Goal: Task Accomplishment & Management: Use online tool/utility

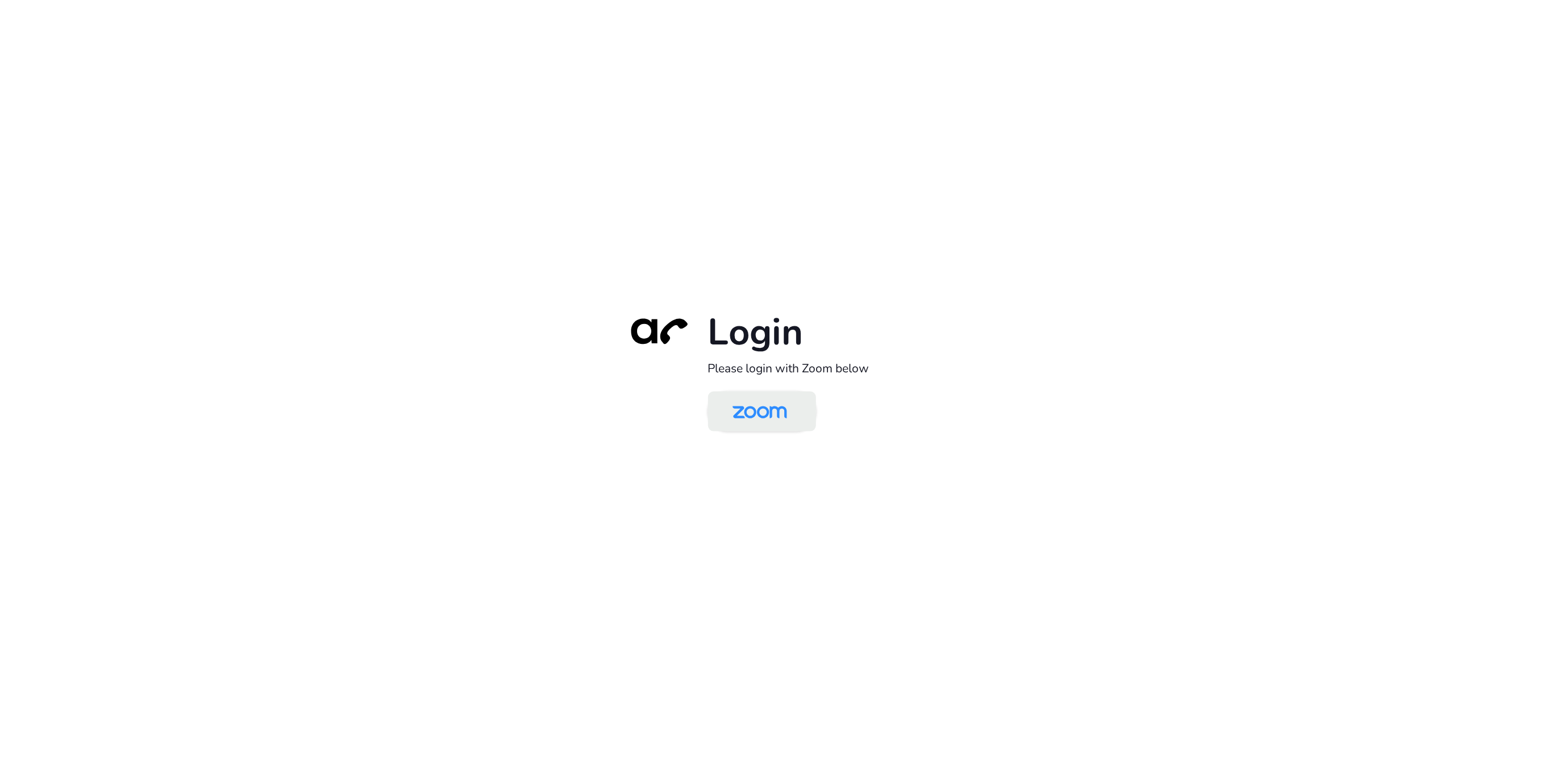
drag, startPoint x: 813, startPoint y: 411, endPoint x: 786, endPoint y: 423, distance: 29.8
click at [806, 415] on div "Login Please login with Zoom below" at bounding box center [776, 390] width 318 height 163
click at [788, 425] on img at bounding box center [760, 412] width 78 height 37
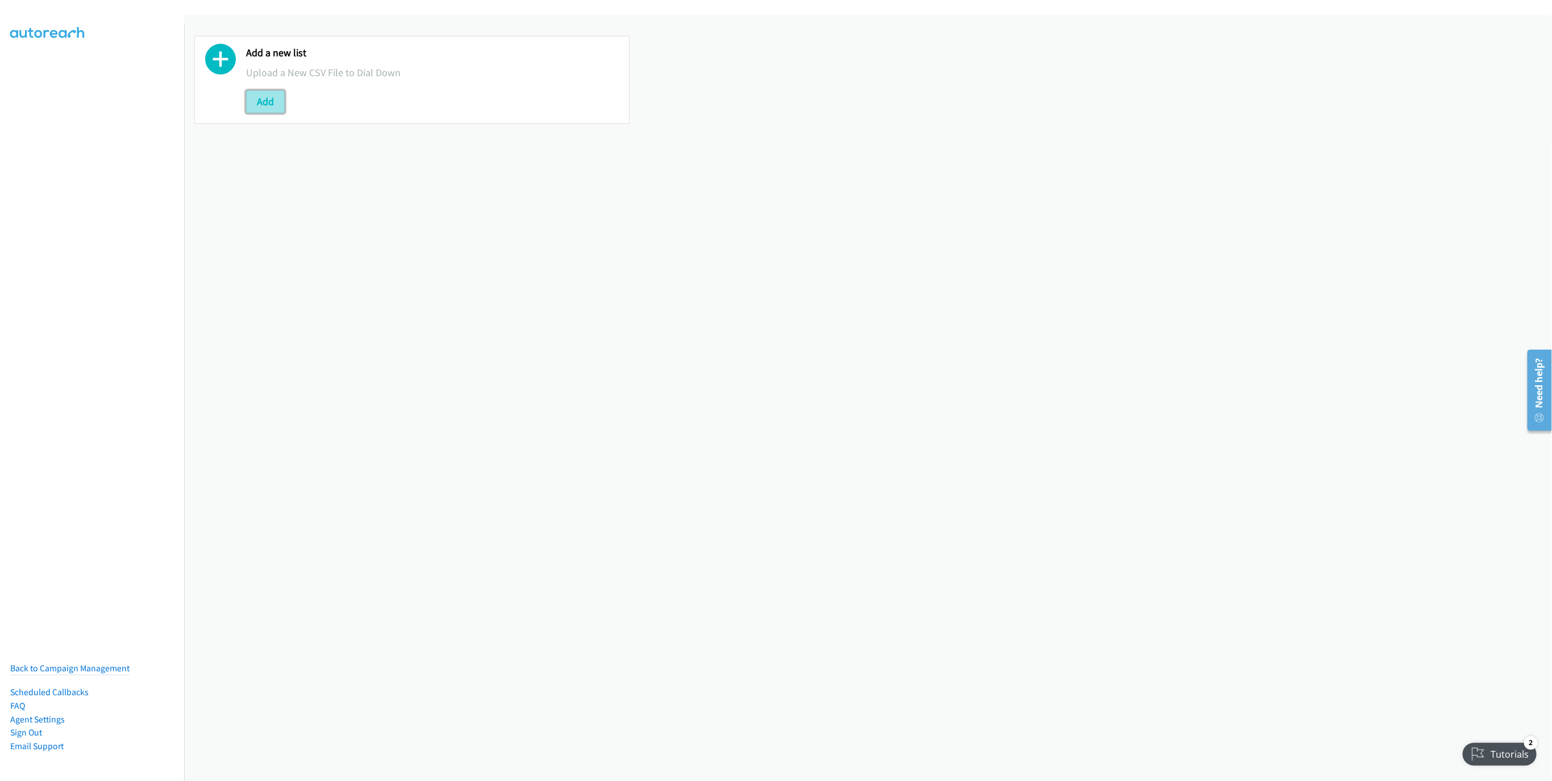
click at [256, 105] on button "Add" at bounding box center [265, 101] width 39 height 23
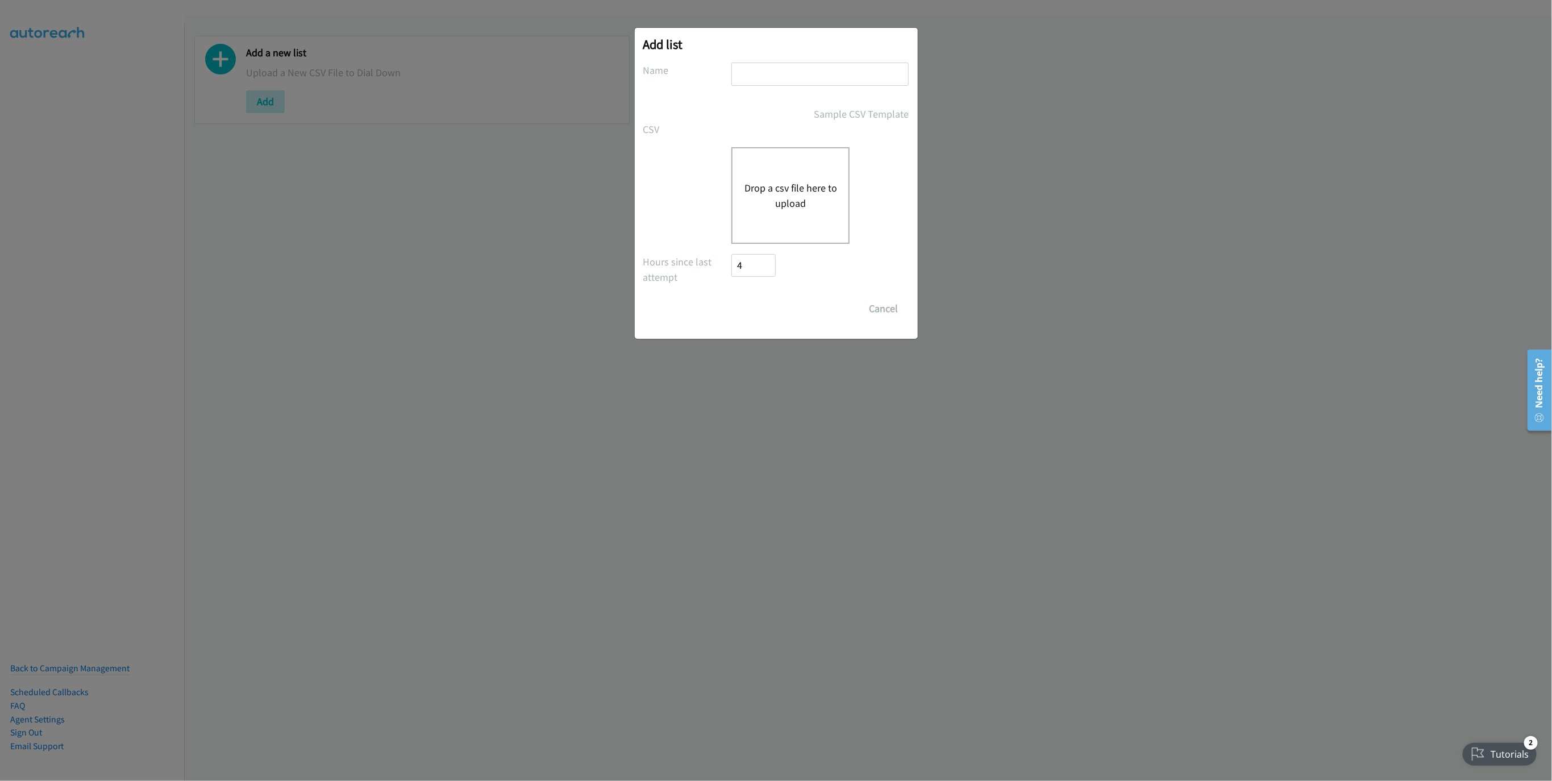
click at [826, 84] on input "text" at bounding box center [820, 74] width 177 height 23
type input "New List"
click at [798, 200] on button "Drop a csv file here to upload" at bounding box center [790, 195] width 93 height 31
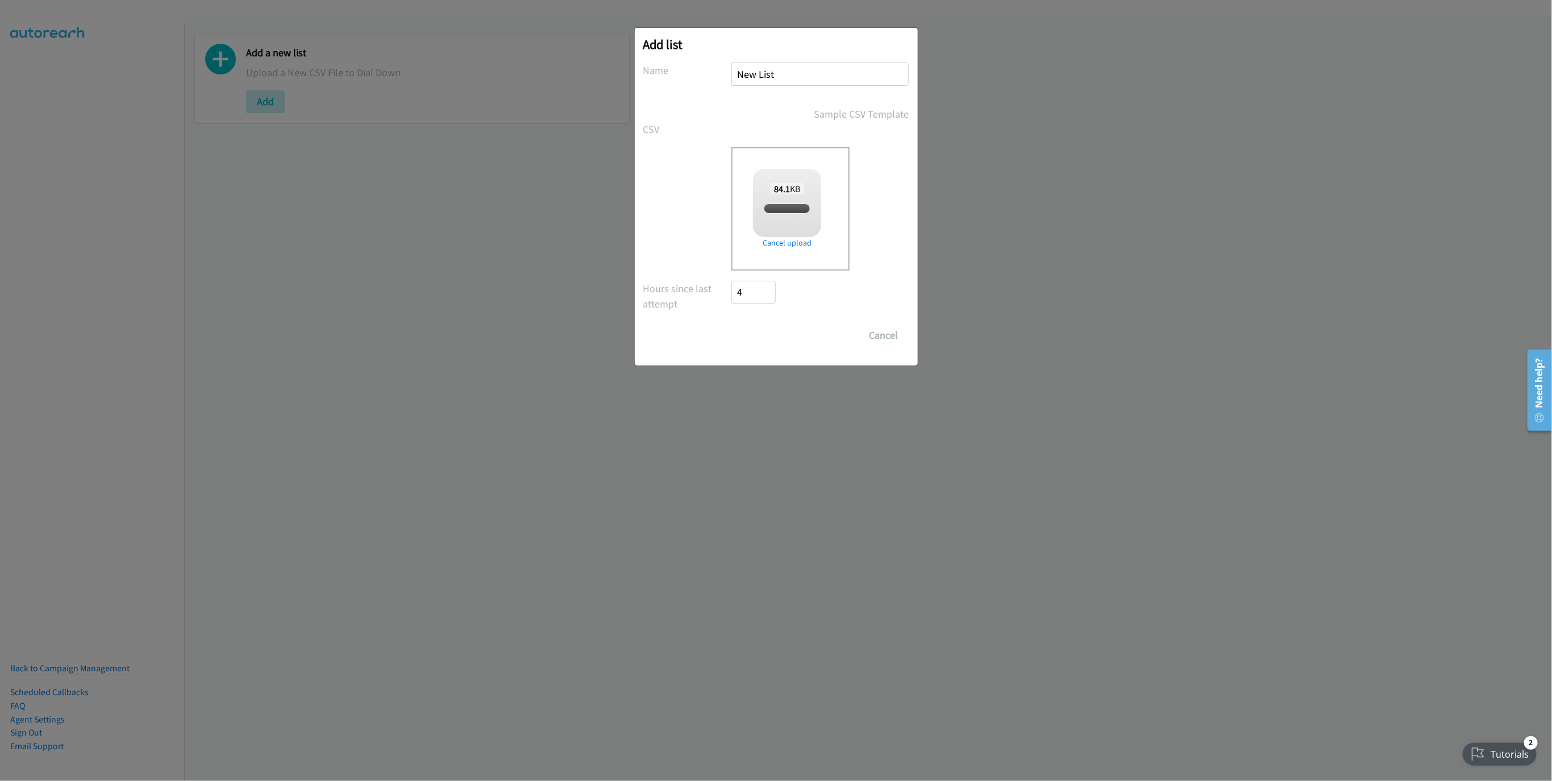
checkbox input "true"
click at [750, 331] on input "Save List" at bounding box center [762, 335] width 60 height 23
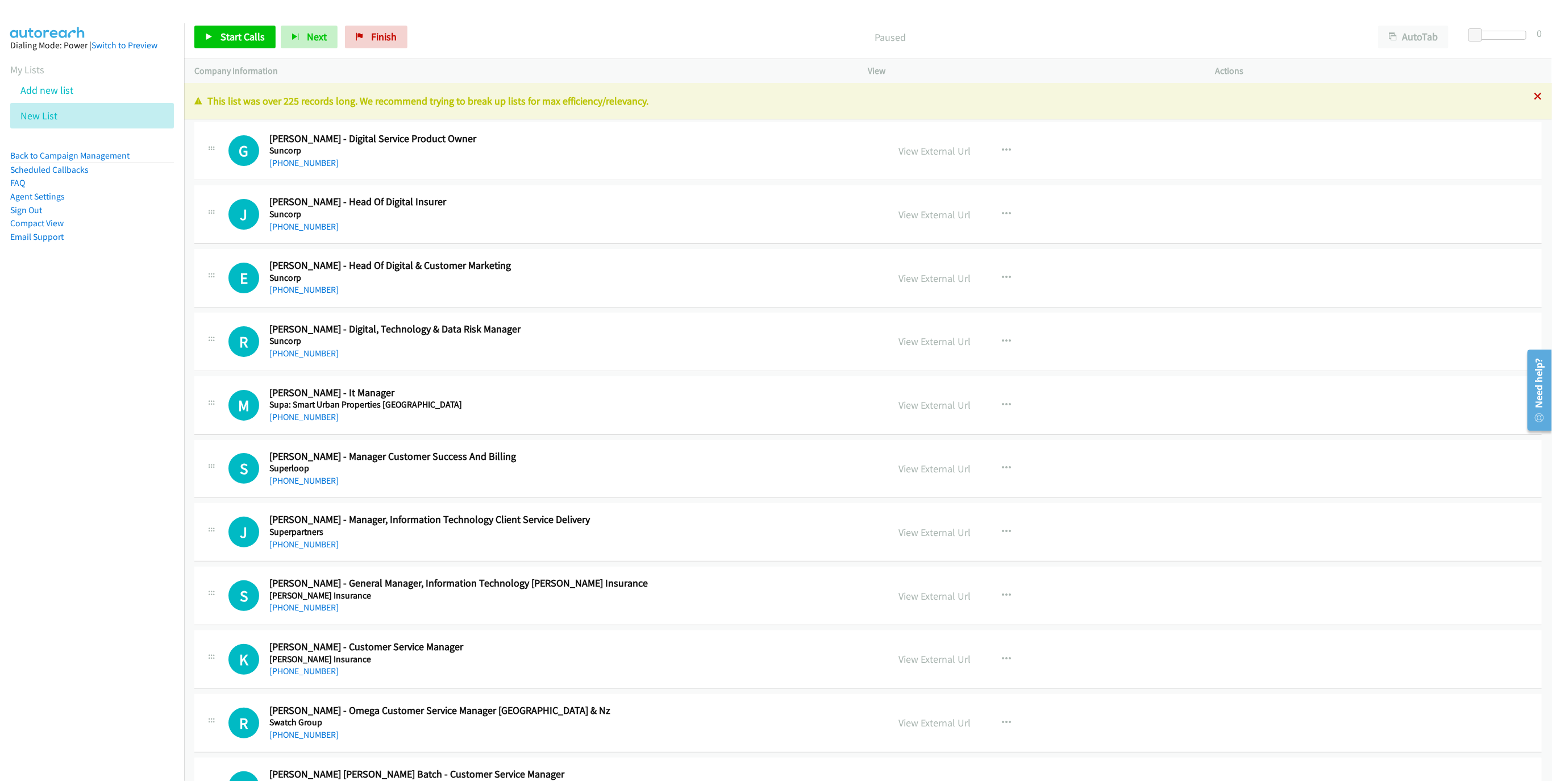
click at [1534, 101] on icon at bounding box center [1538, 97] width 8 height 8
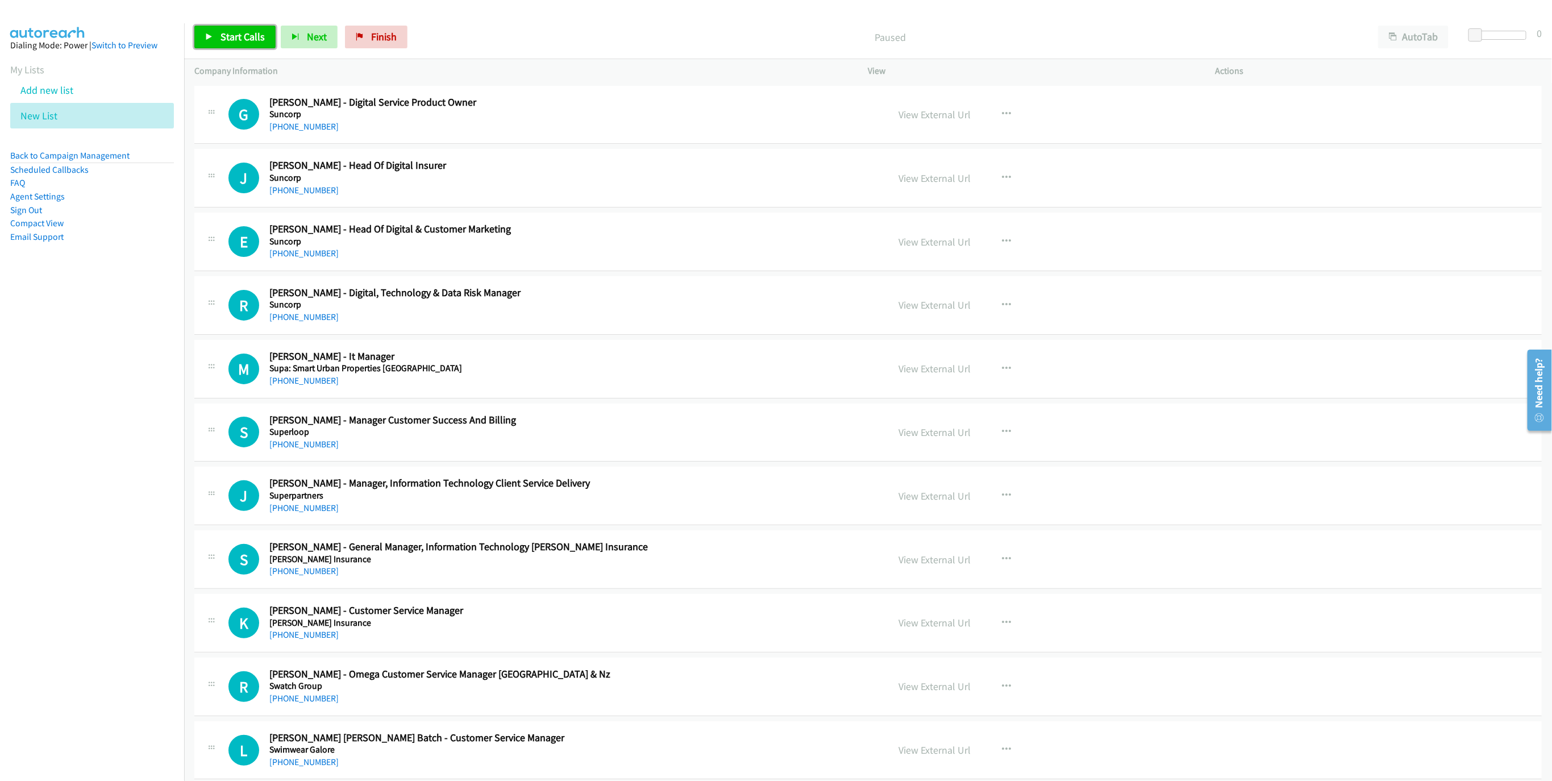
click at [249, 39] on span "Start Calls" at bounding box center [243, 36] width 44 height 13
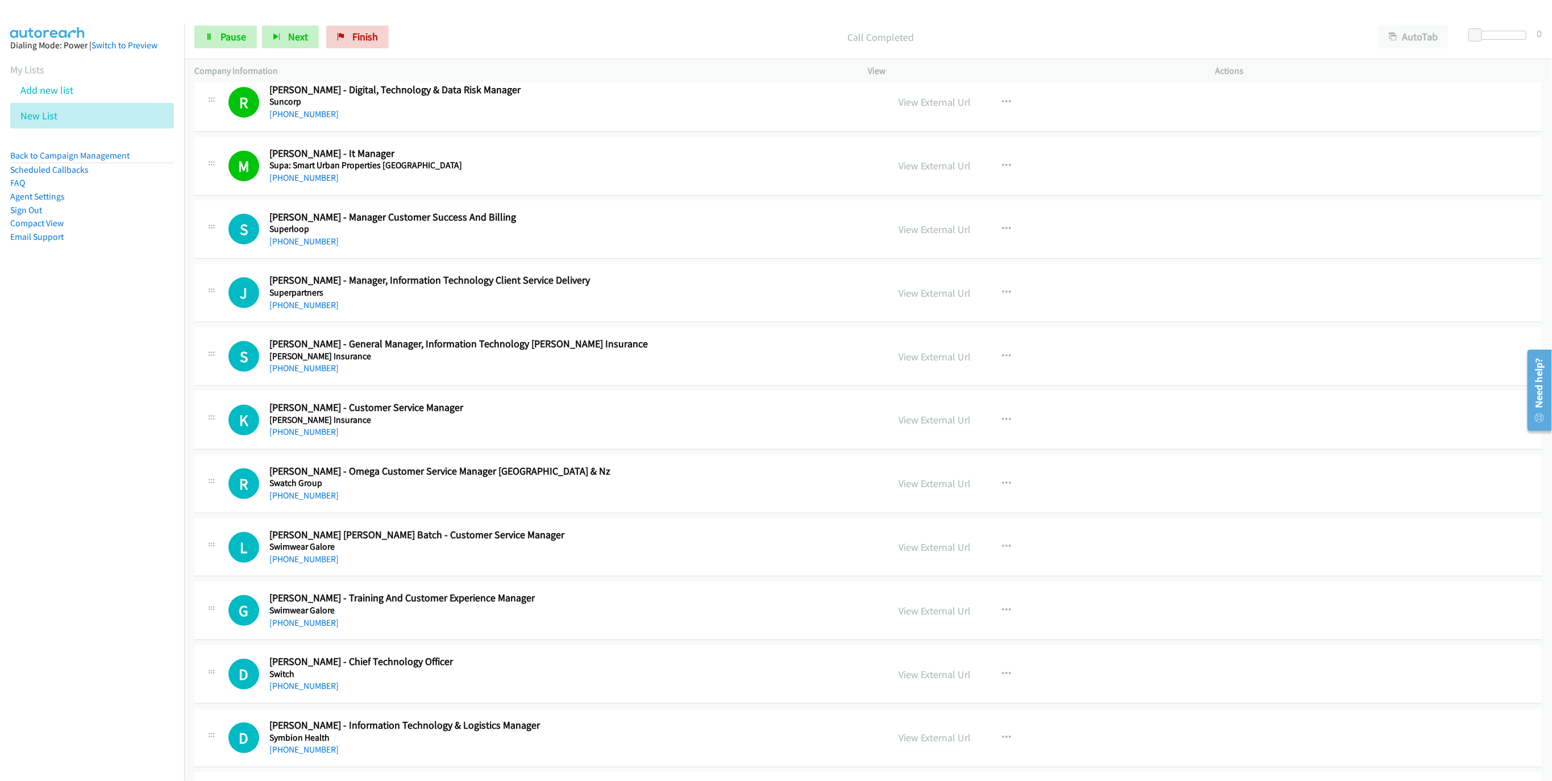
scroll to position [256, 0]
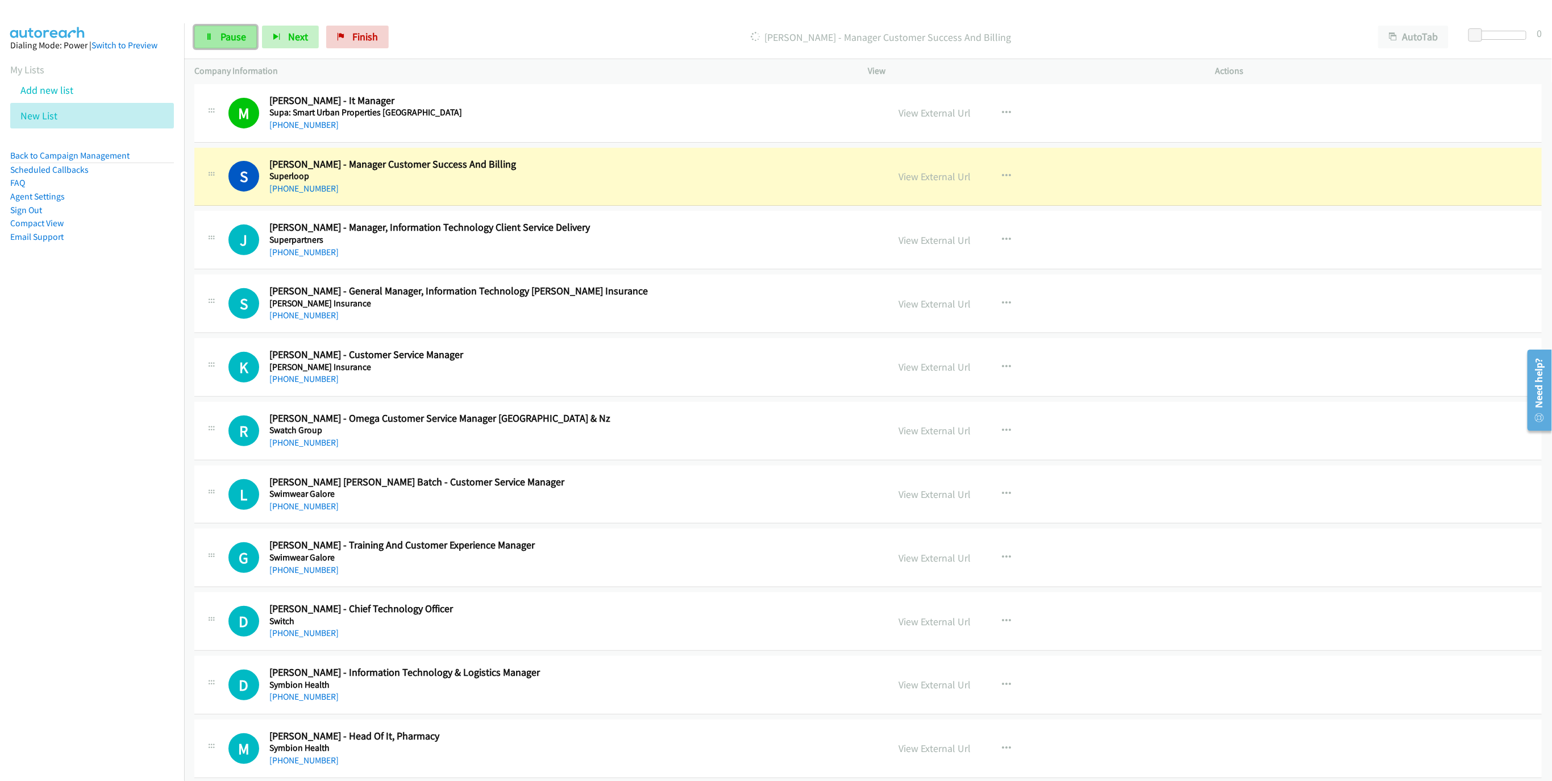
click at [221, 26] on link "Pause" at bounding box center [225, 37] width 63 height 23
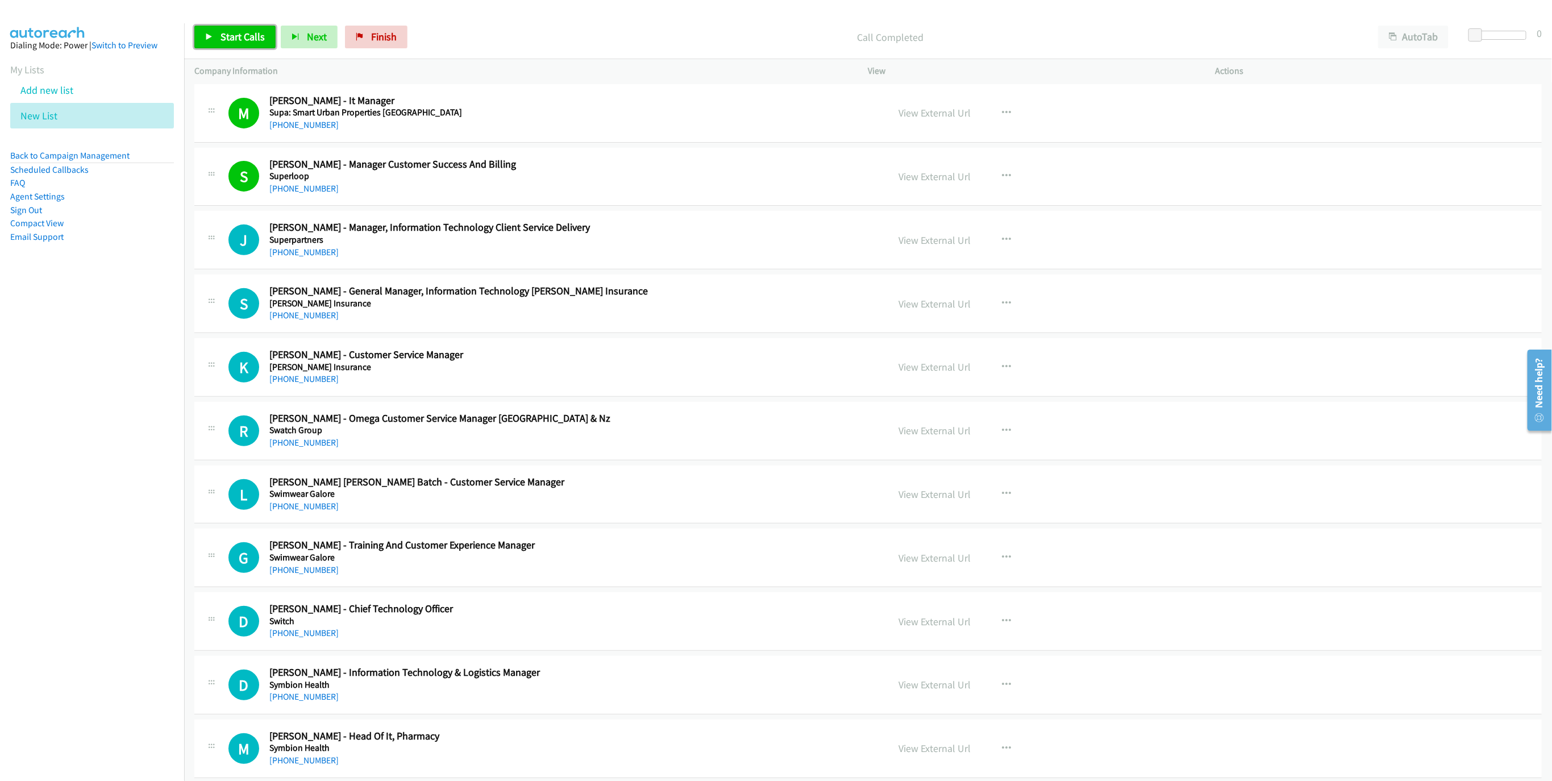
click at [240, 36] on span "Start Calls" at bounding box center [243, 36] width 44 height 13
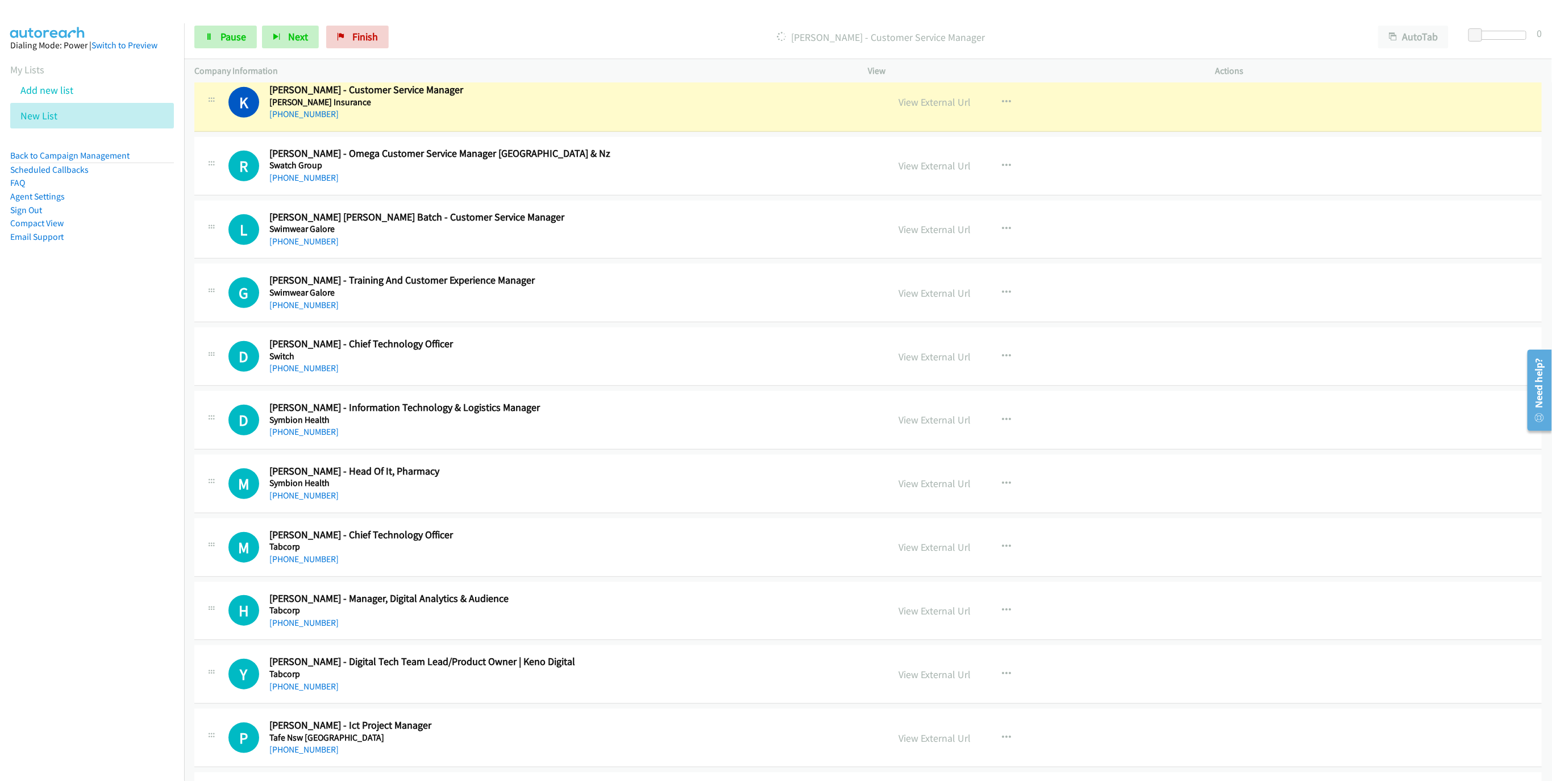
scroll to position [512, 0]
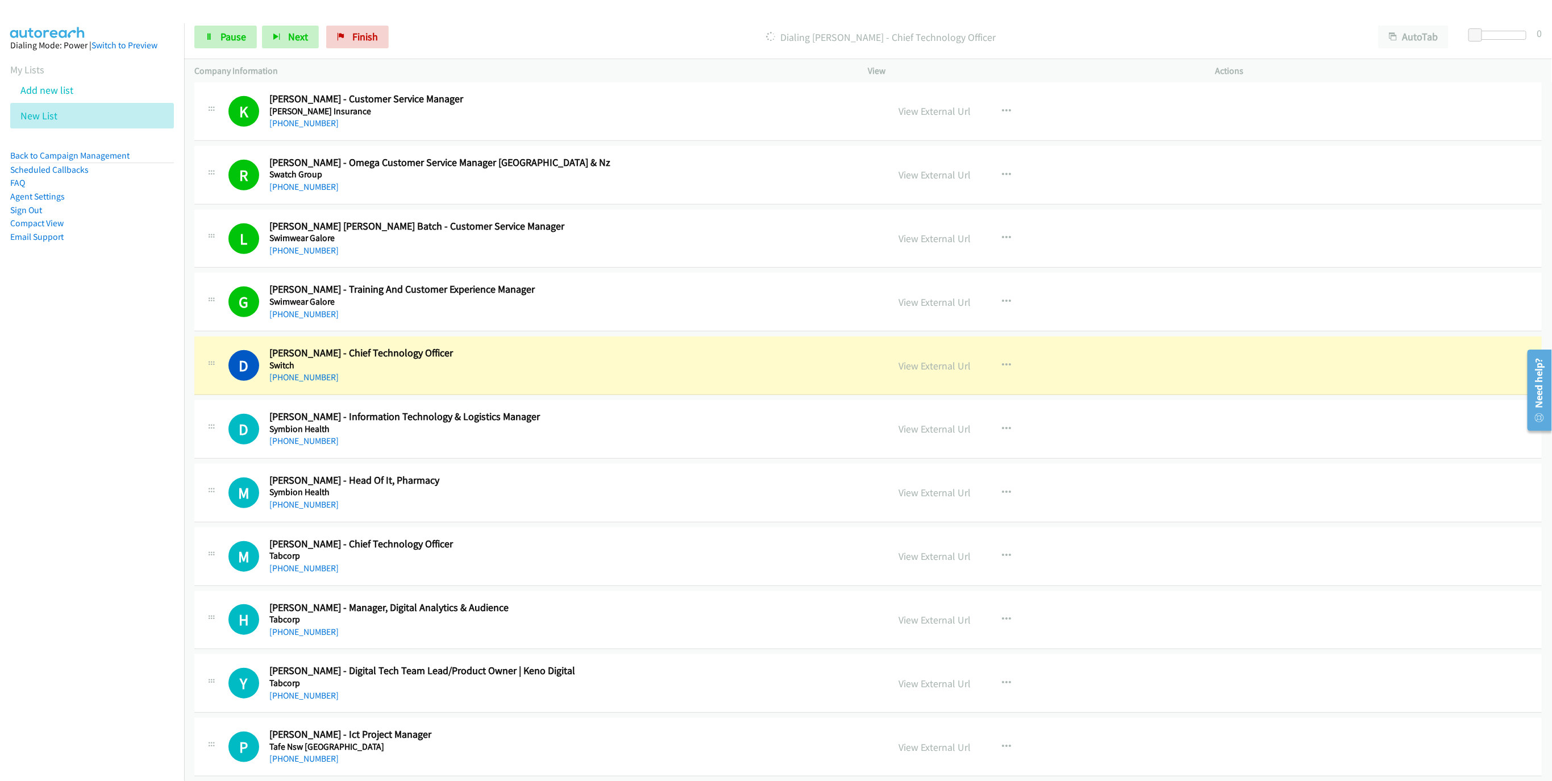
click at [734, 362] on h5 "Switch" at bounding box center [569, 365] width 601 height 11
click at [943, 372] on link "View External Url" at bounding box center [935, 365] width 72 height 13
click at [232, 36] on span "Pause" at bounding box center [234, 36] width 26 height 13
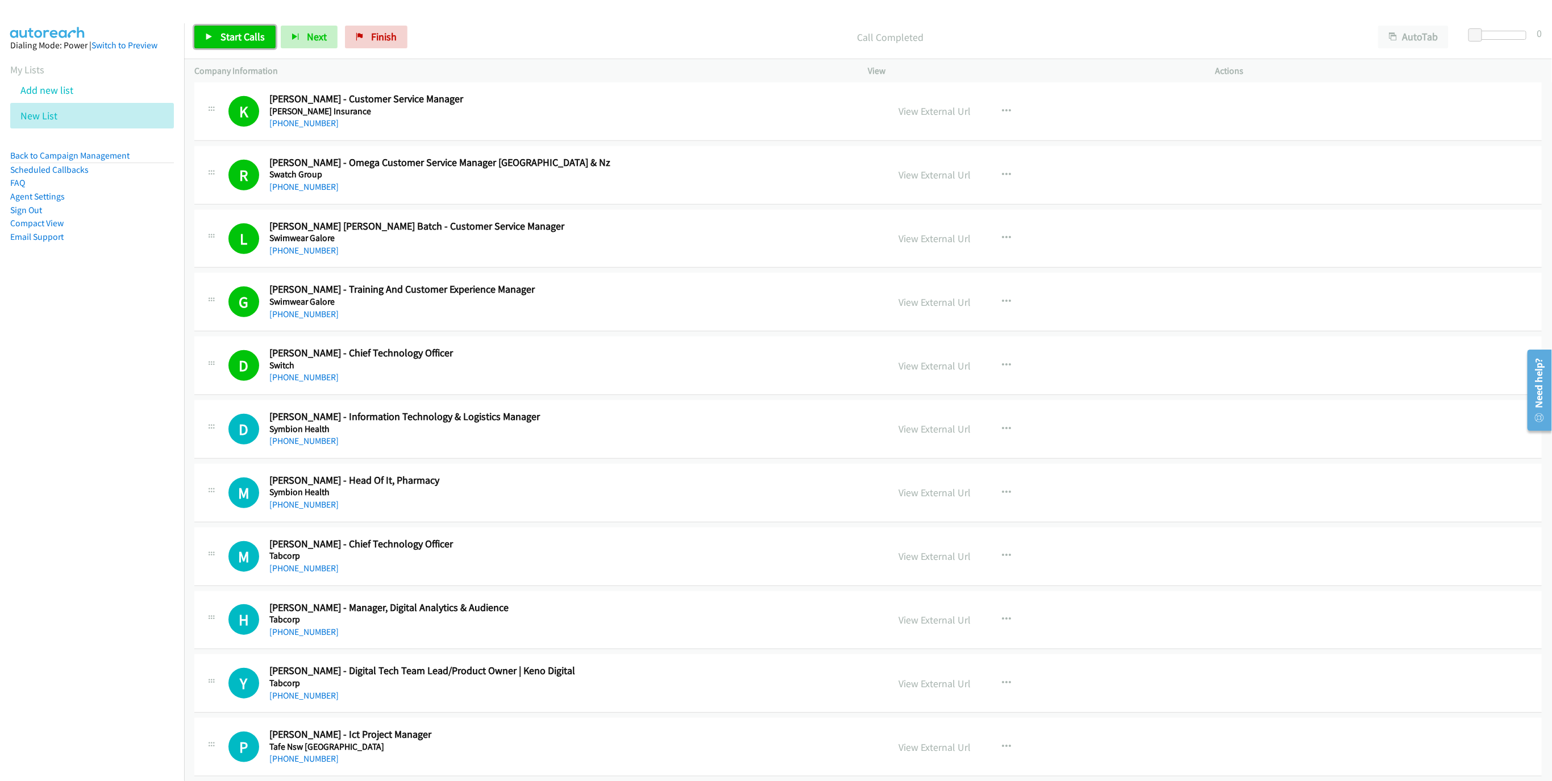
click at [218, 44] on link "Start Calls" at bounding box center [234, 37] width 81 height 23
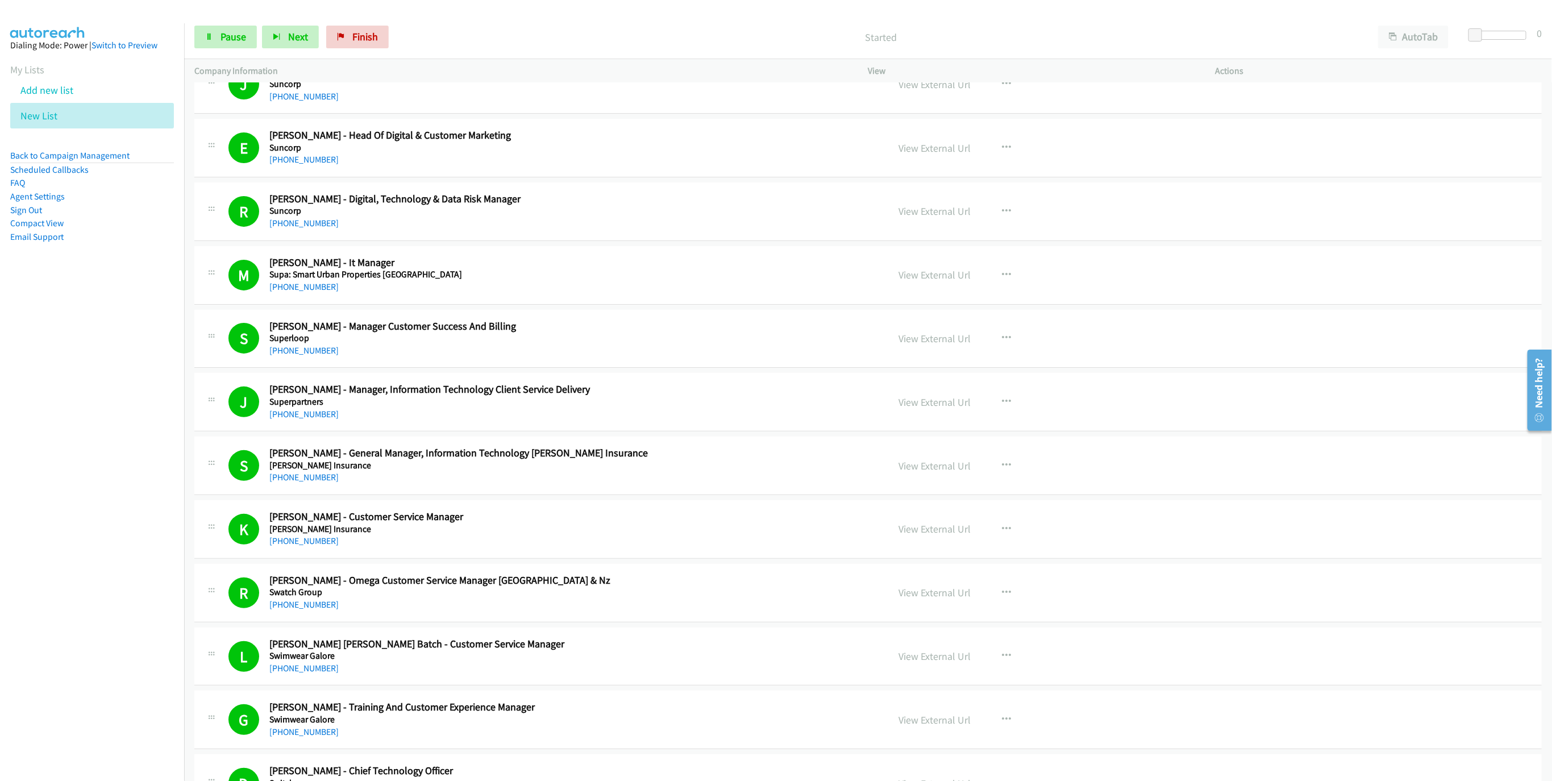
scroll to position [85, 0]
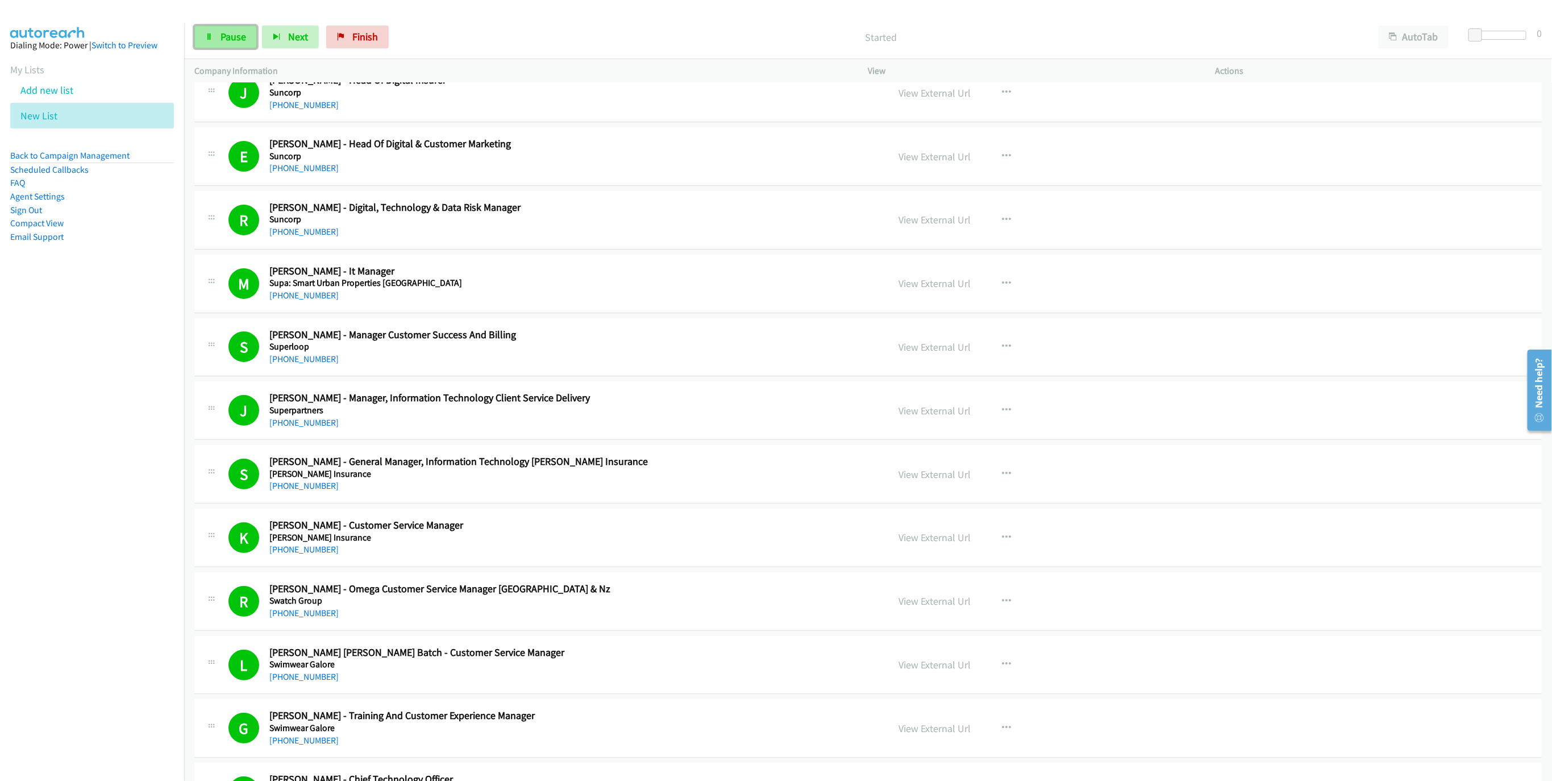
click at [225, 48] on link "Pause" at bounding box center [225, 37] width 63 height 23
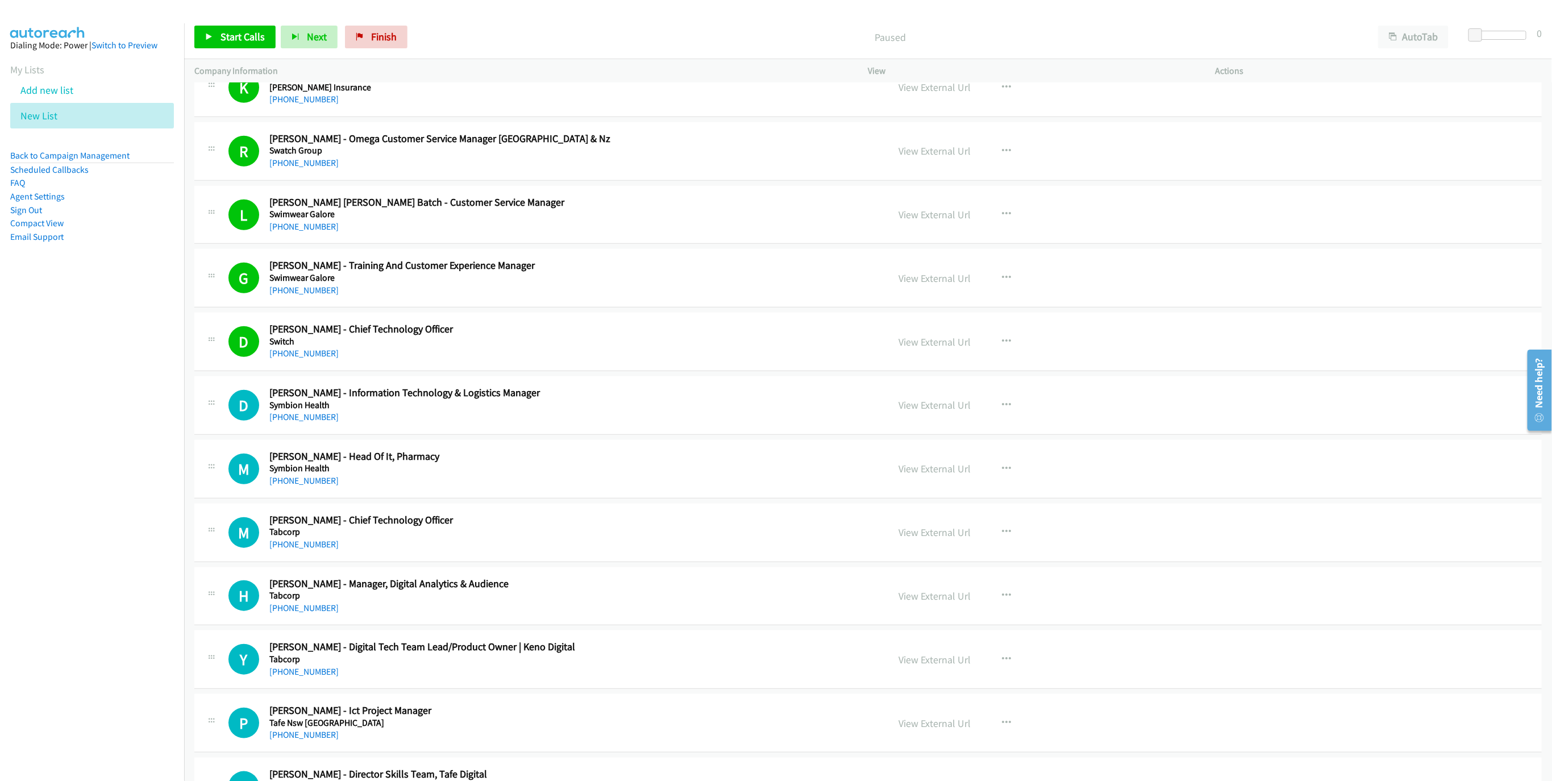
scroll to position [597, 0]
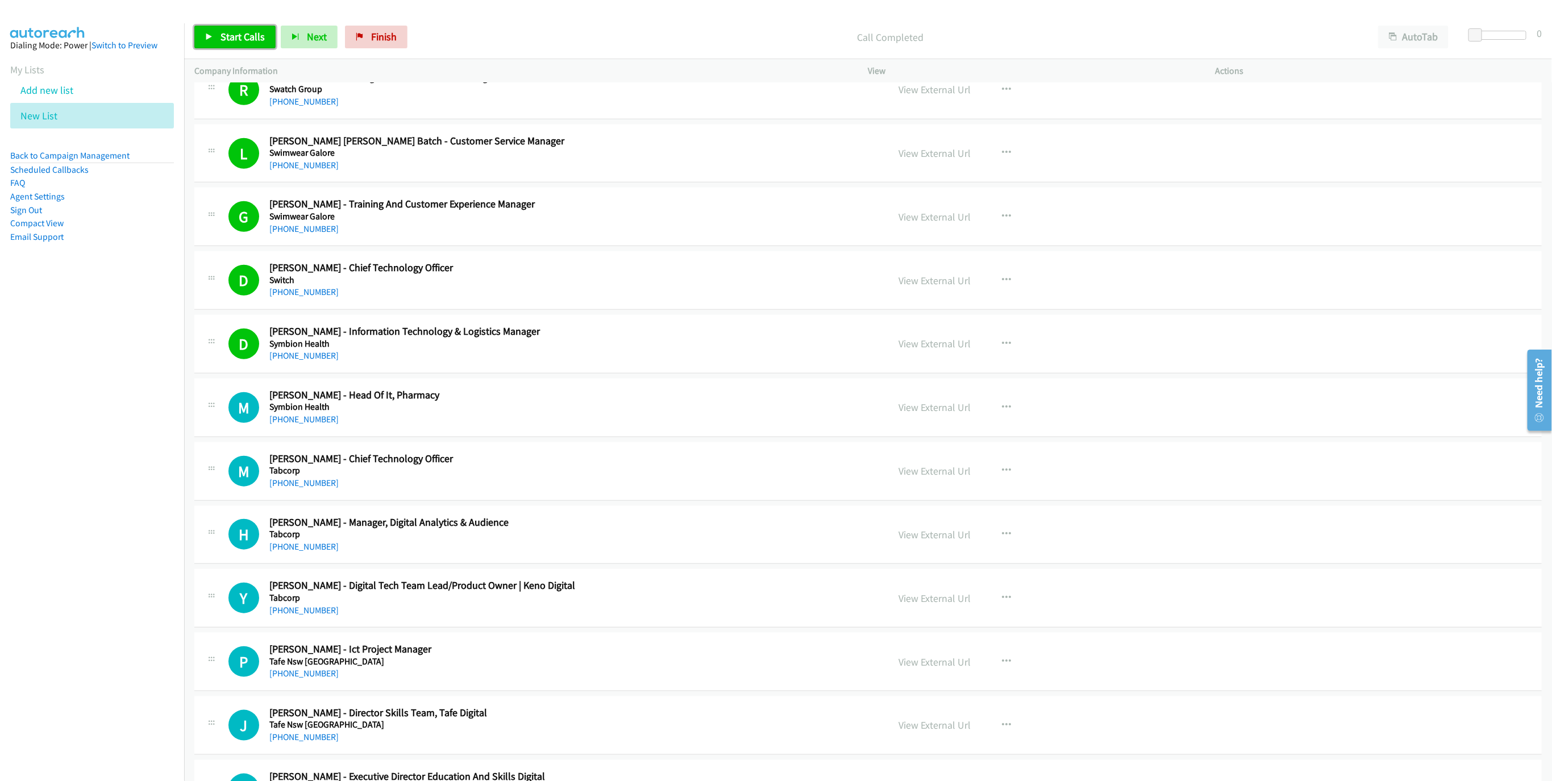
click at [227, 36] on span "Start Calls" at bounding box center [243, 36] width 44 height 13
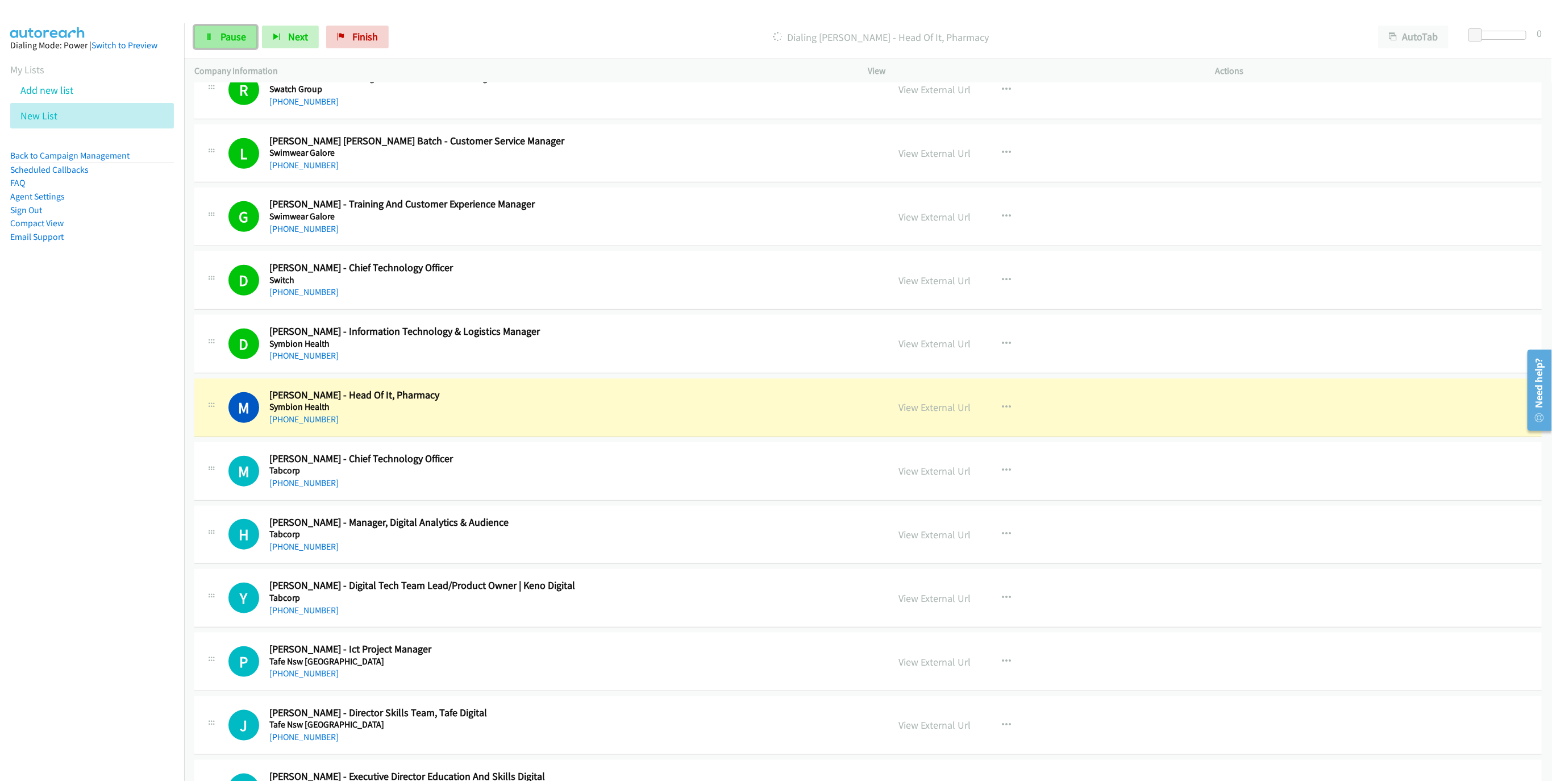
click at [236, 45] on link "Pause" at bounding box center [225, 37] width 63 height 23
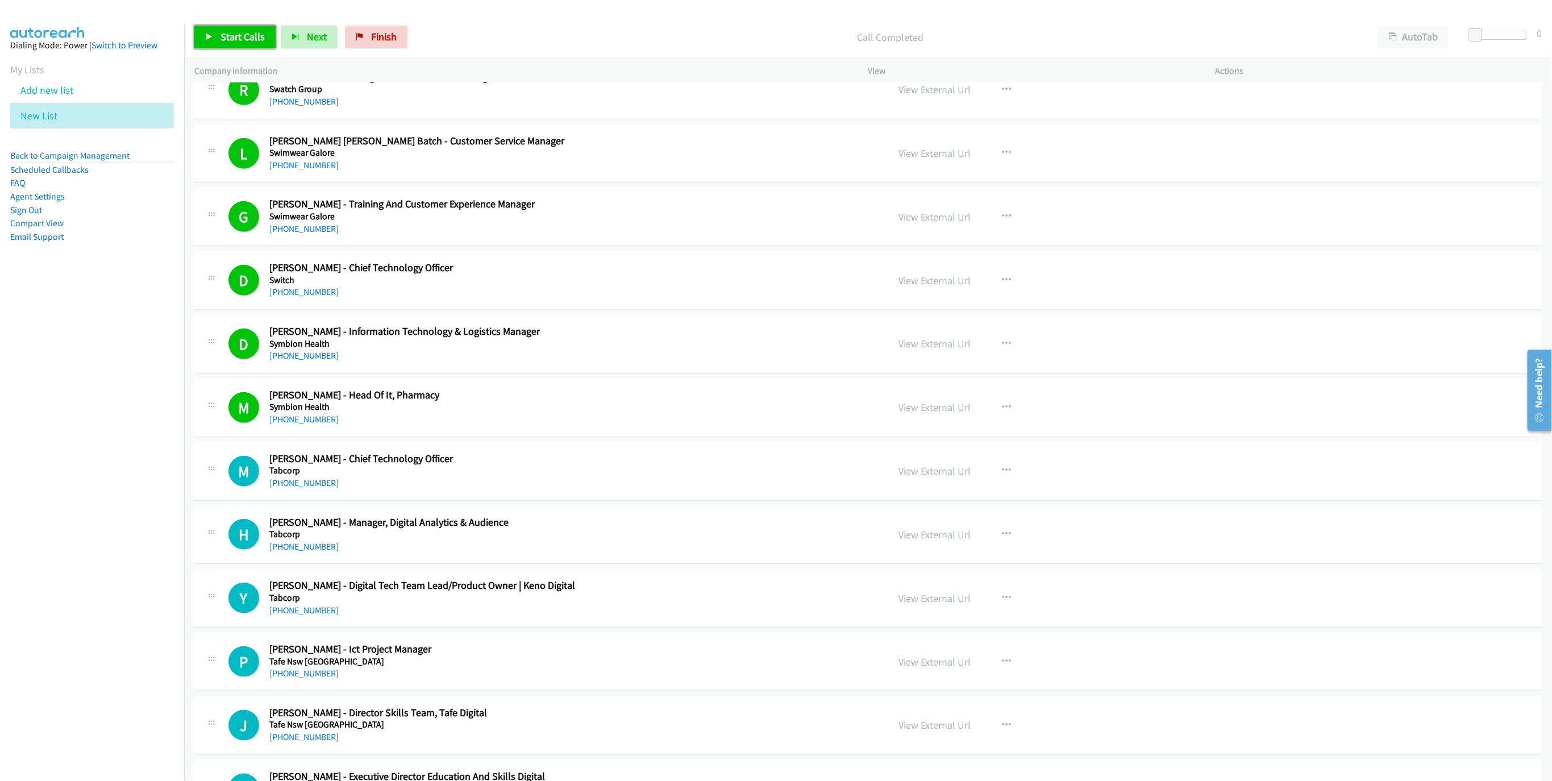
click at [256, 38] on span "Start Calls" at bounding box center [243, 36] width 44 height 13
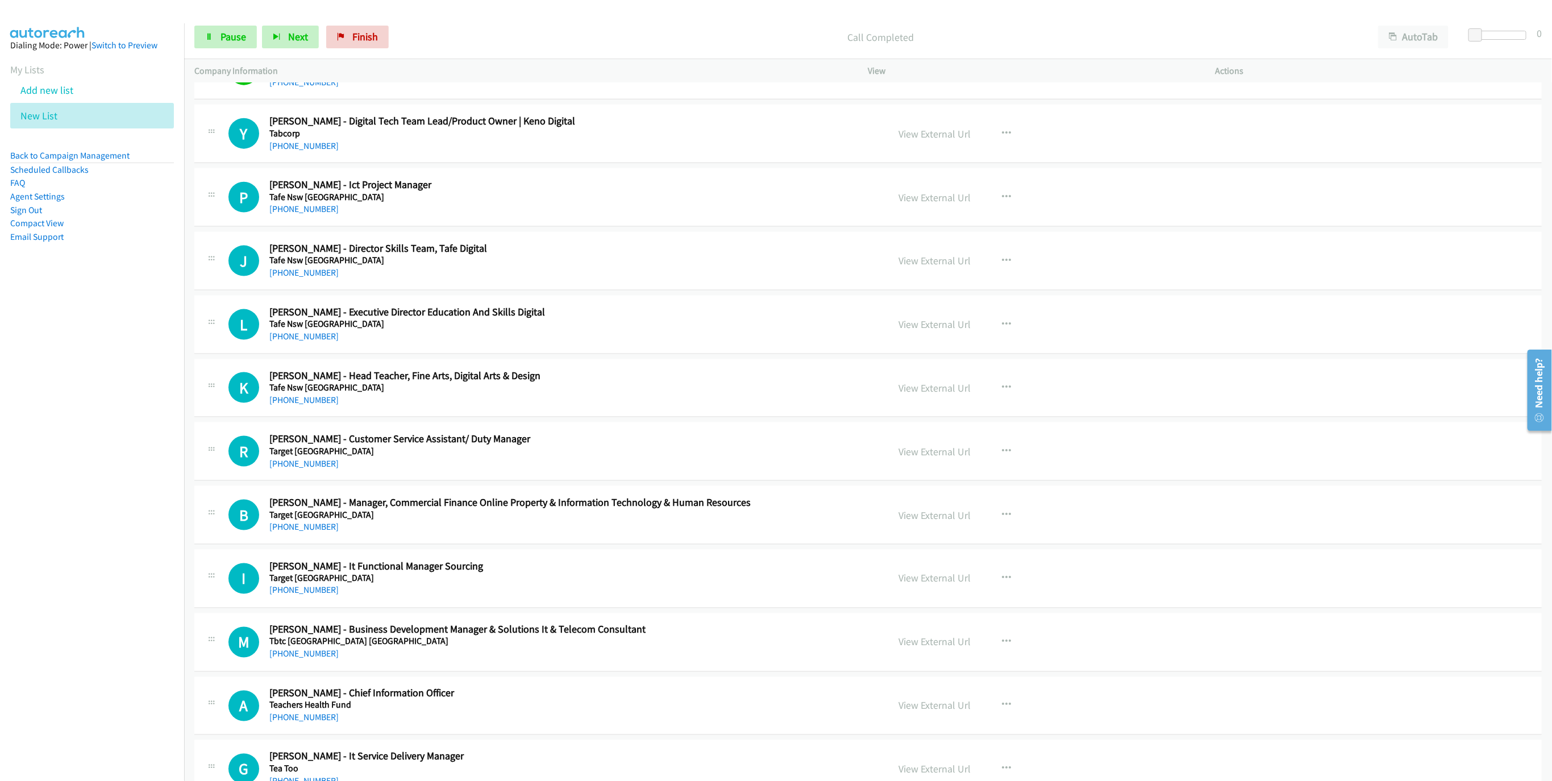
scroll to position [1109, 0]
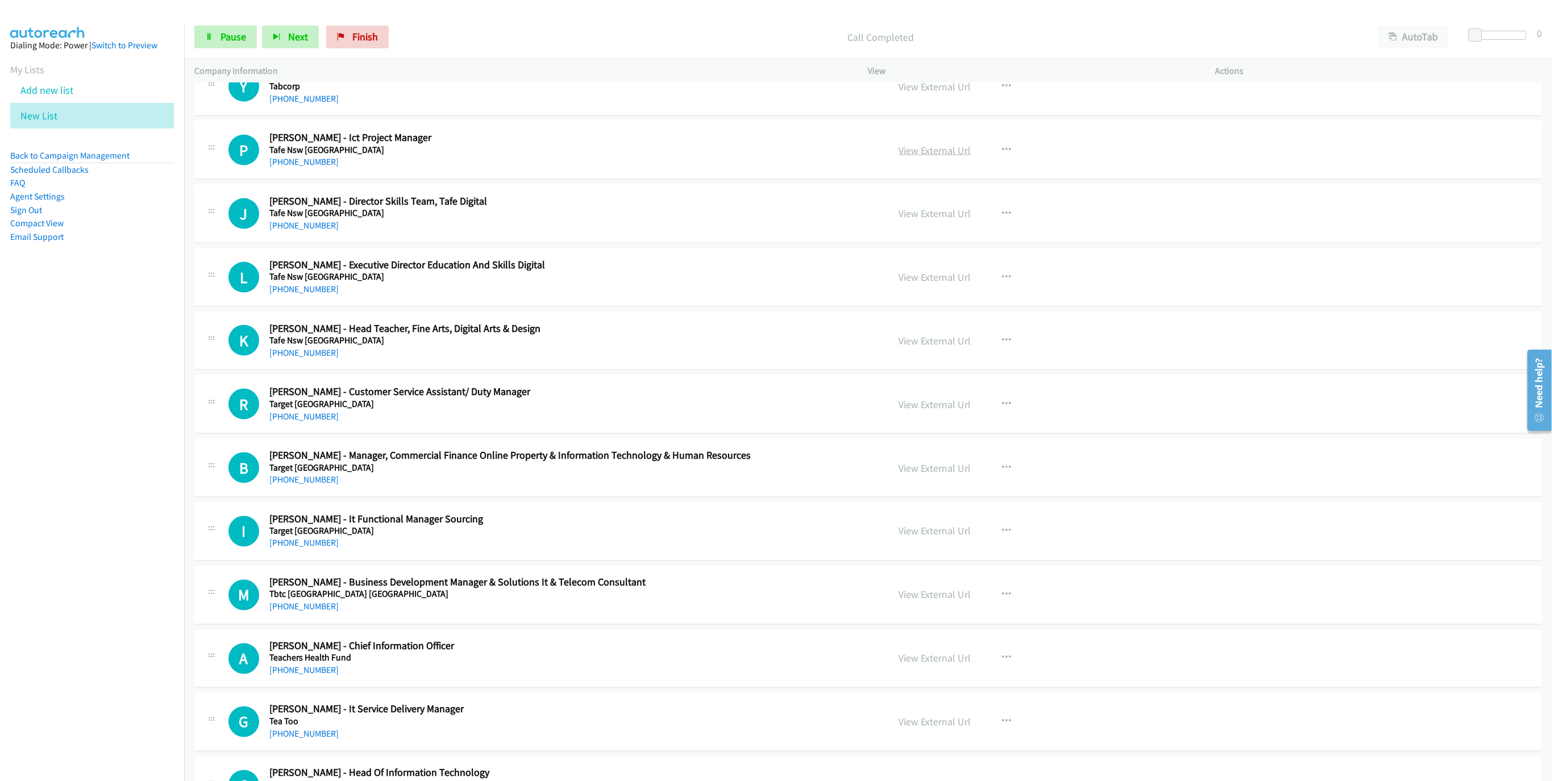
click at [944, 156] on link "View External Url" at bounding box center [935, 150] width 72 height 13
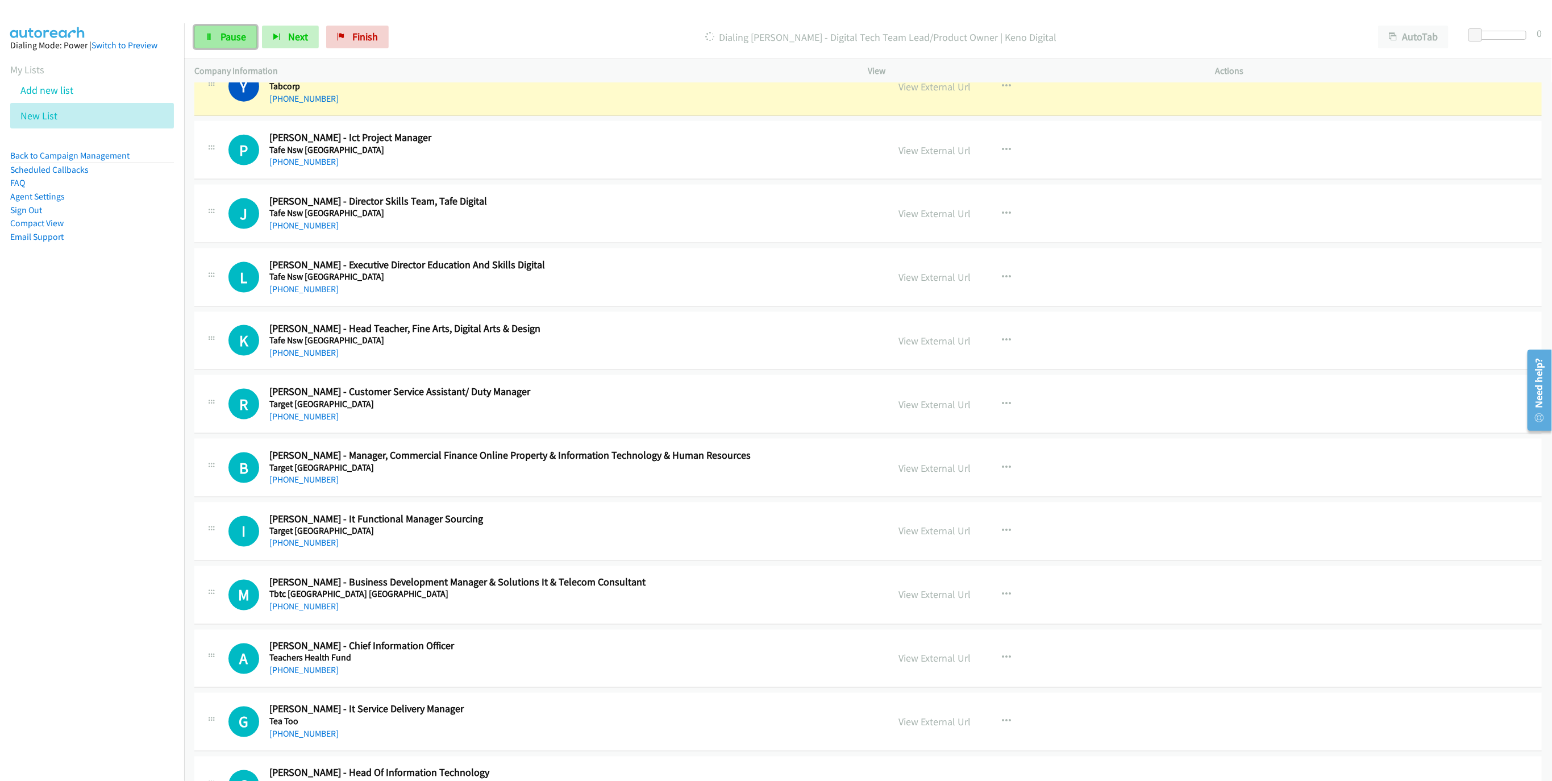
click at [226, 31] on span "Pause" at bounding box center [234, 36] width 26 height 13
click at [945, 157] on link "View External Url" at bounding box center [935, 150] width 72 height 13
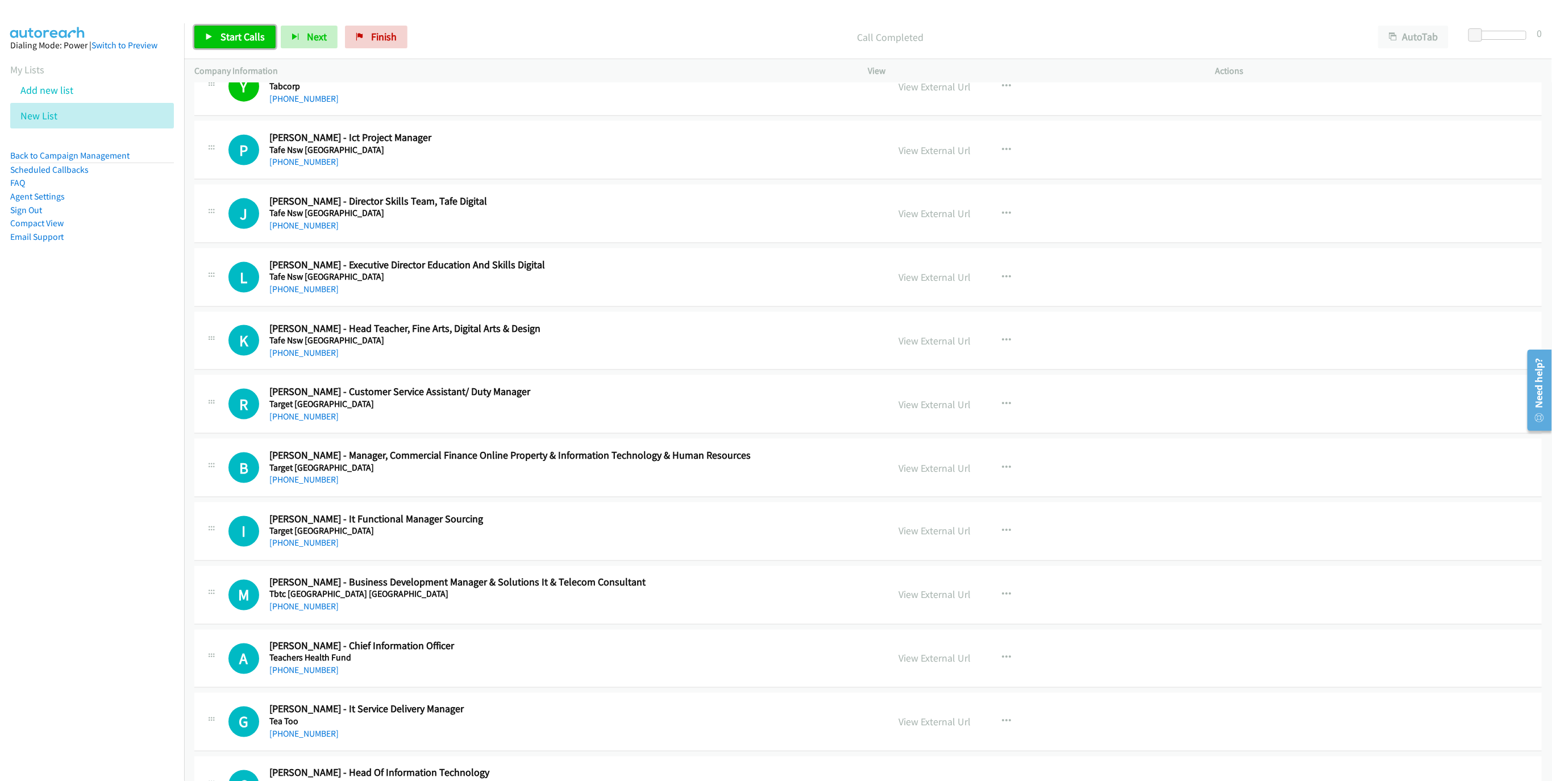
click at [239, 36] on span "Start Calls" at bounding box center [243, 36] width 44 height 13
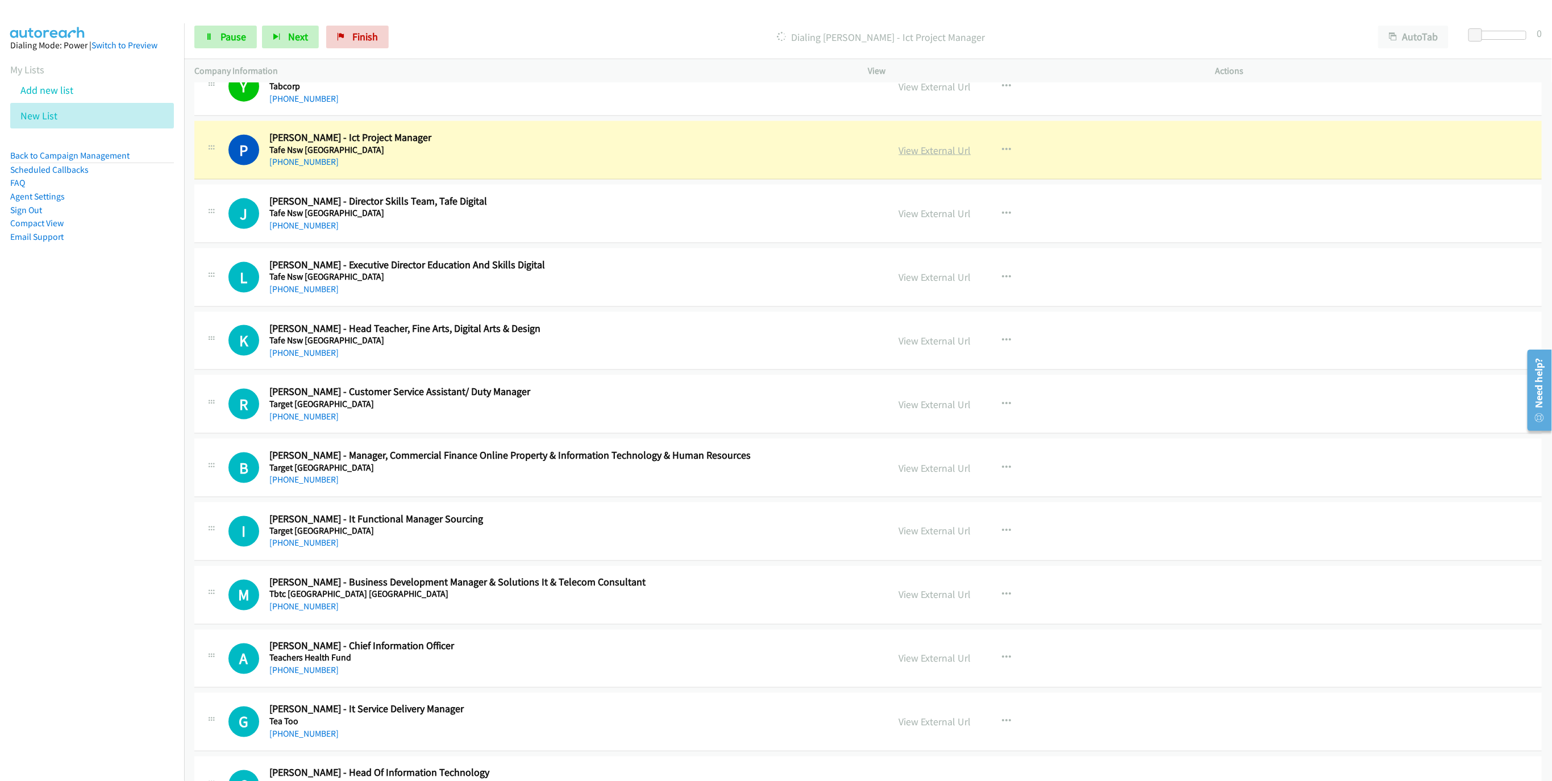
click at [929, 153] on link "View External Url" at bounding box center [935, 150] width 72 height 13
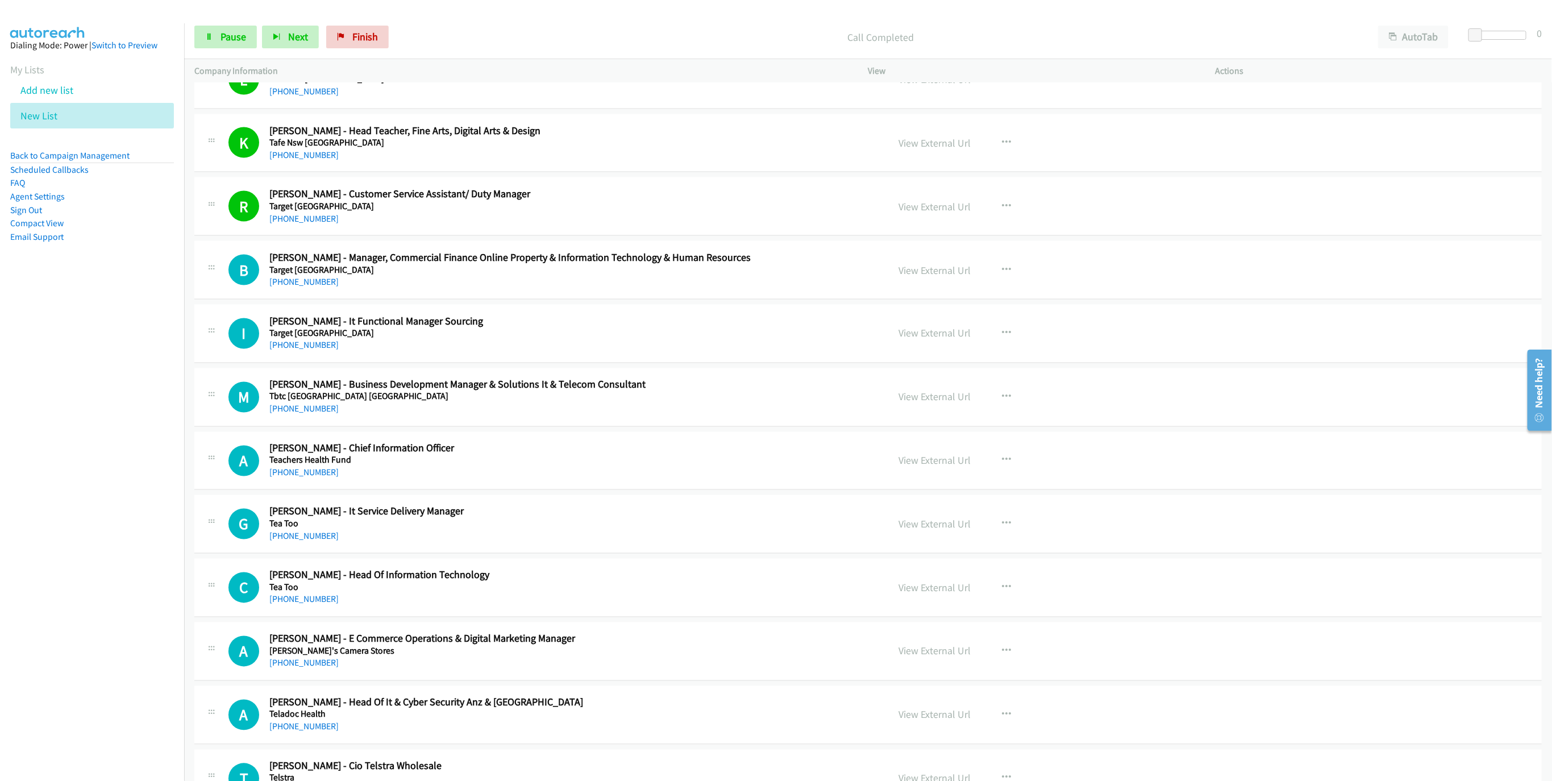
scroll to position [1364, 0]
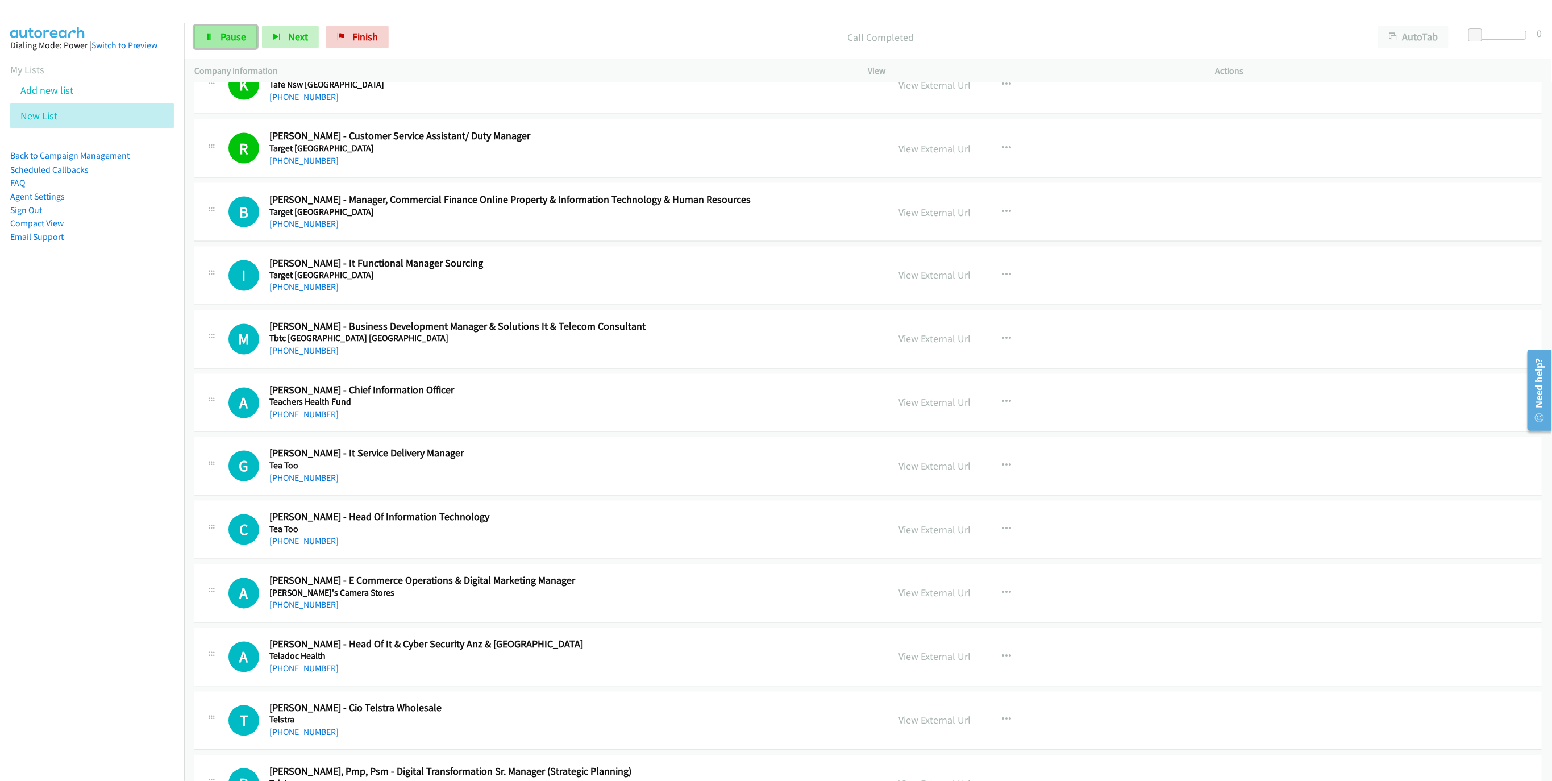
click at [213, 41] on link "Pause" at bounding box center [225, 37] width 63 height 23
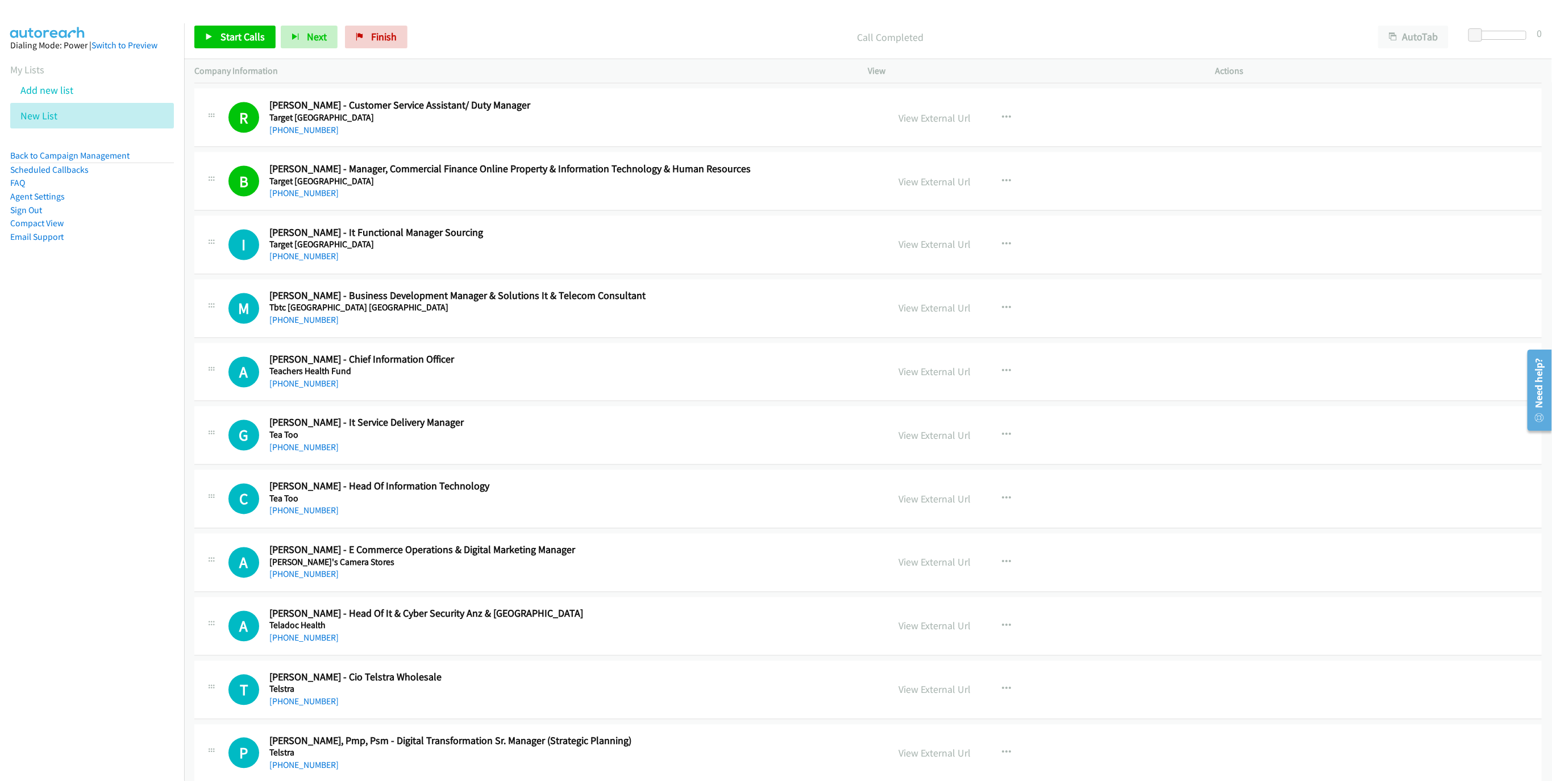
scroll to position [1535, 0]
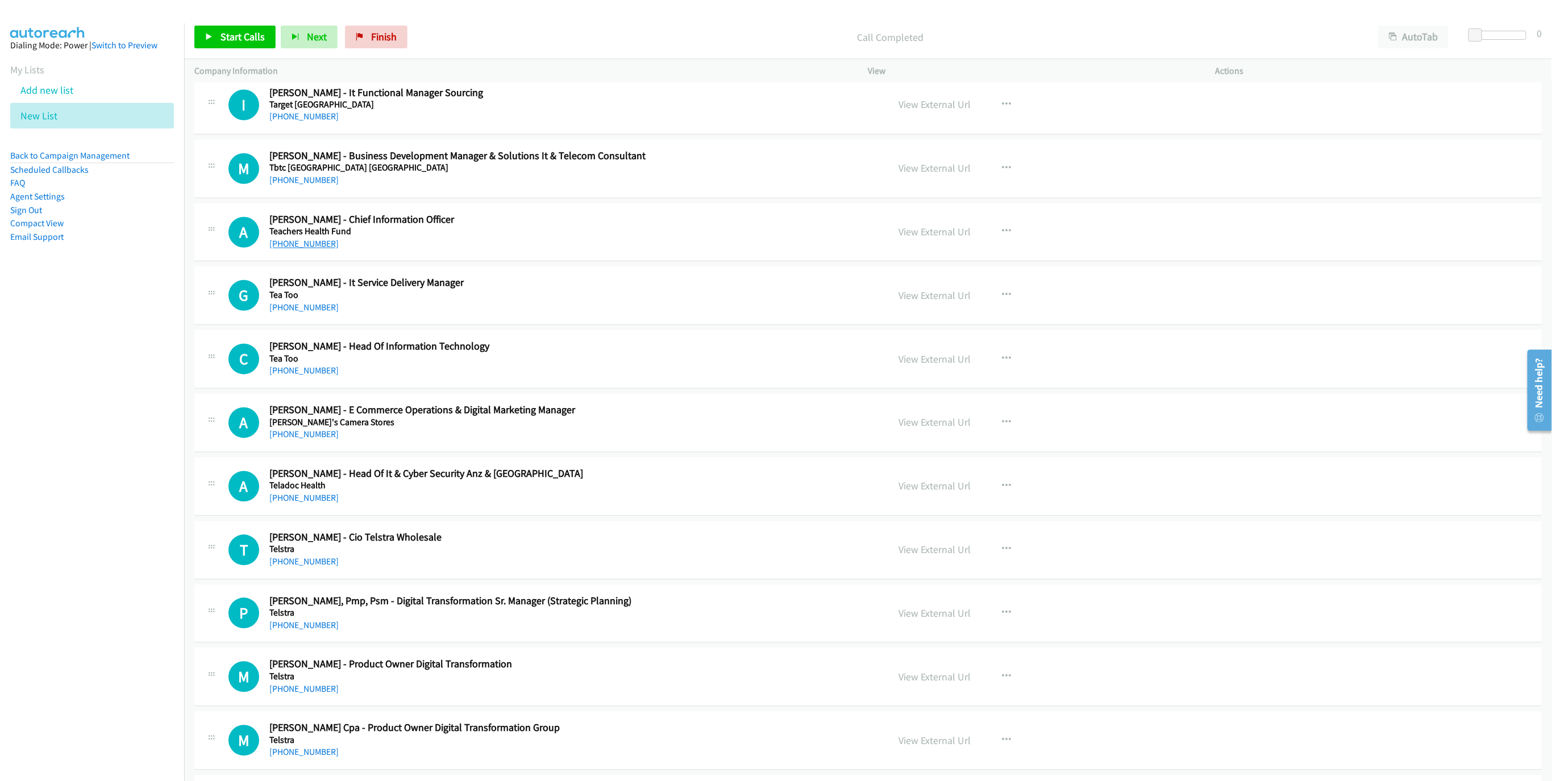
click at [307, 249] on link "[PHONE_NUMBER]" at bounding box center [303, 244] width 69 height 11
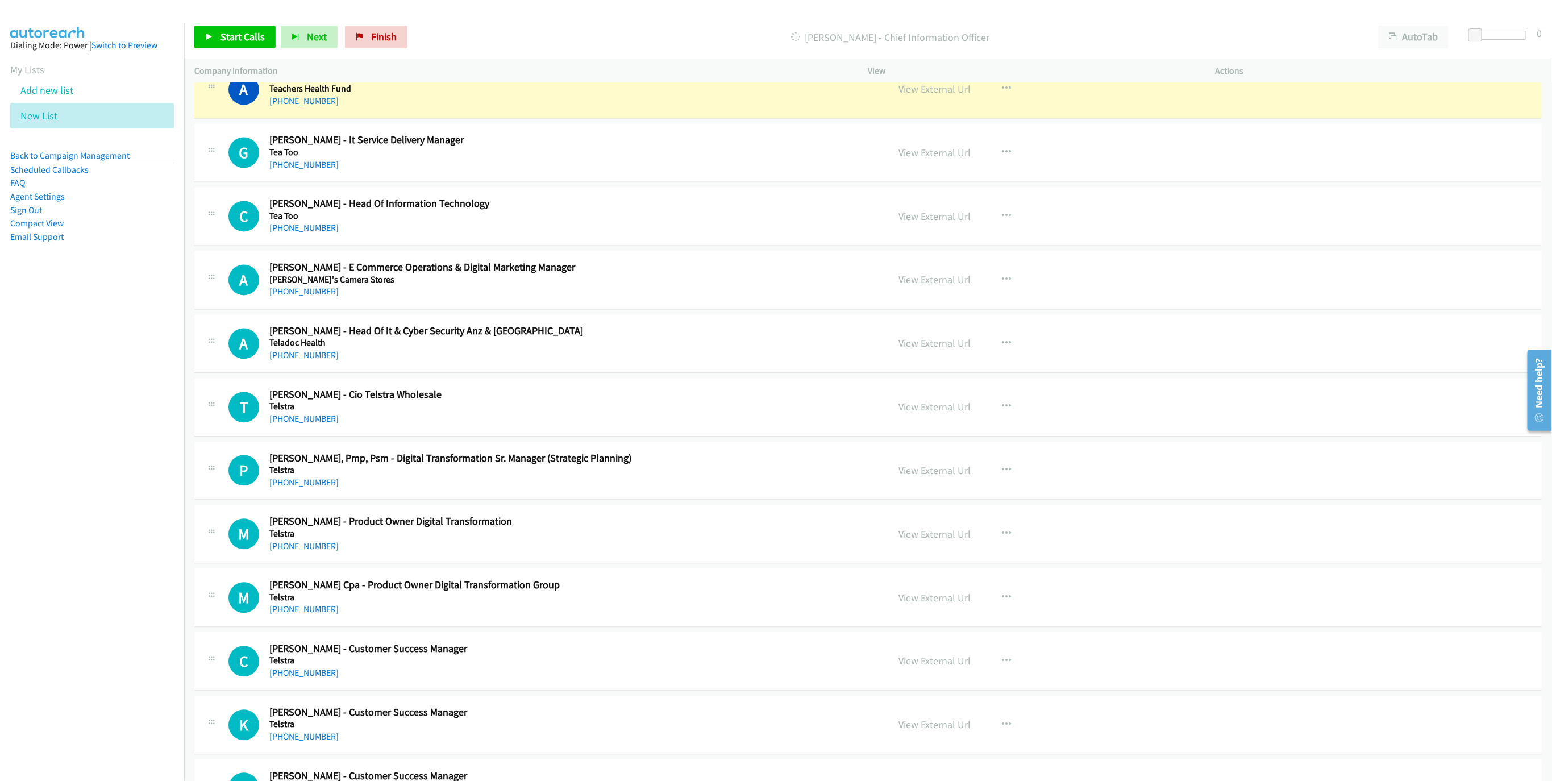
scroll to position [1620, 0]
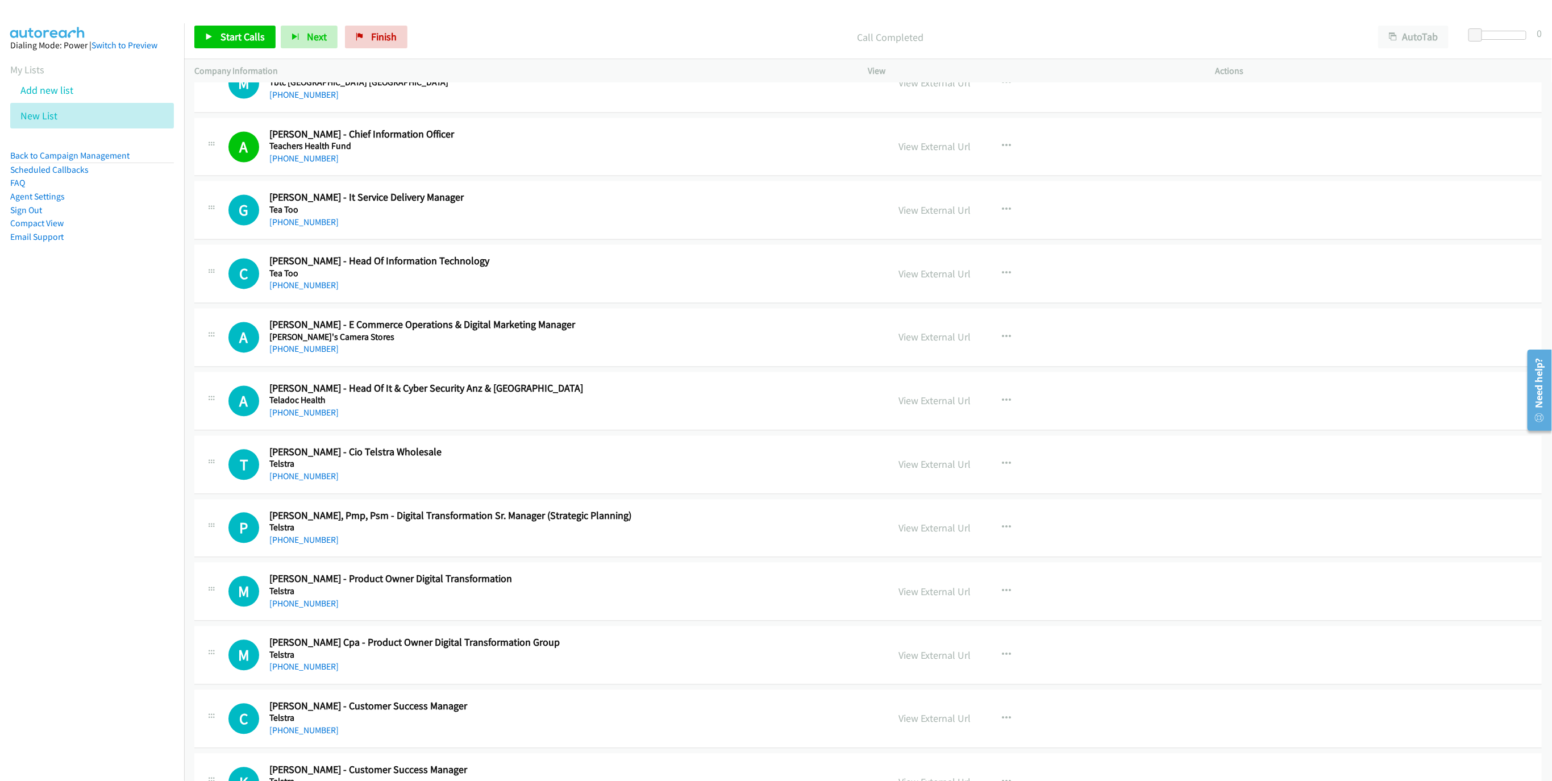
drag, startPoint x: 319, startPoint y: 229, endPoint x: 918, endPoint y: 459, distance: 641.6
click at [319, 228] on link "[PHONE_NUMBER]" at bounding box center [303, 222] width 69 height 11
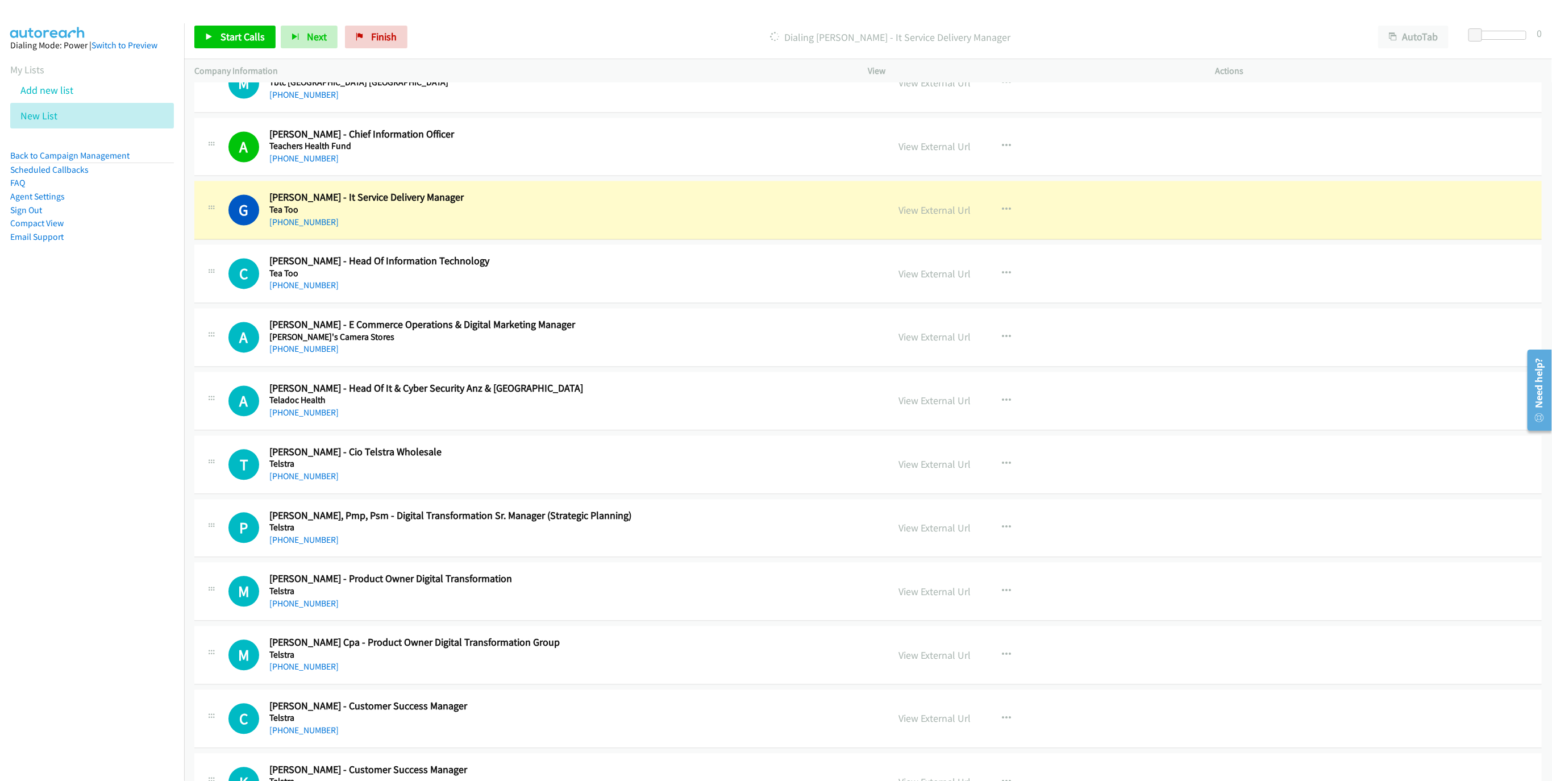
scroll to position [1705, 0]
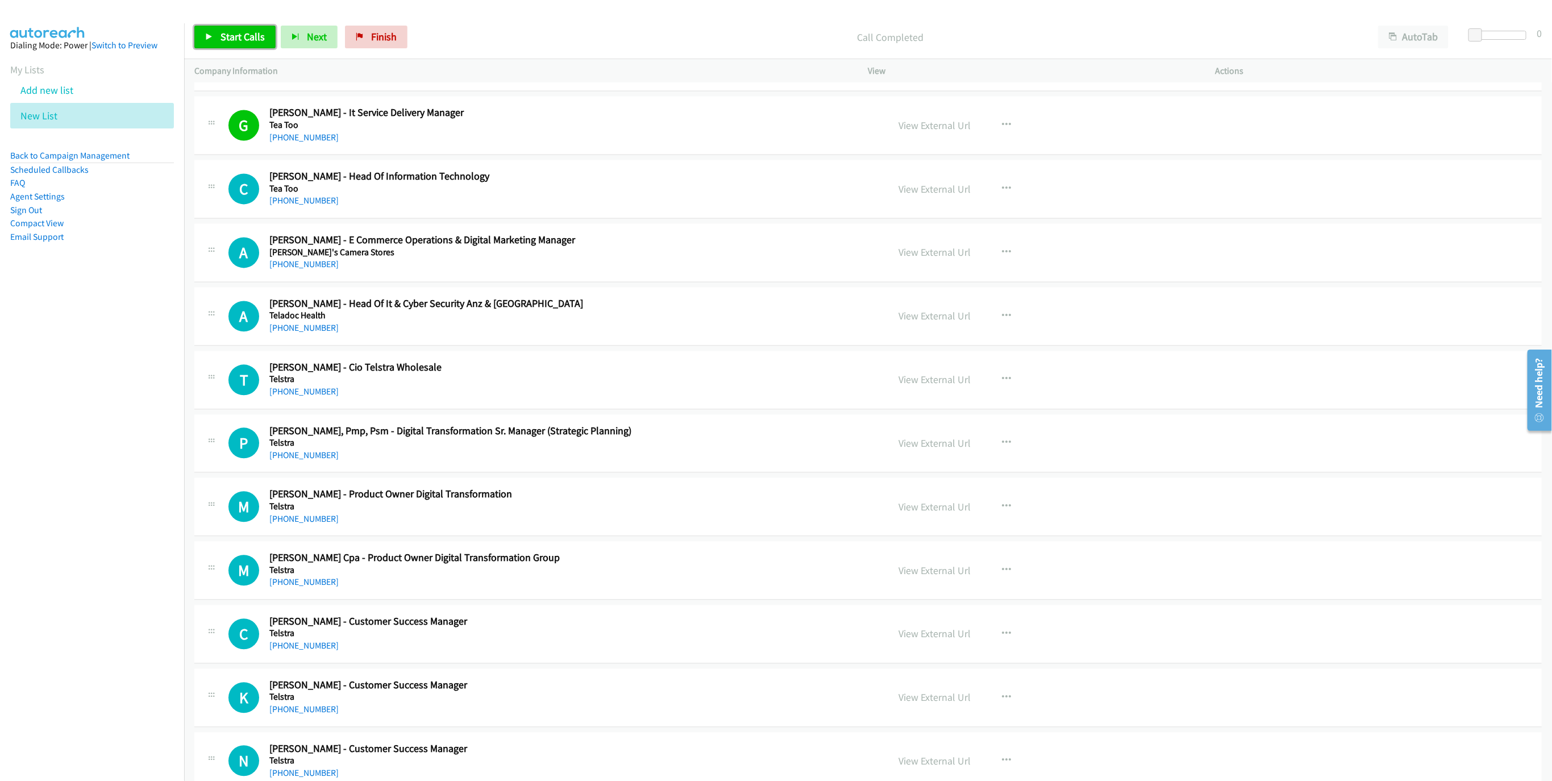
click at [217, 34] on link "Start Calls" at bounding box center [234, 37] width 81 height 23
click at [222, 45] on link "Pause" at bounding box center [225, 37] width 63 height 23
click at [649, 433] on h2 "[PERSON_NAME], Pmp, Psm - Digital Transformation Sr. Manager (Strategic Plannin…" at bounding box center [569, 431] width 601 height 13
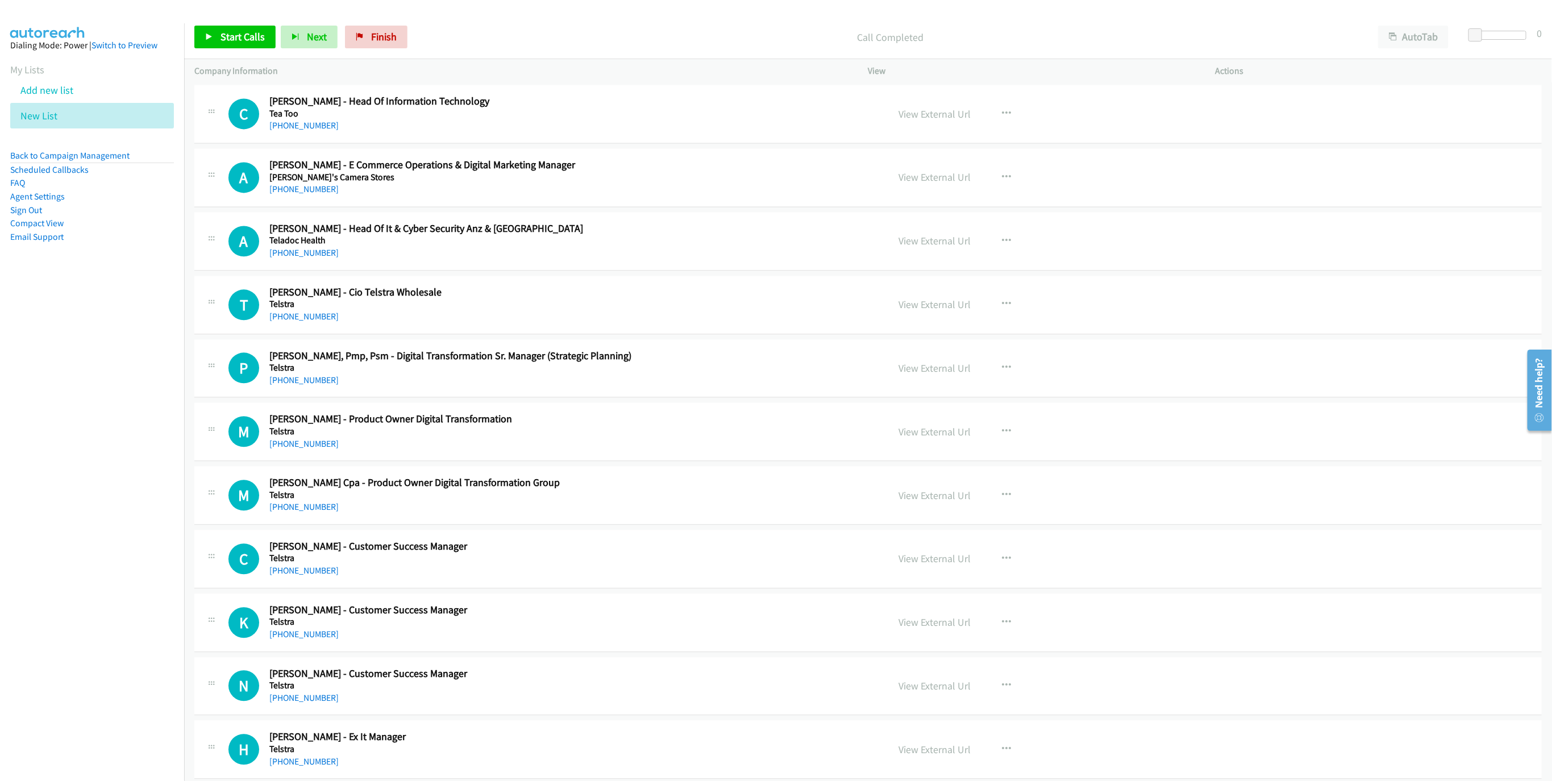
scroll to position [1791, 0]
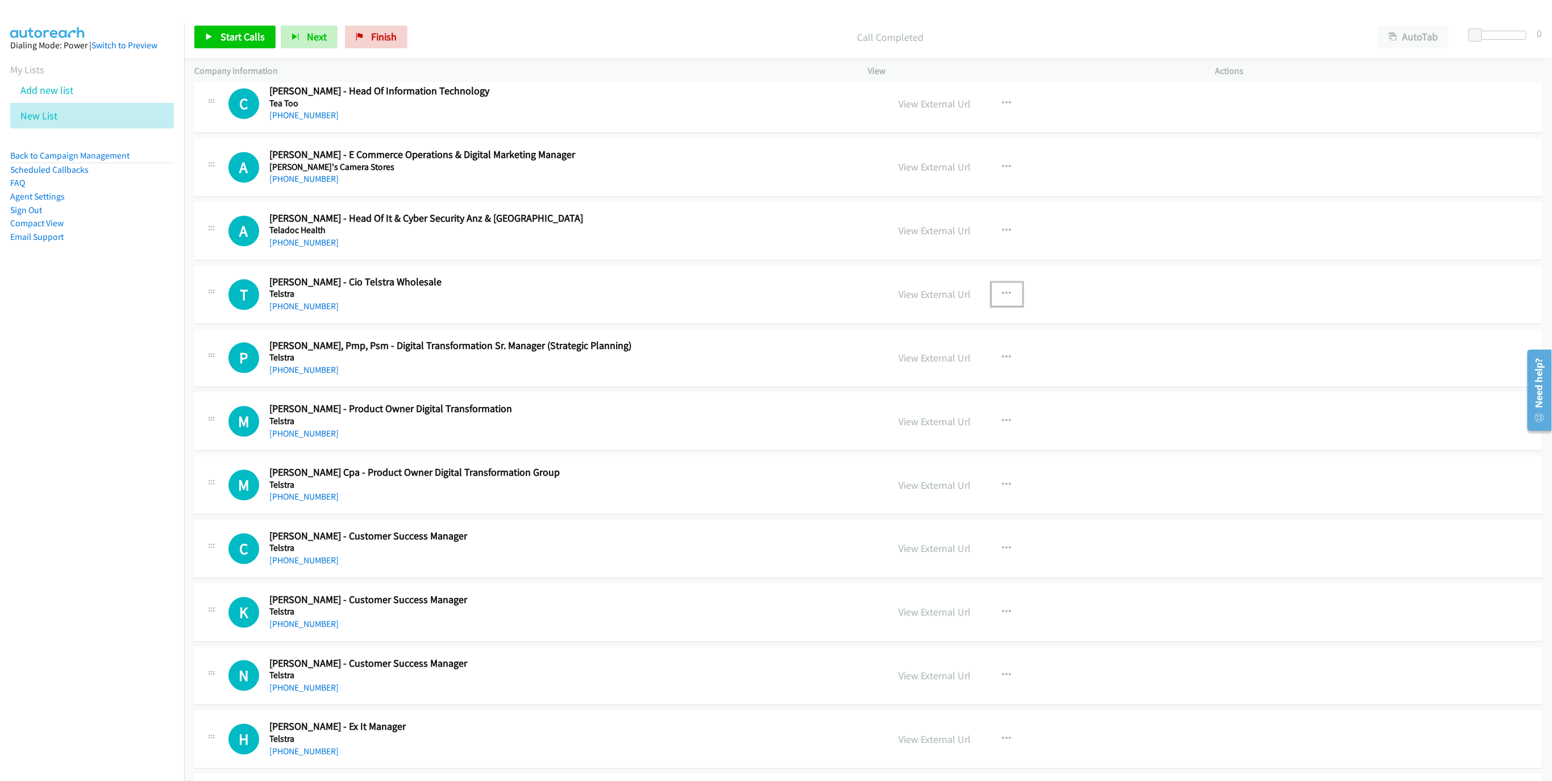
click at [1003, 298] on icon "button" at bounding box center [1007, 293] width 9 height 9
click at [947, 371] on link "Start Calls Here" at bounding box center [946, 368] width 151 height 23
click at [242, 31] on span "Start Calls" at bounding box center [243, 36] width 44 height 13
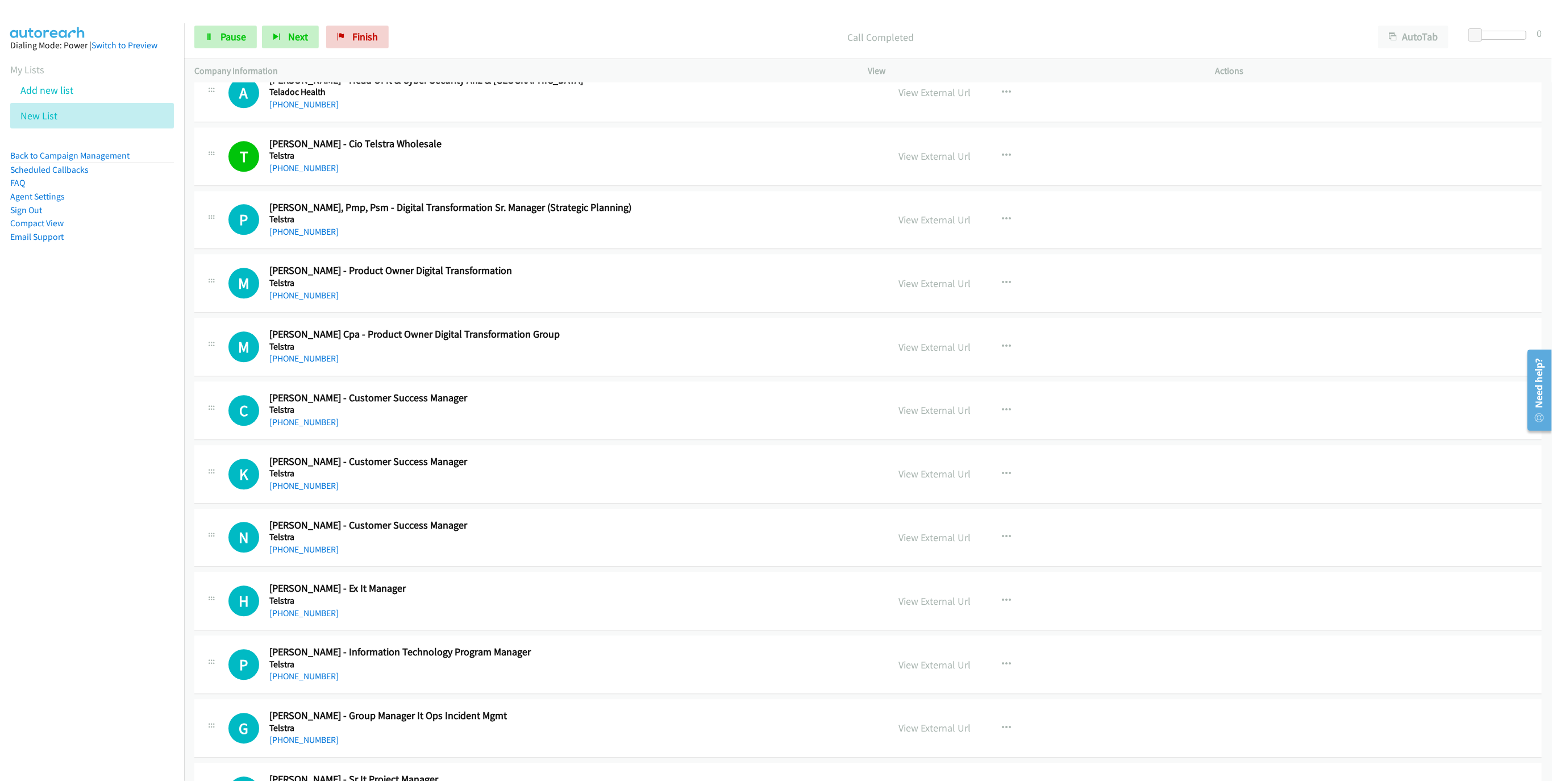
scroll to position [1961, 0]
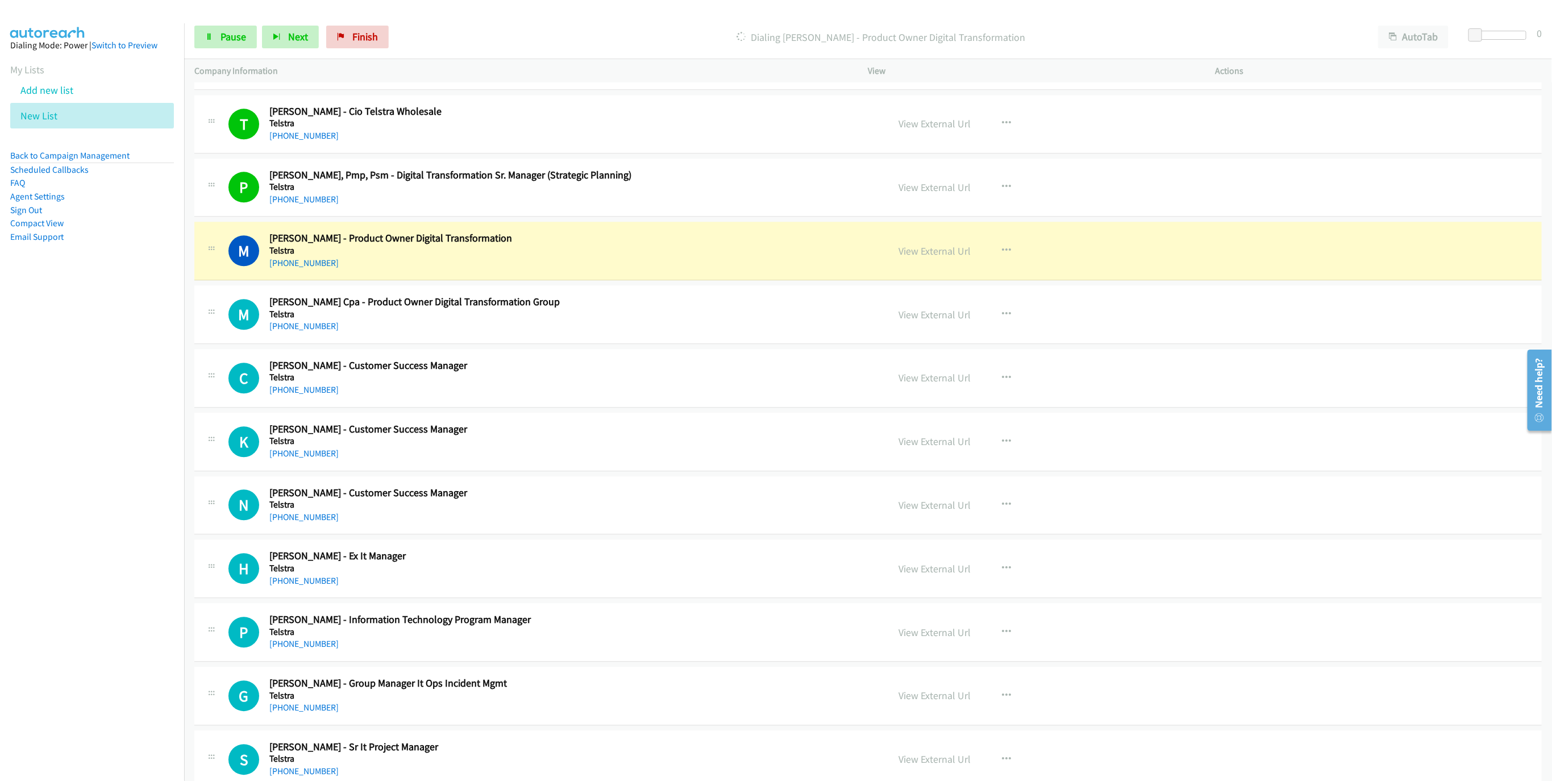
click at [780, 270] on div "[PHONE_NUMBER]" at bounding box center [569, 263] width 601 height 14
click at [947, 258] on link "View External Url" at bounding box center [935, 250] width 72 height 13
click at [236, 35] on span "Pause" at bounding box center [234, 36] width 26 height 13
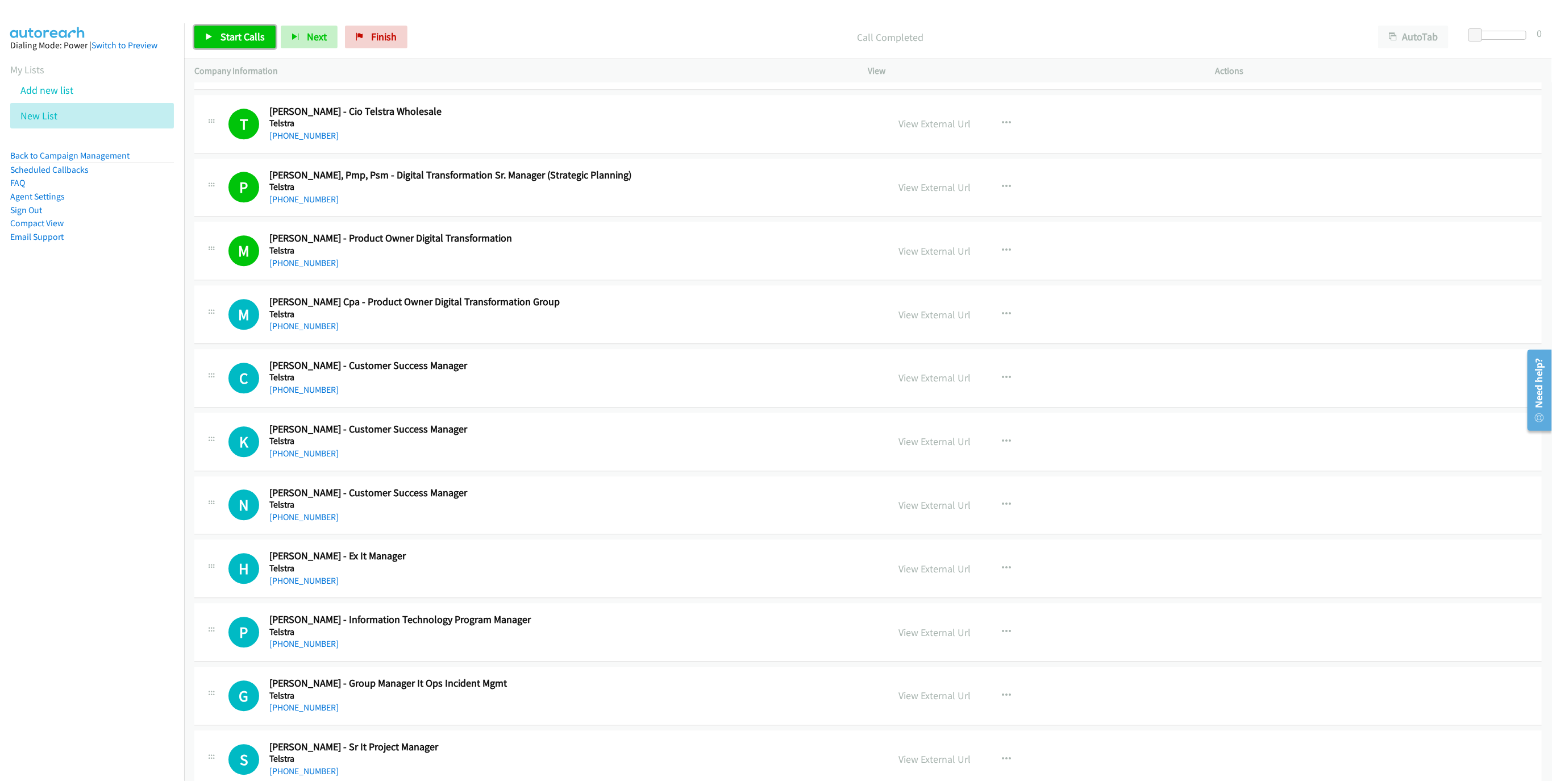
click at [249, 36] on span "Start Calls" at bounding box center [243, 36] width 44 height 13
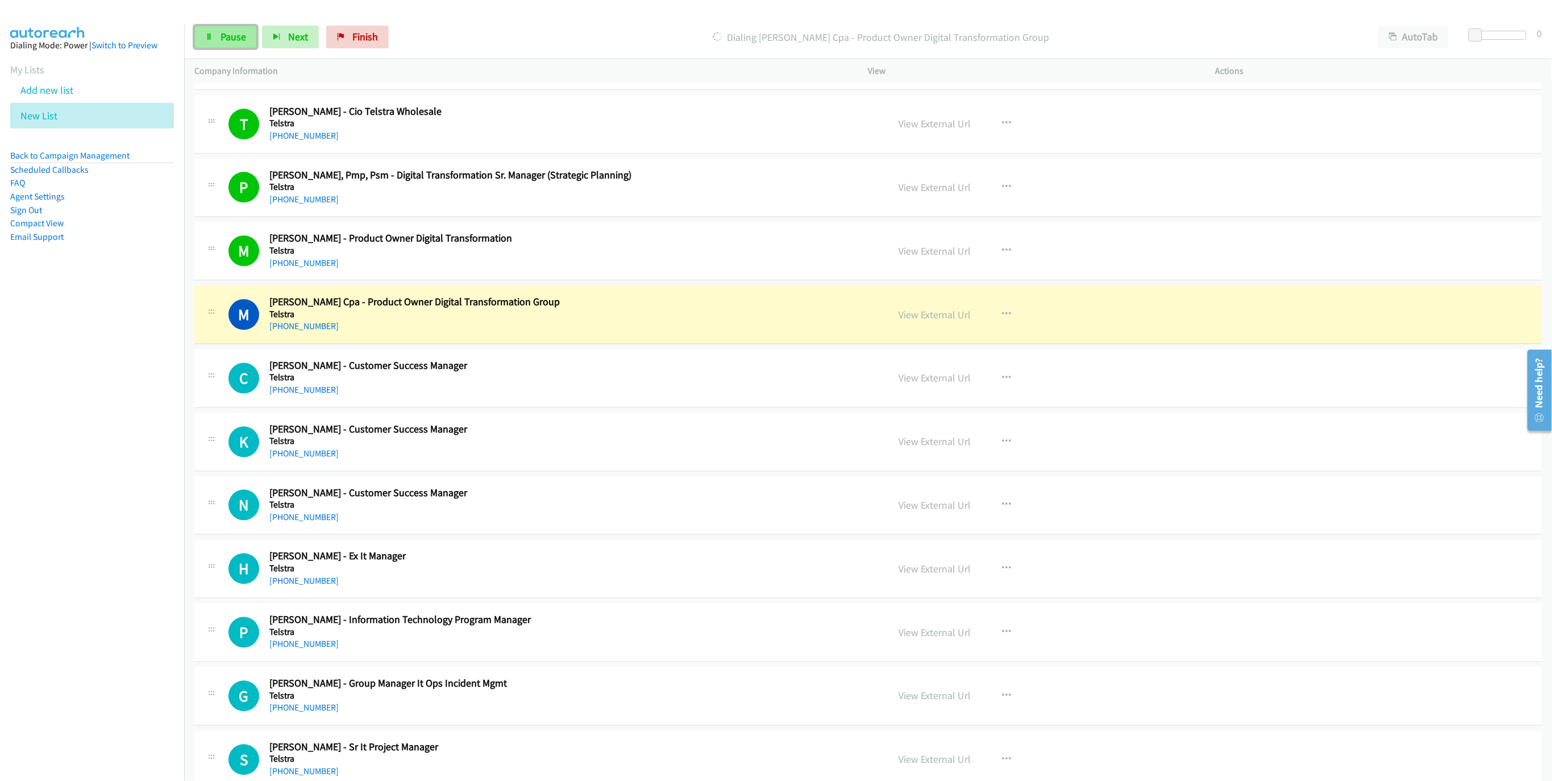
click at [221, 40] on span "Pause" at bounding box center [234, 36] width 26 height 13
click at [914, 321] on link "View External Url" at bounding box center [935, 314] width 72 height 13
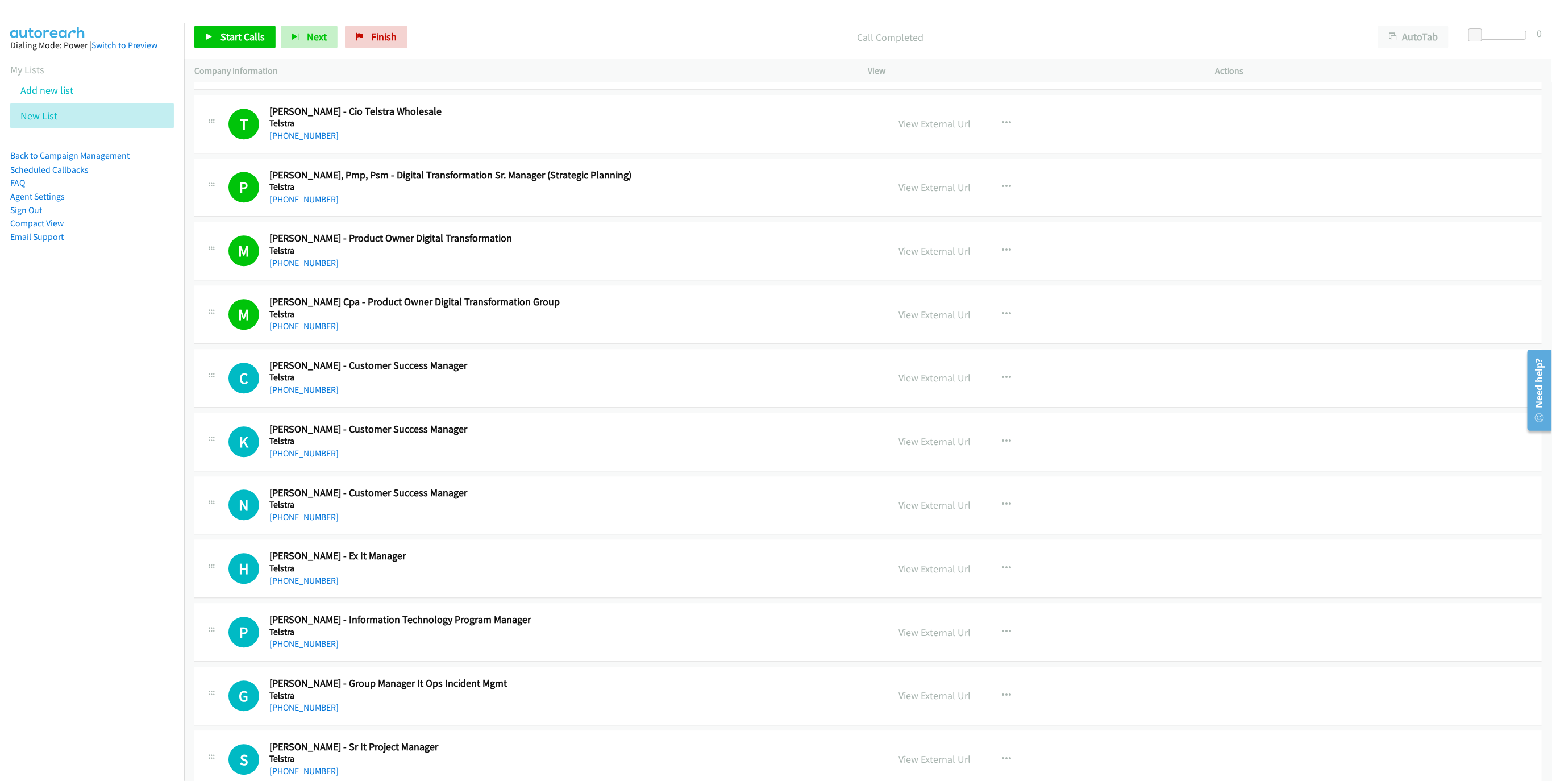
click at [263, 21] on div "Start Calls Pause Next Finish Call Completed AutoTab AutoTab 0" at bounding box center [868, 37] width 1368 height 44
click at [235, 47] on link "Start Calls" at bounding box center [234, 37] width 81 height 23
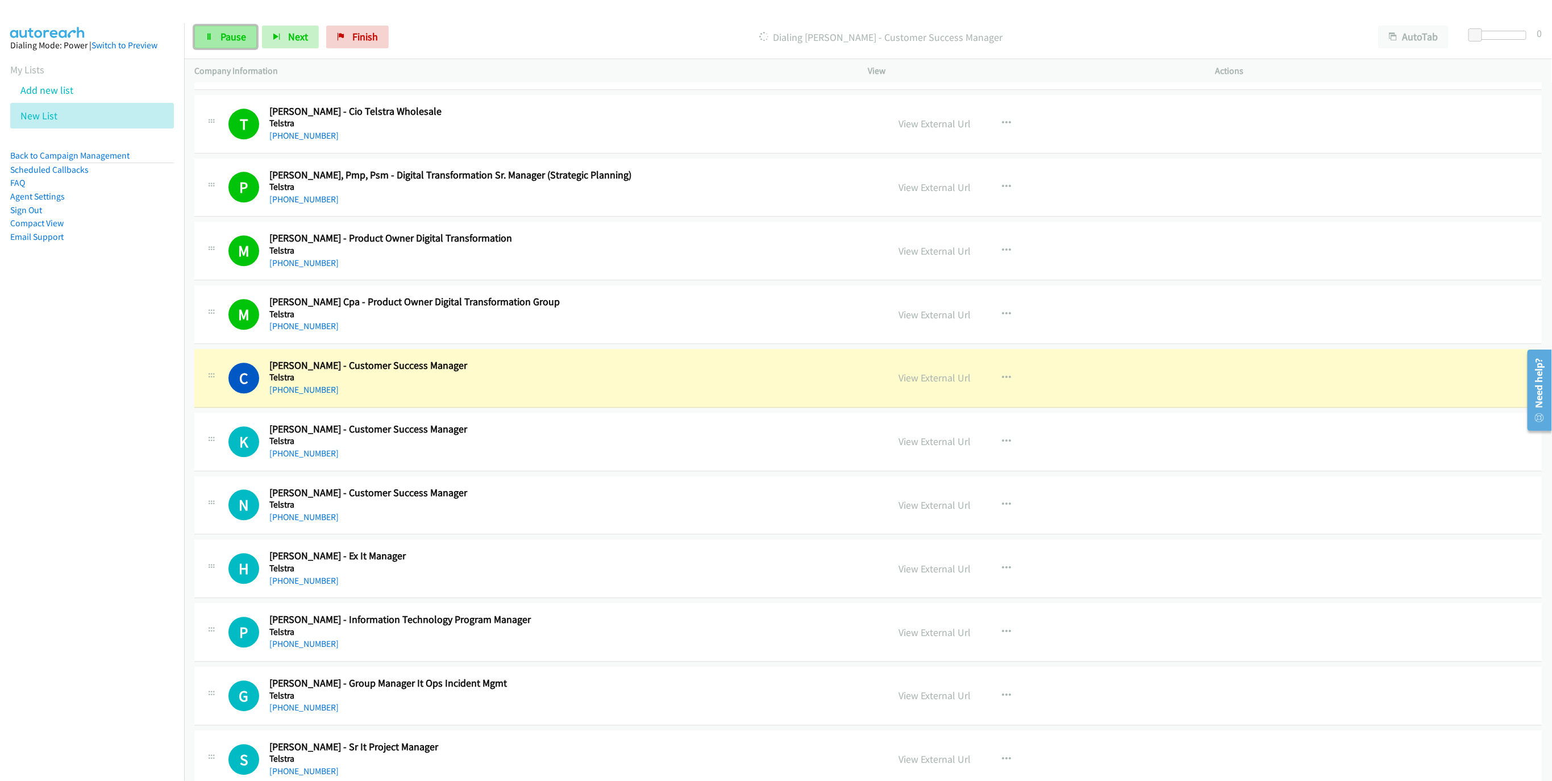
click at [211, 46] on link "Pause" at bounding box center [225, 37] width 63 height 23
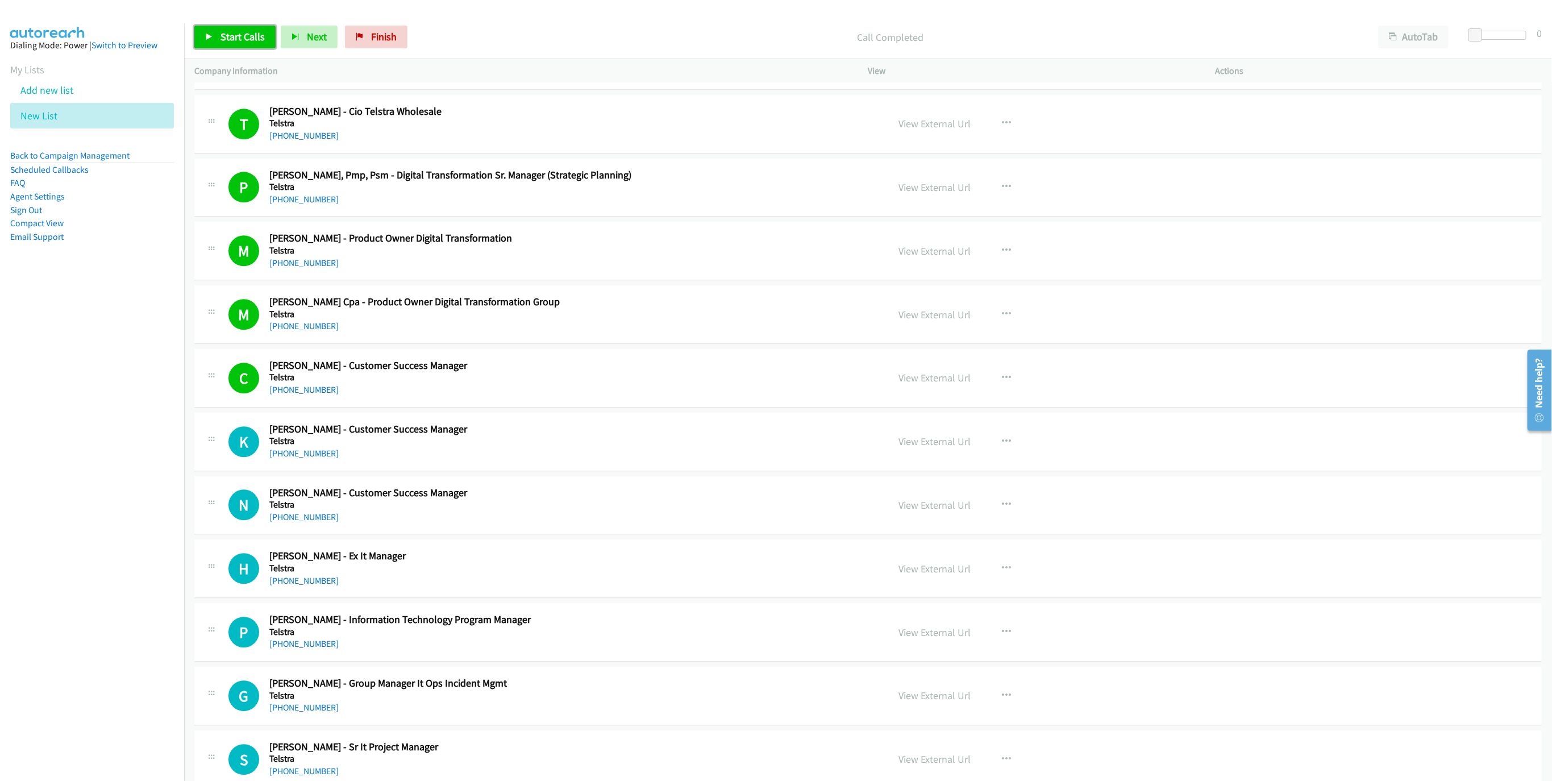
click at [234, 40] on span "Start Calls" at bounding box center [243, 36] width 44 height 13
click at [234, 40] on span "Pause" at bounding box center [234, 36] width 26 height 13
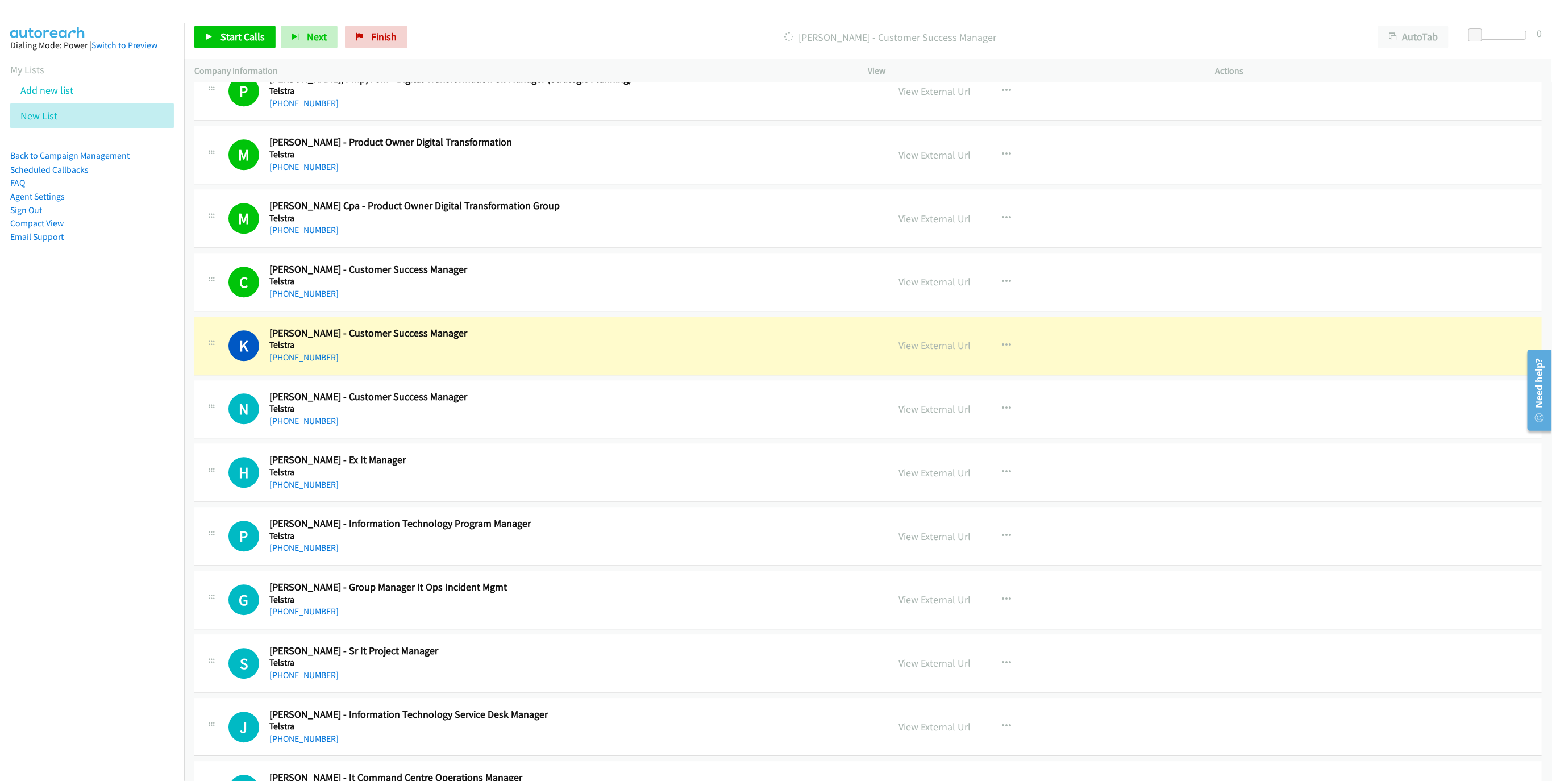
scroll to position [2046, 0]
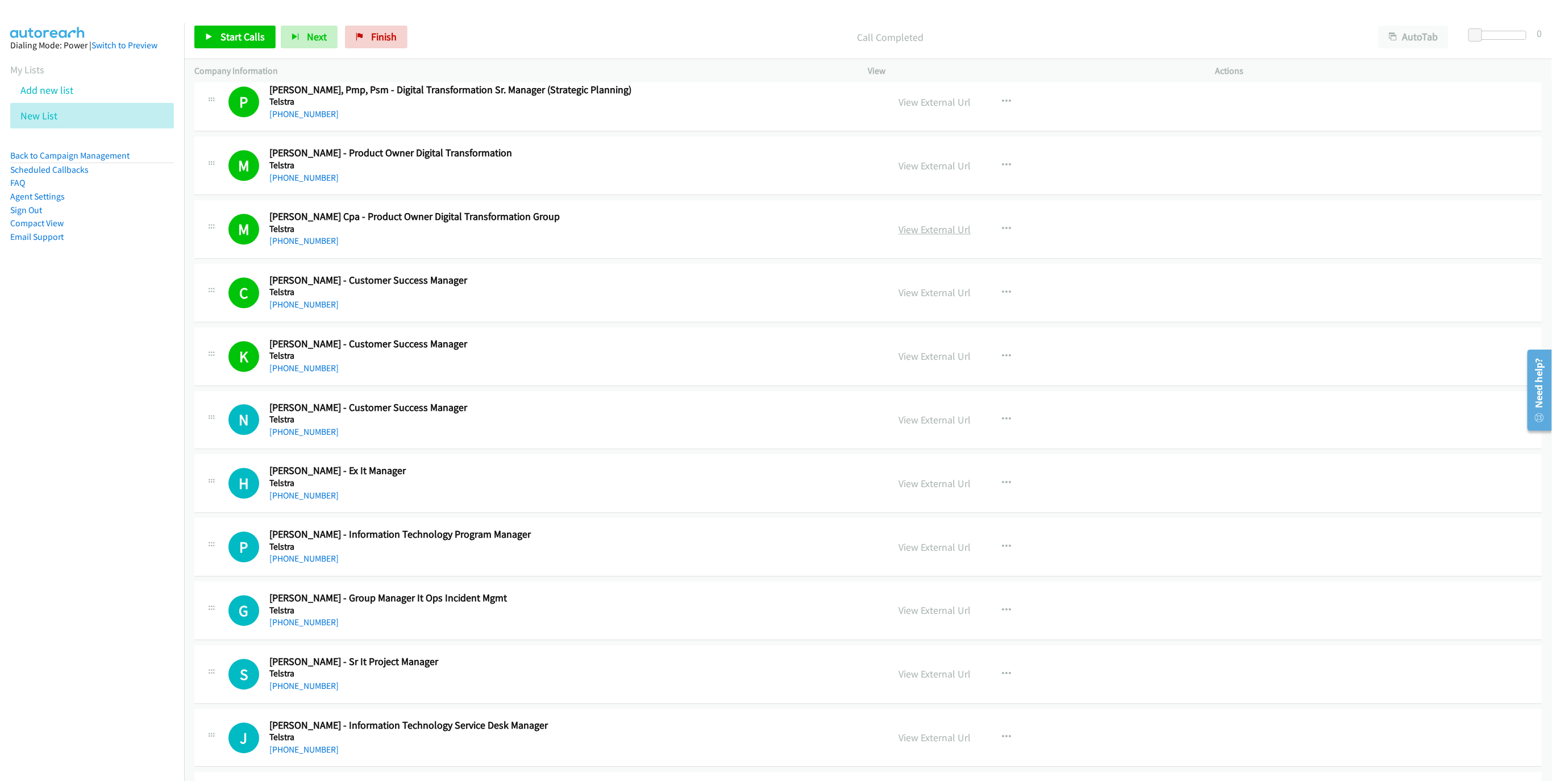
click at [921, 236] on link "View External Url" at bounding box center [935, 229] width 72 height 13
click at [227, 33] on span "Start Calls" at bounding box center [243, 36] width 44 height 13
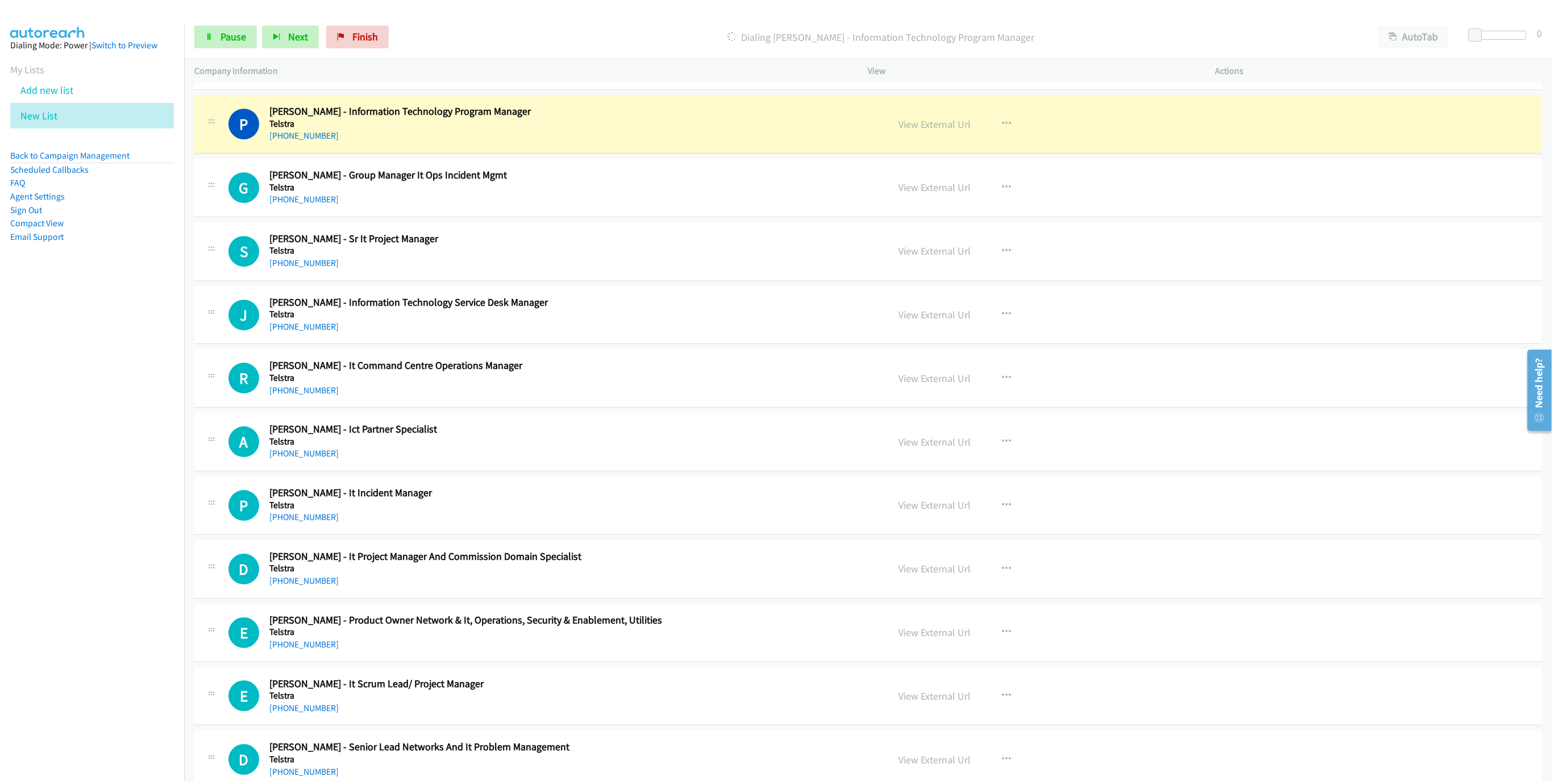
scroll to position [2473, 0]
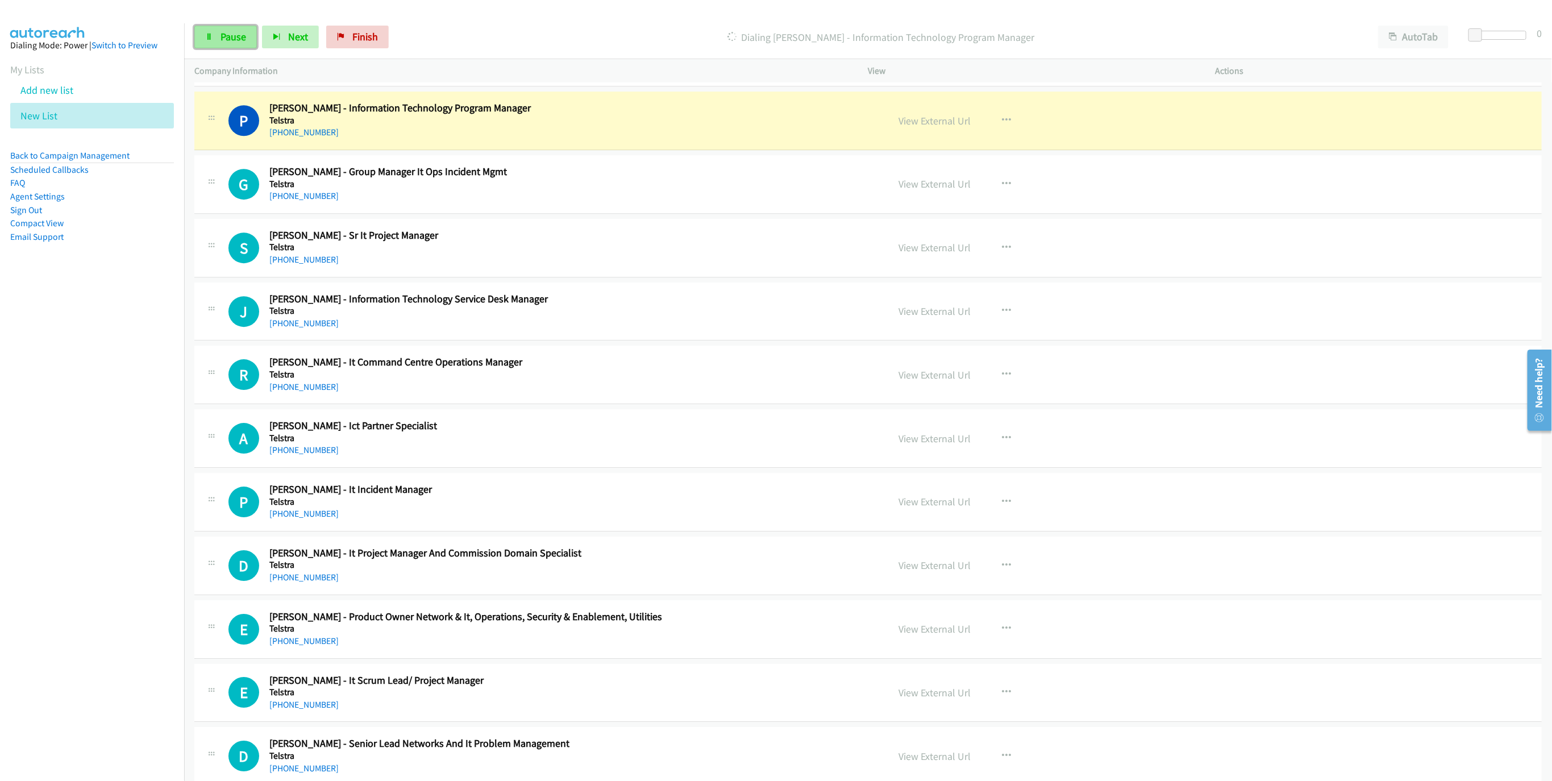
click at [234, 39] on span "Pause" at bounding box center [234, 36] width 26 height 13
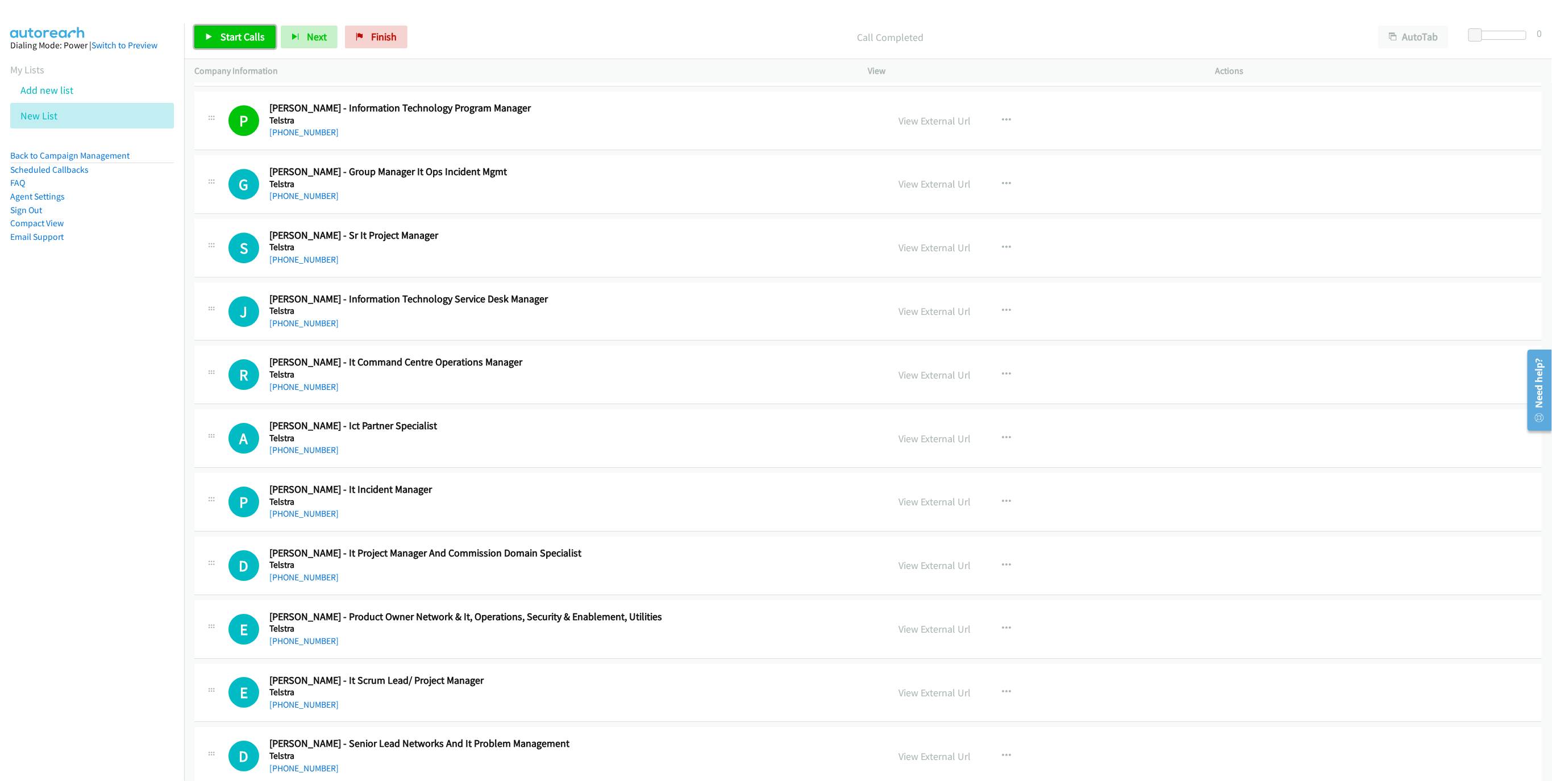
click at [202, 28] on link "Start Calls" at bounding box center [234, 37] width 81 height 23
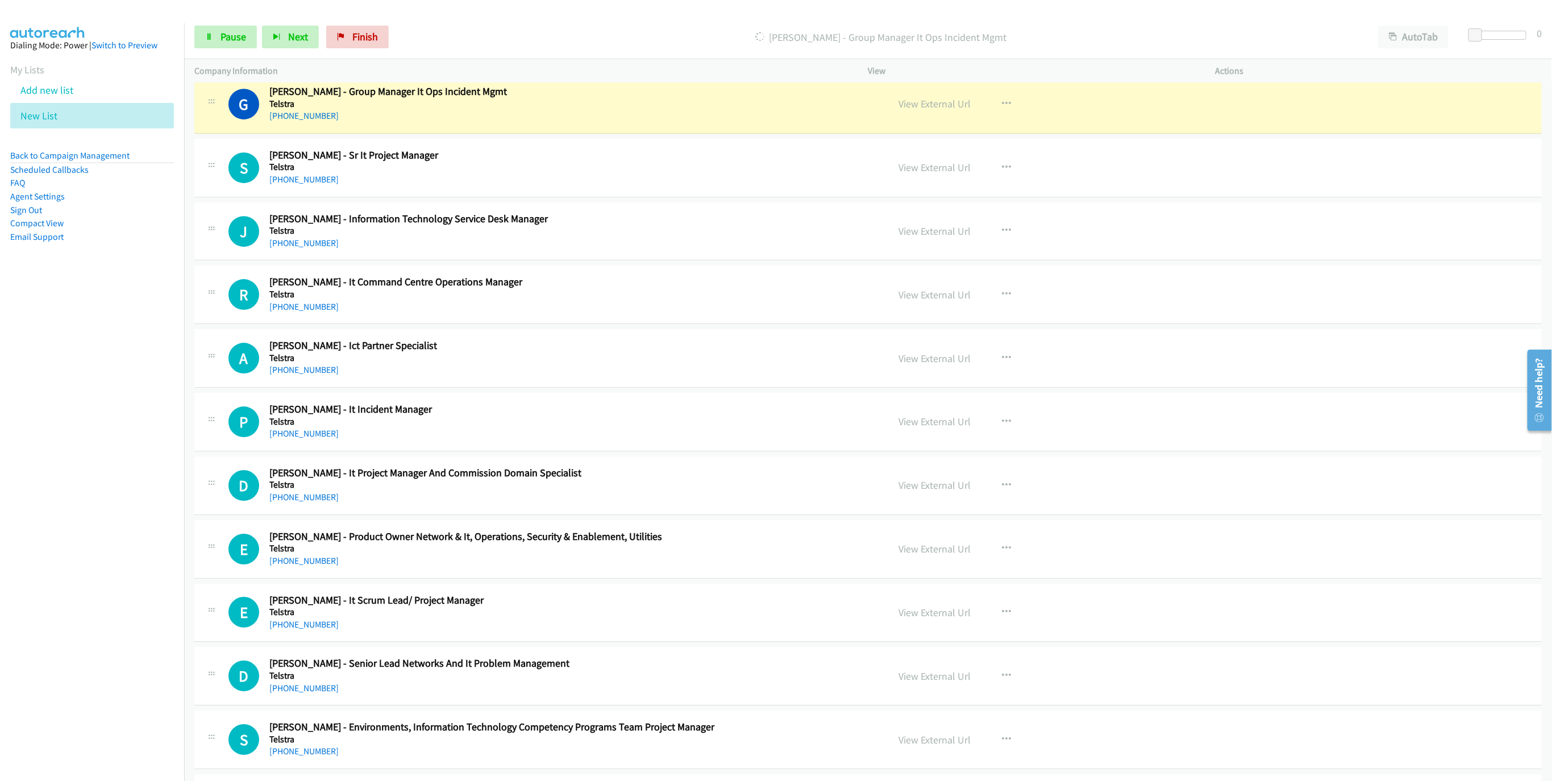
scroll to position [2558, 0]
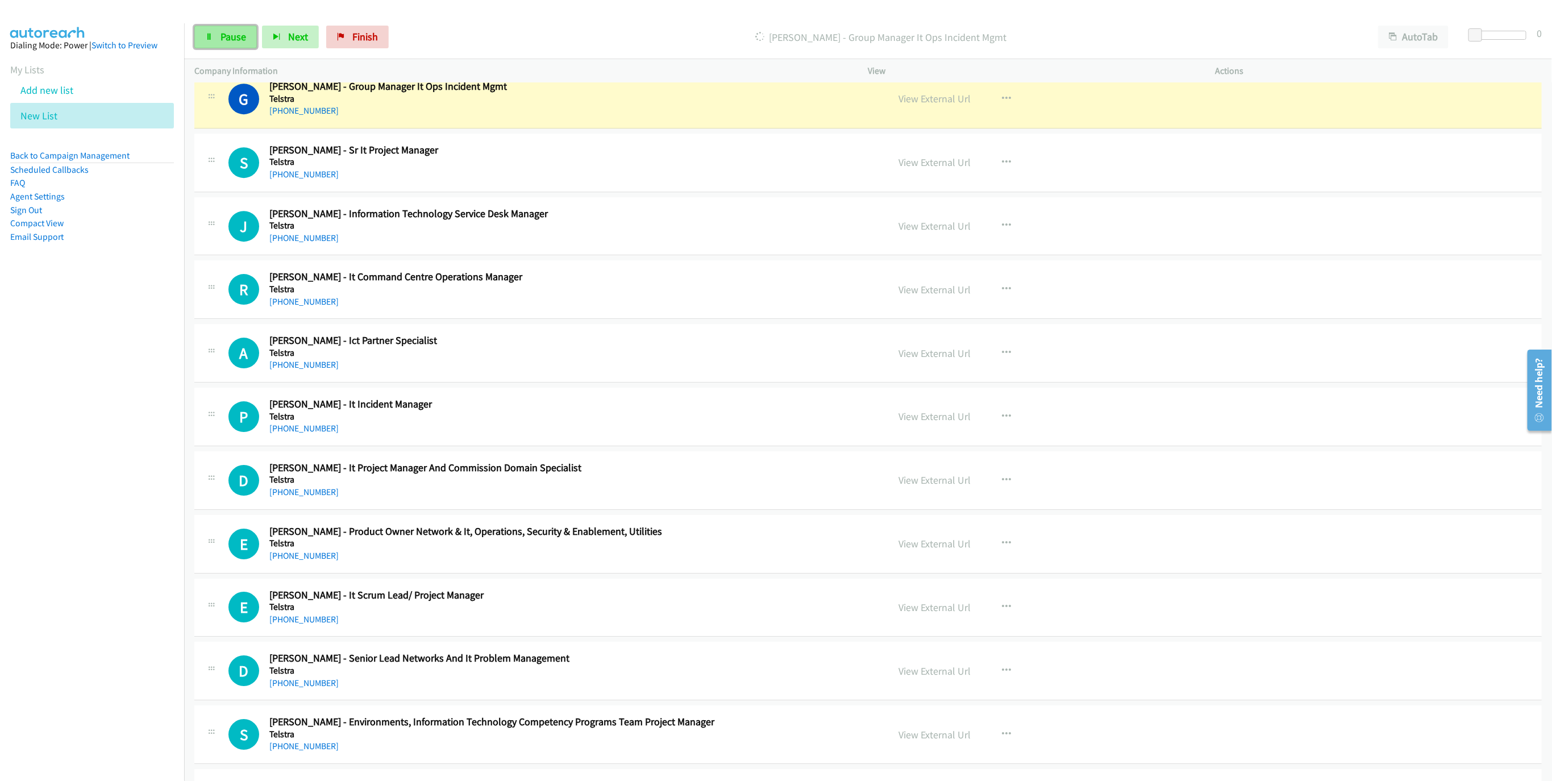
click at [221, 36] on span "Pause" at bounding box center [234, 36] width 26 height 13
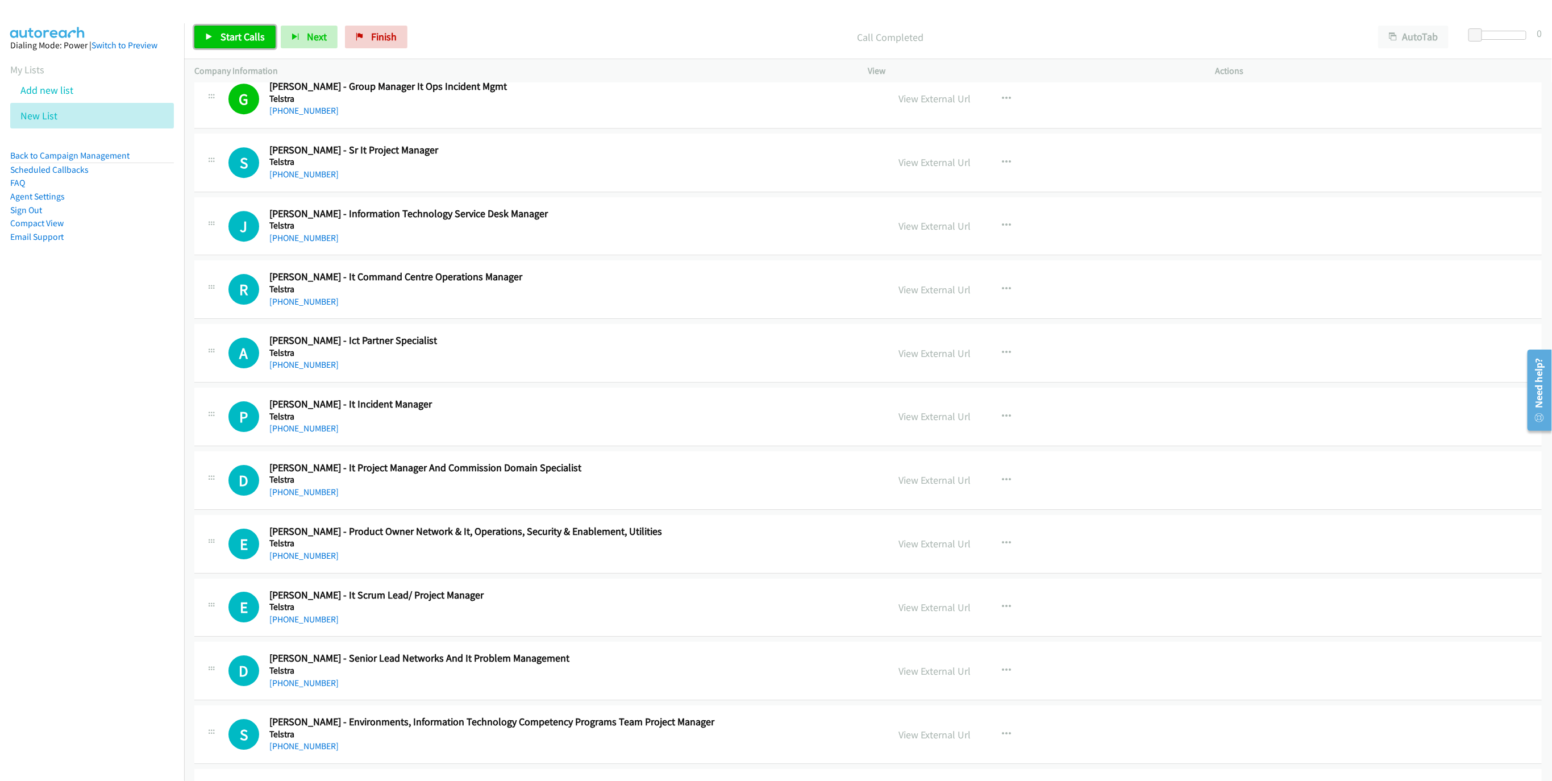
click at [198, 38] on link "Start Calls" at bounding box center [234, 37] width 81 height 23
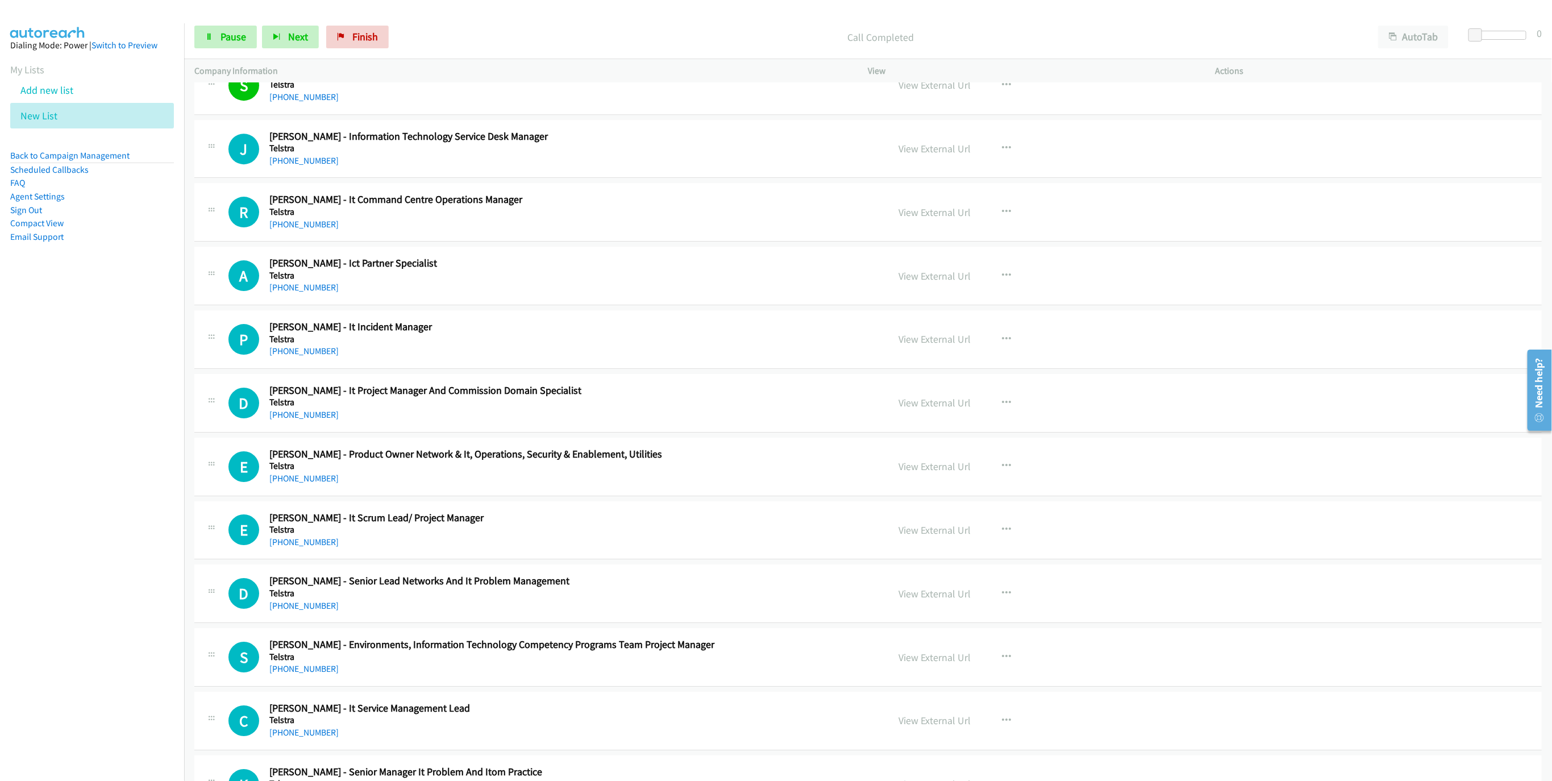
scroll to position [2643, 0]
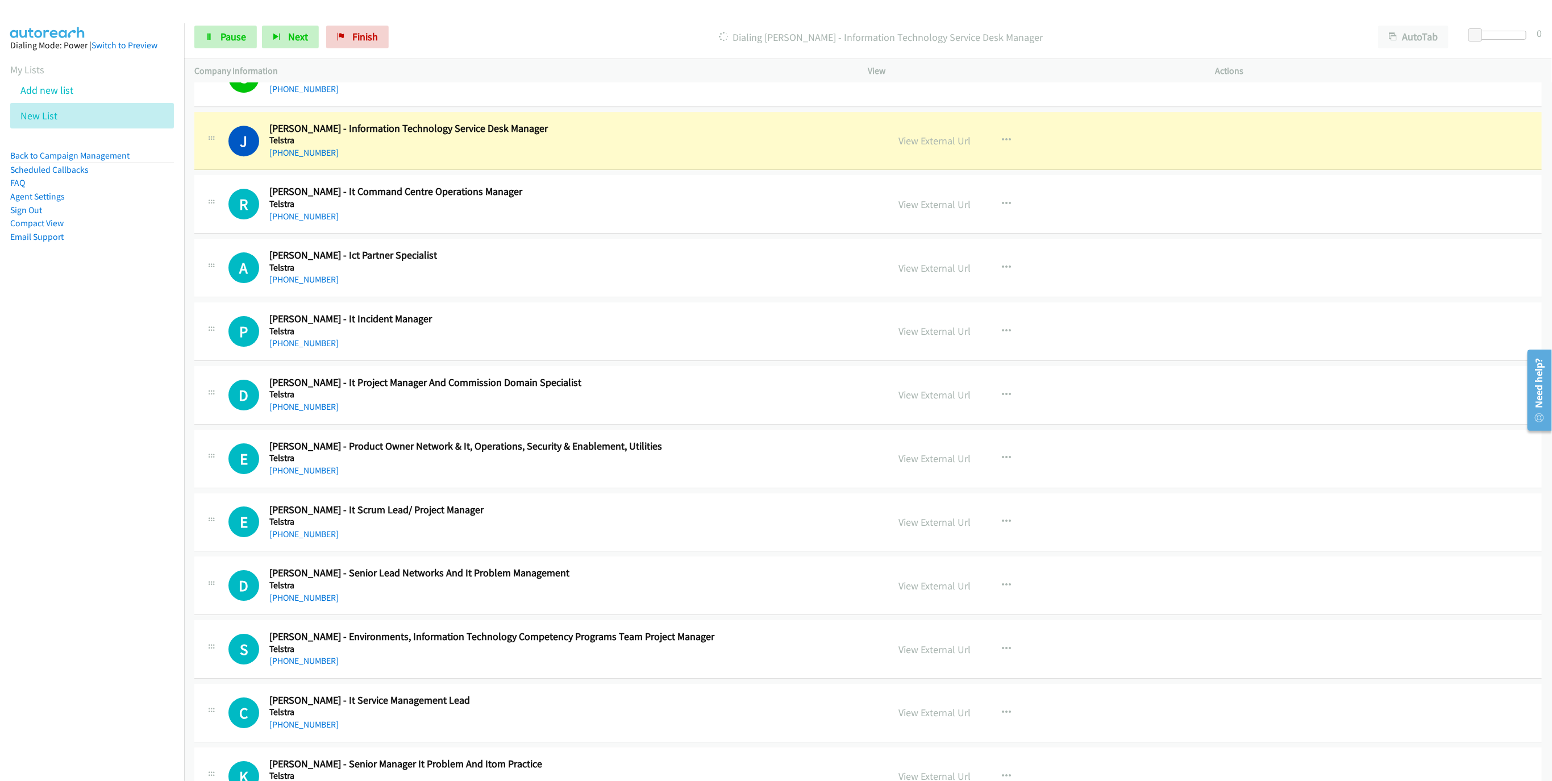
drag, startPoint x: 6, startPoint y: 449, endPoint x: 159, endPoint y: 476, distance: 156.0
click at [6, 449] on nav "Dialing Mode: Power | Switch to Preview My Lists Add new list New List Back to …" at bounding box center [92, 413] width 185 height 781
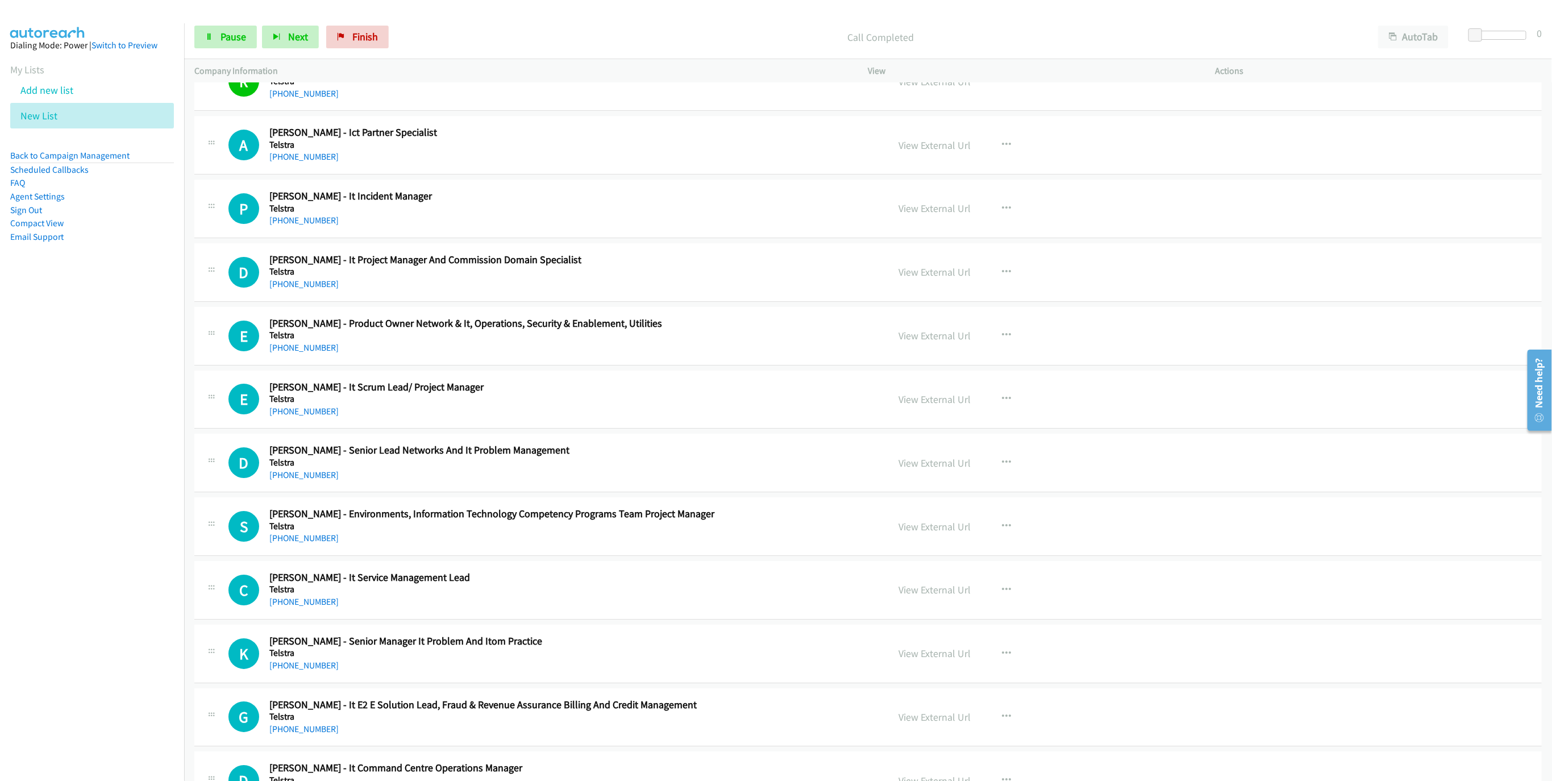
scroll to position [2763, 0]
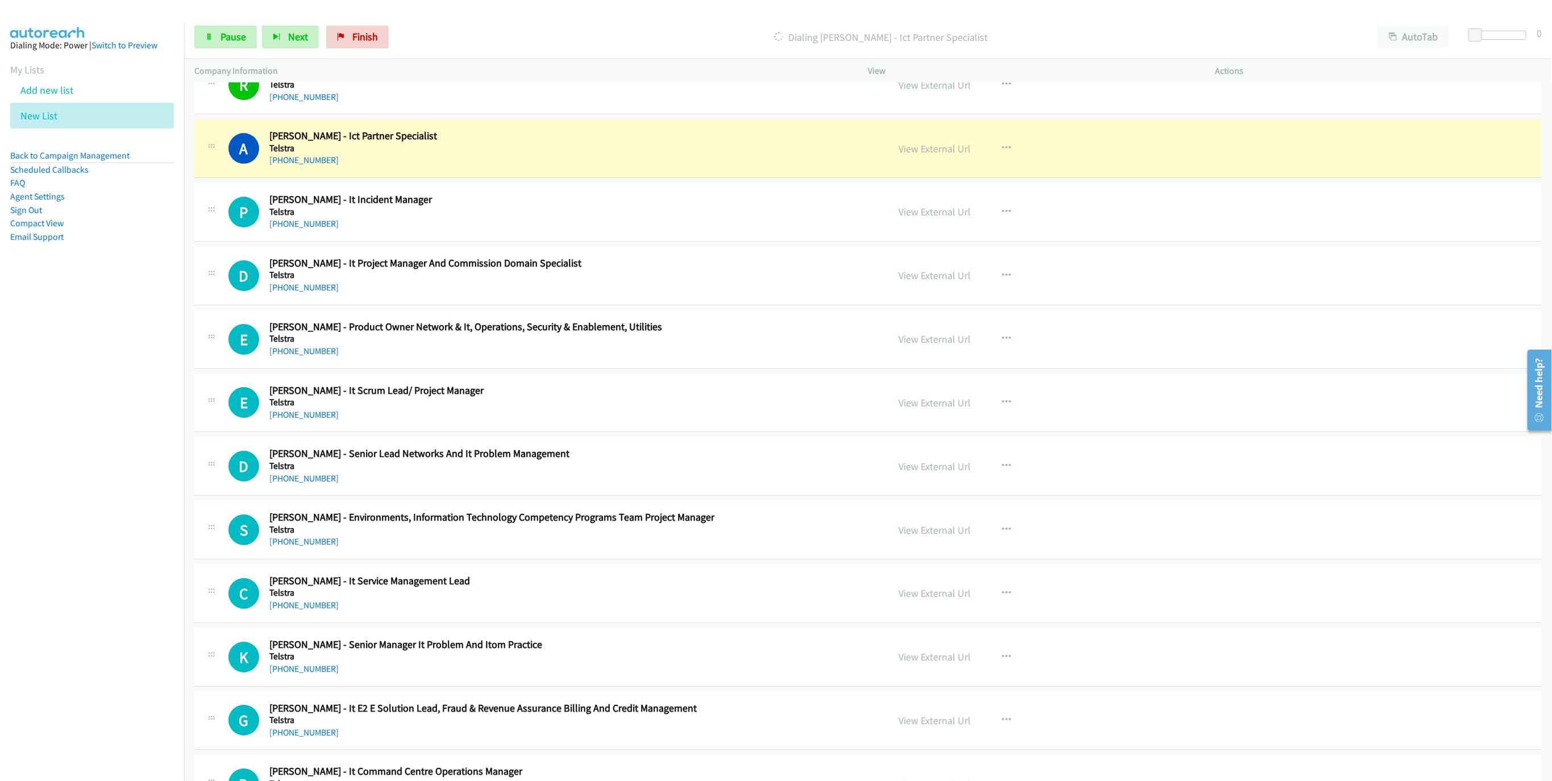
click at [45, 546] on nav "Dialing Mode: Power | Switch to Preview My Lists Add new list New List Back to …" at bounding box center [92, 413] width 185 height 781
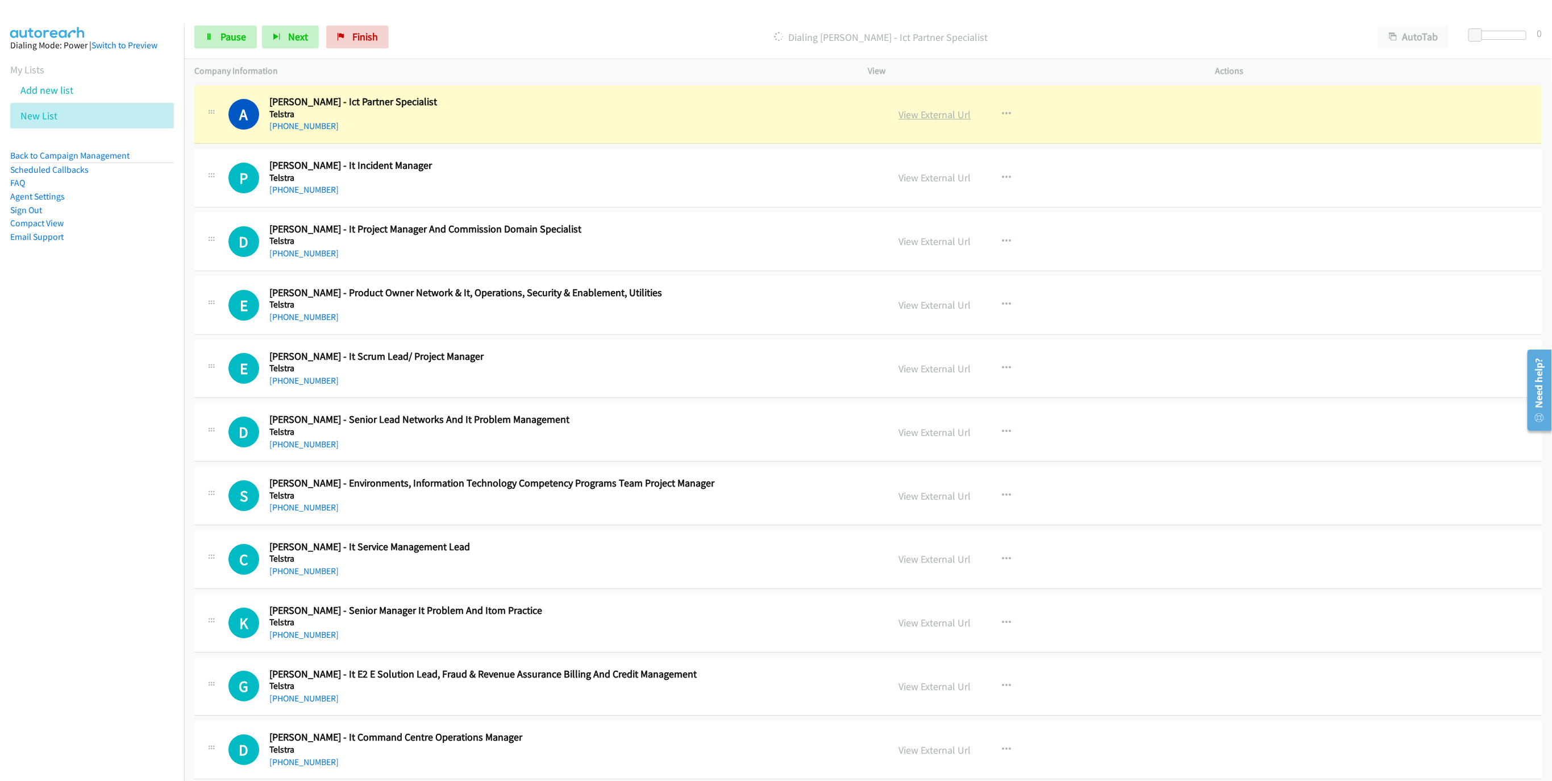
click at [943, 121] on link "View External Url" at bounding box center [935, 114] width 72 height 13
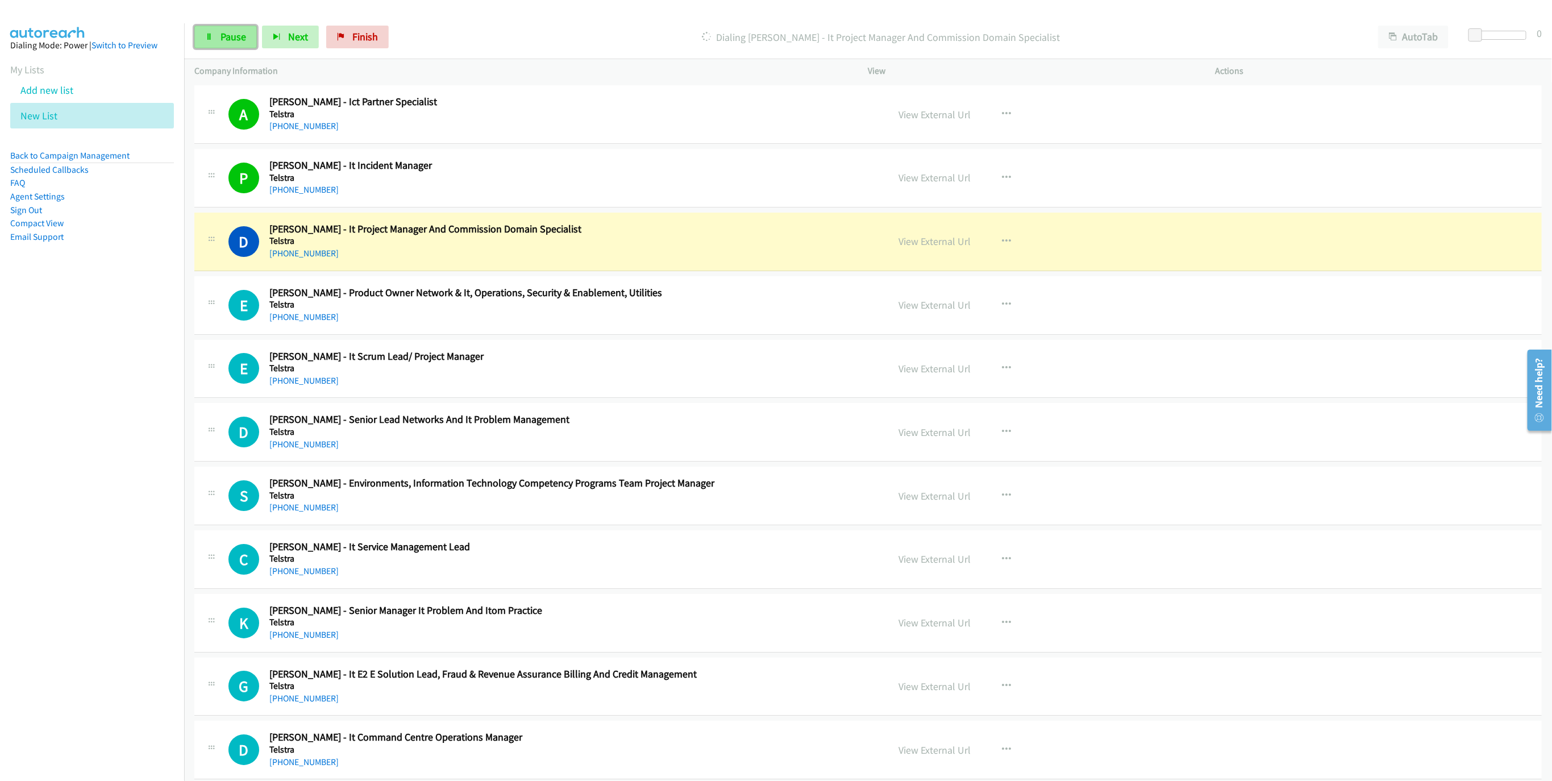
click at [217, 26] on link "Pause" at bounding box center [225, 37] width 63 height 23
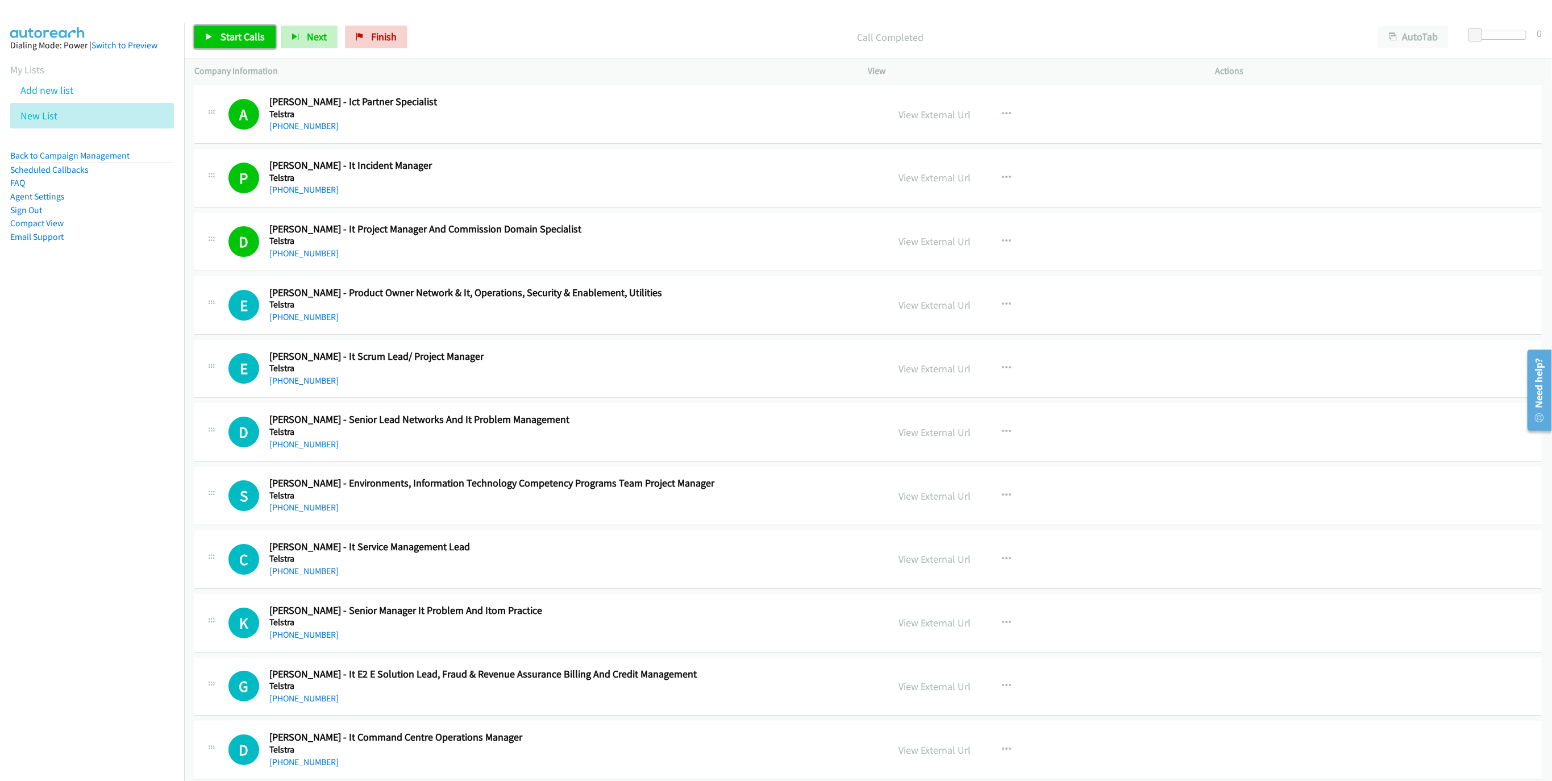
click at [233, 31] on span "Start Calls" at bounding box center [243, 36] width 44 height 13
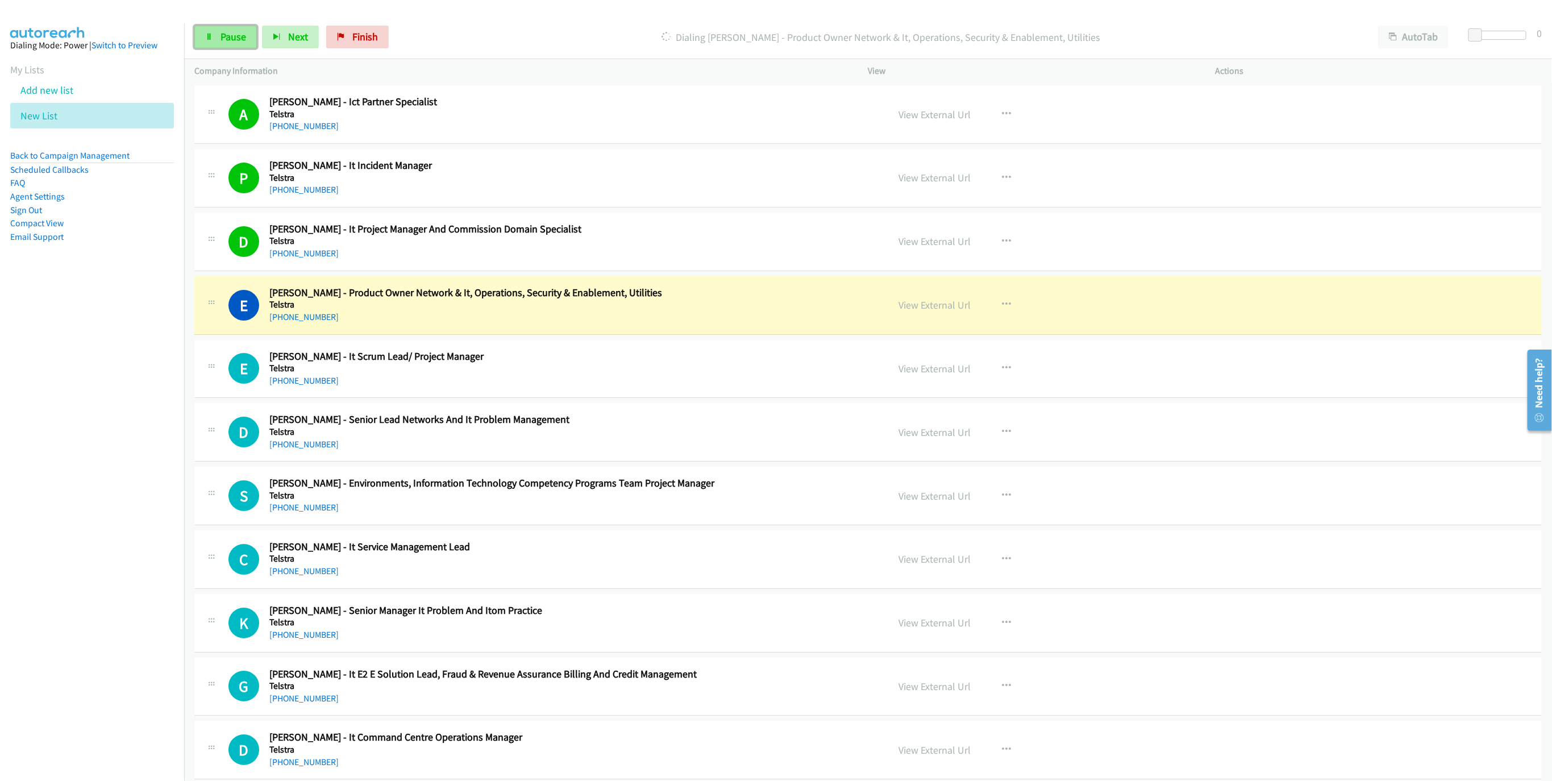
click at [222, 36] on span "Pause" at bounding box center [234, 36] width 26 height 13
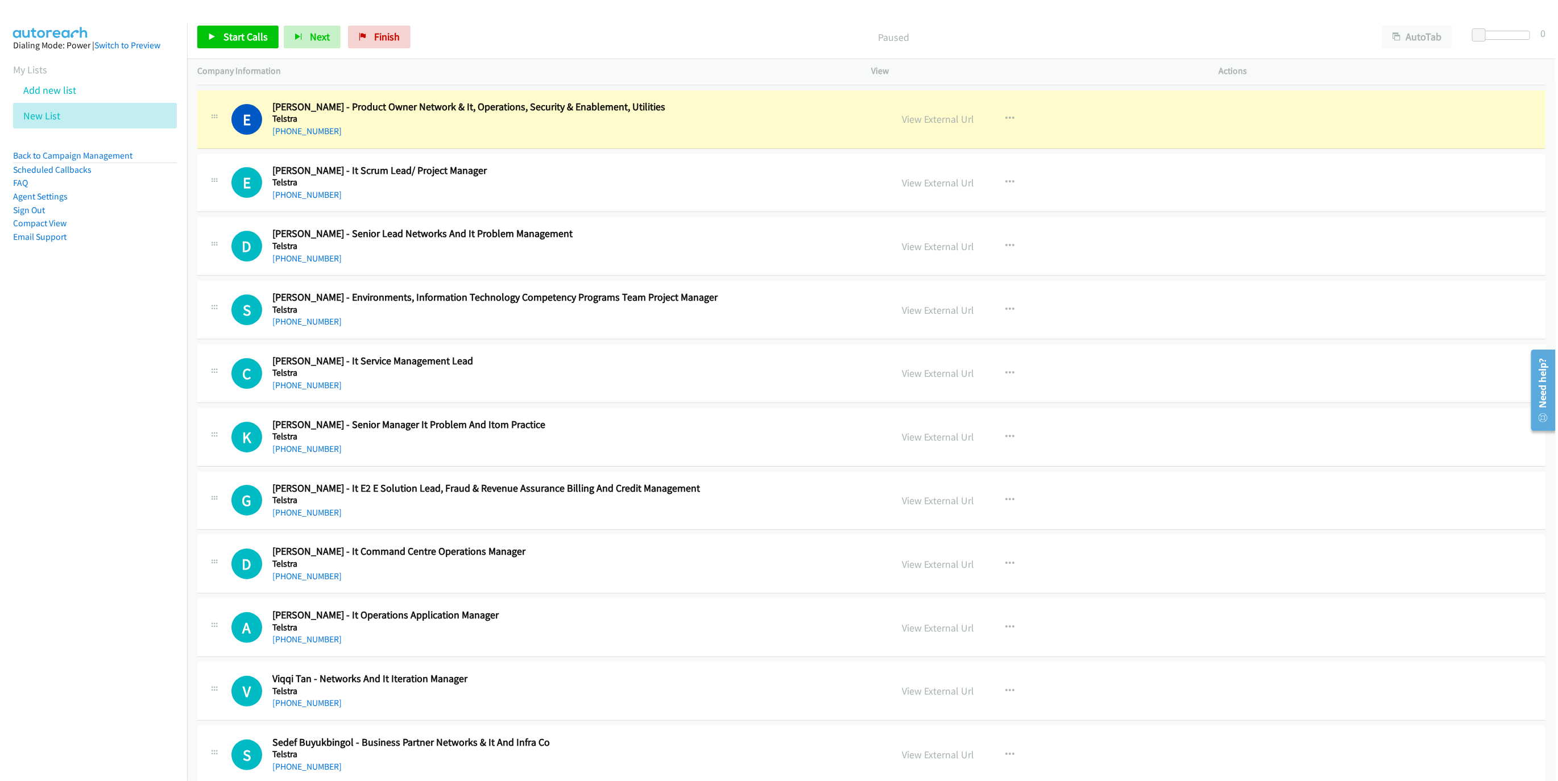
scroll to position [2967, 0]
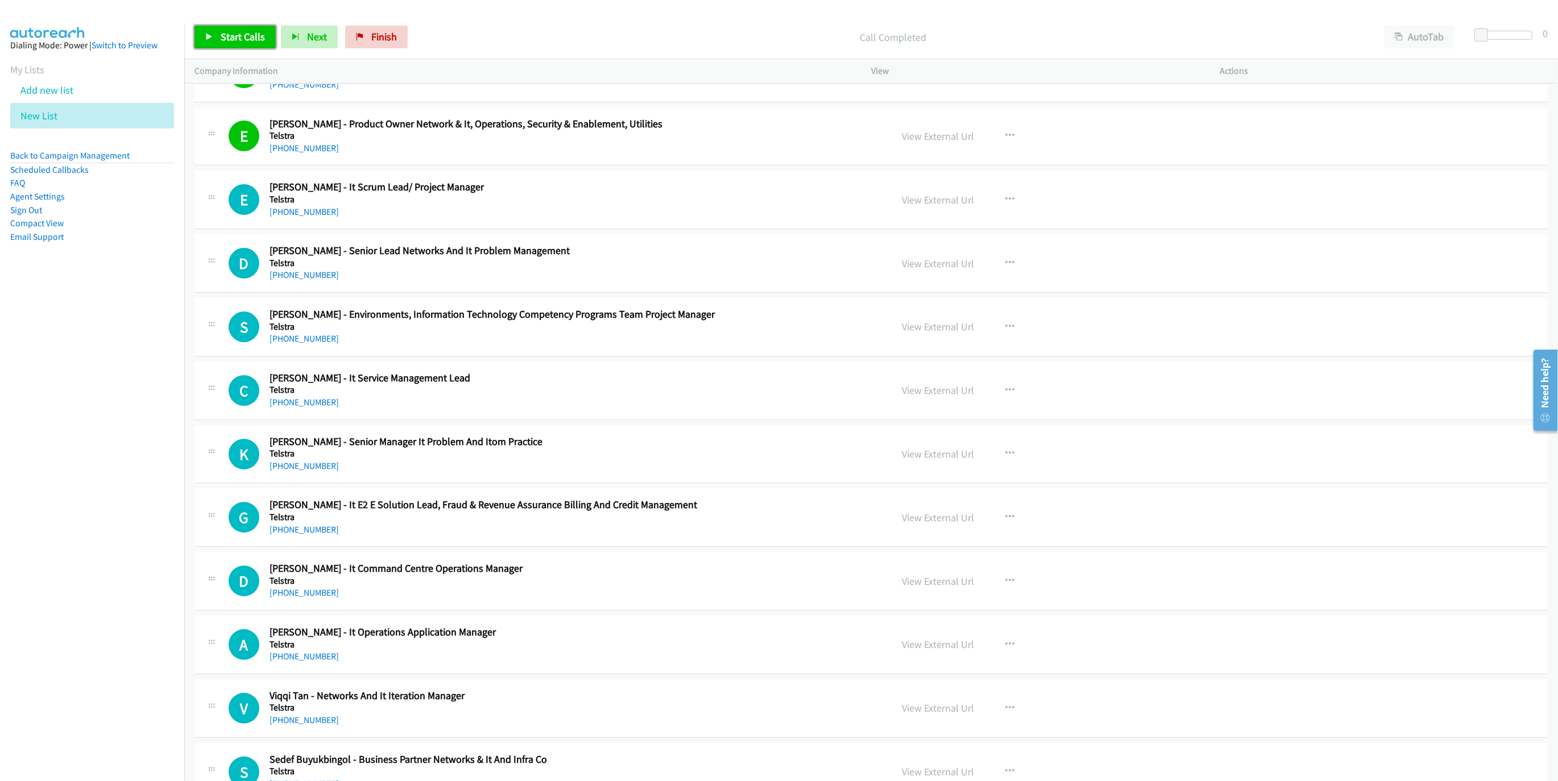
click at [246, 39] on span "Start Calls" at bounding box center [243, 36] width 44 height 13
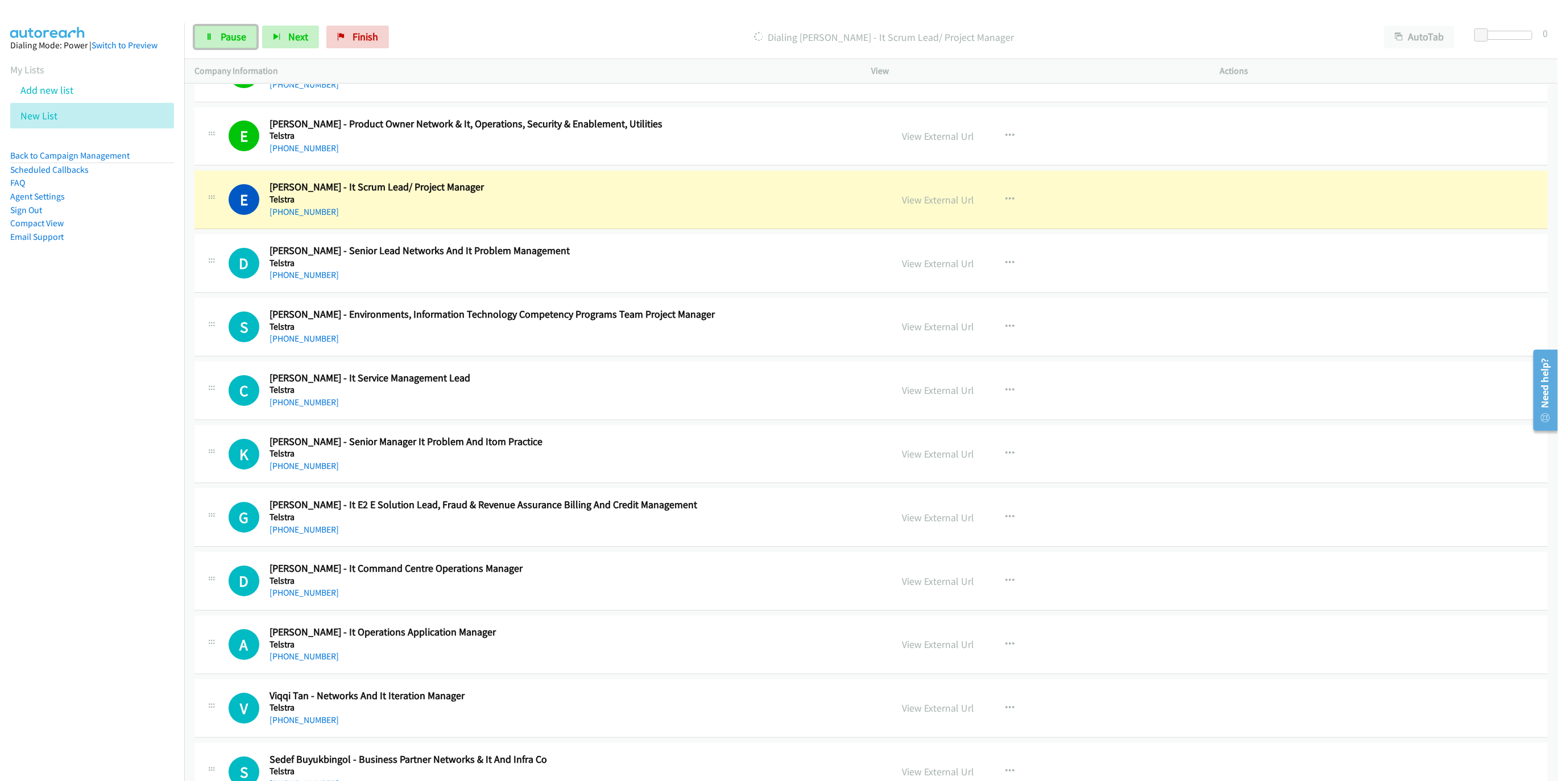
drag, startPoint x: 227, startPoint y: 38, endPoint x: 263, endPoint y: 50, distance: 37.2
click at [227, 38] on span "Pause" at bounding box center [234, 36] width 26 height 13
click at [912, 206] on link "View External Url" at bounding box center [938, 199] width 72 height 13
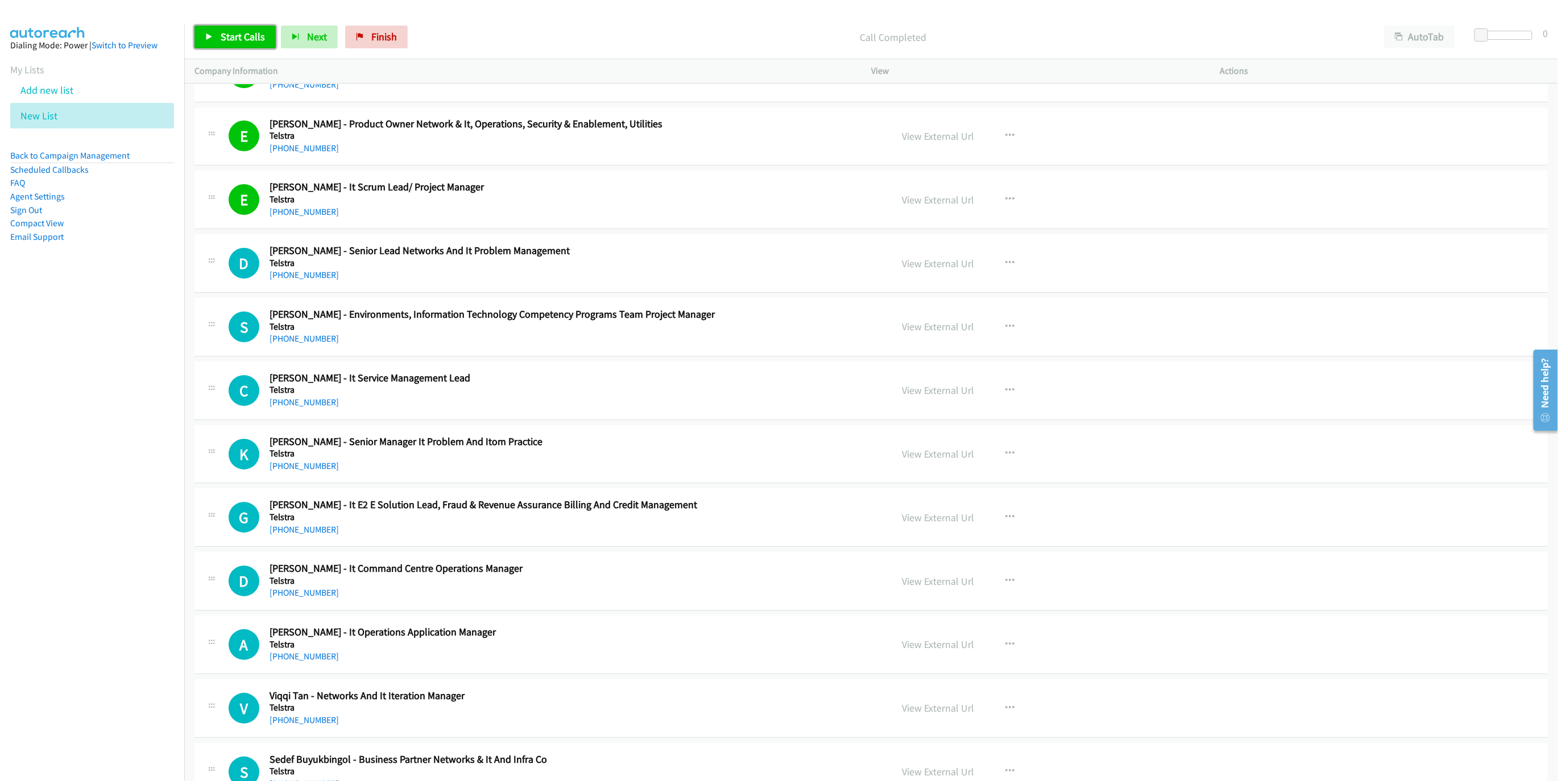
click at [215, 40] on link "Start Calls" at bounding box center [234, 37] width 81 height 23
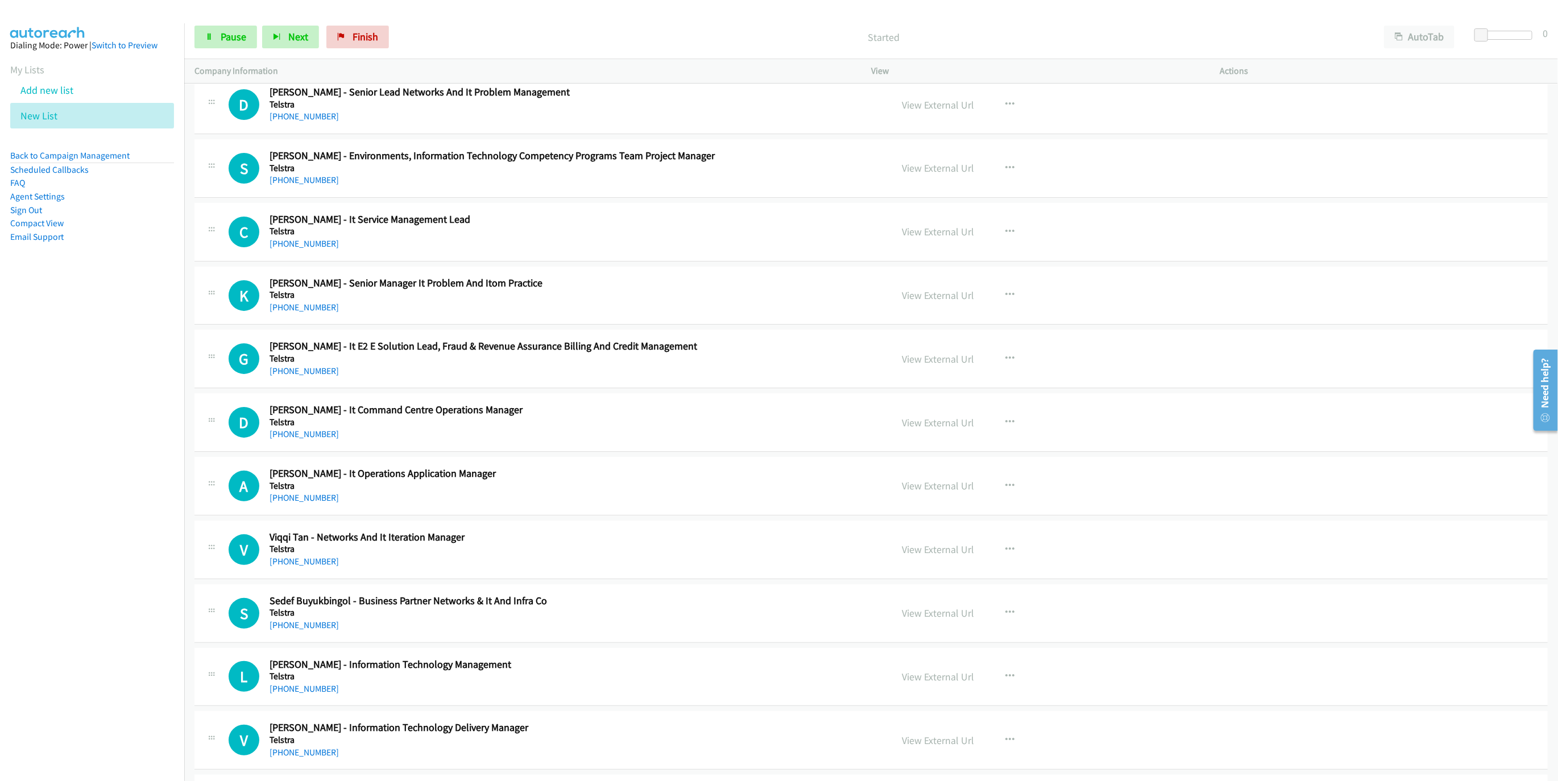
scroll to position [3138, 0]
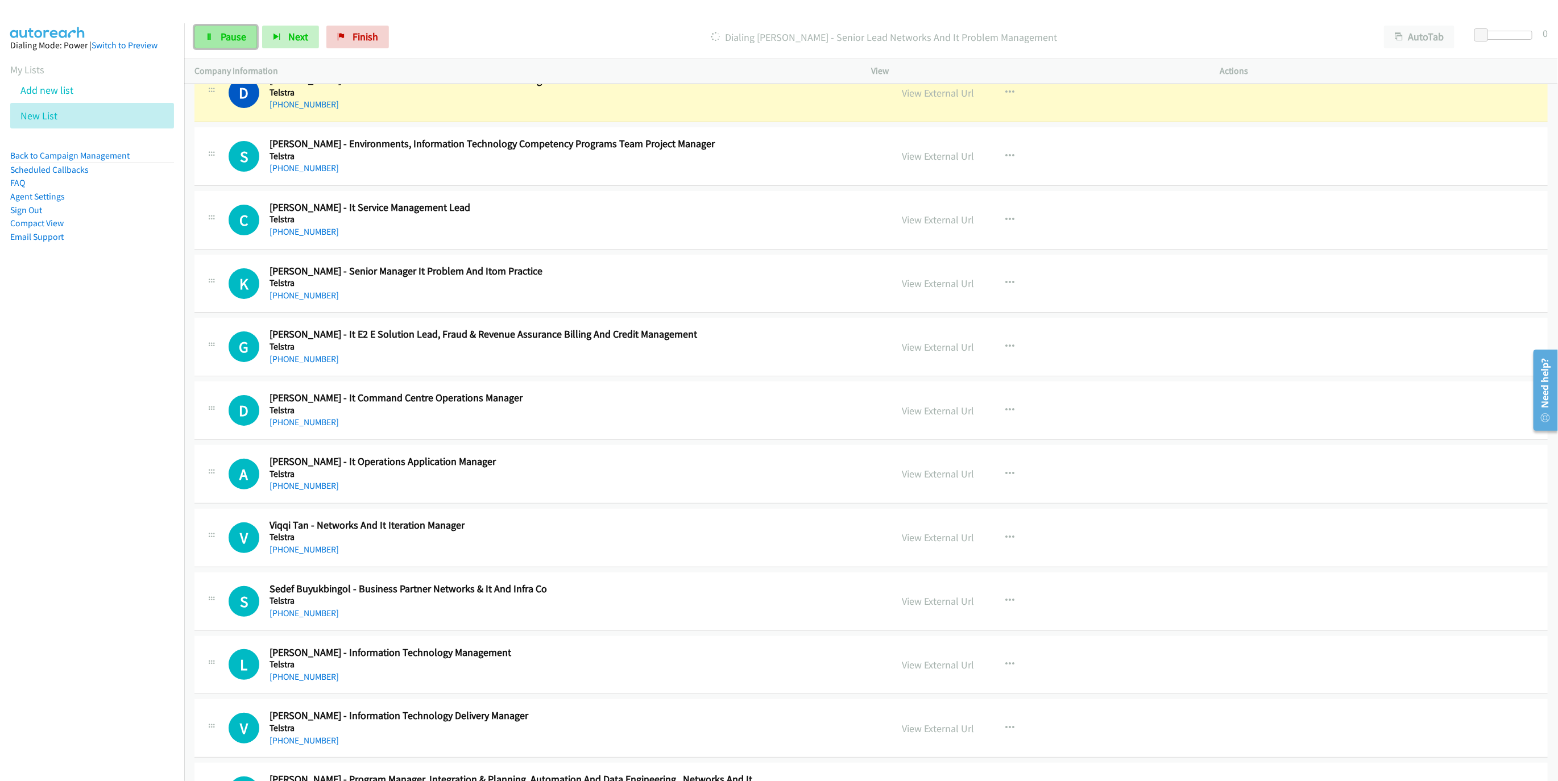
click at [210, 30] on link "Pause" at bounding box center [225, 37] width 63 height 23
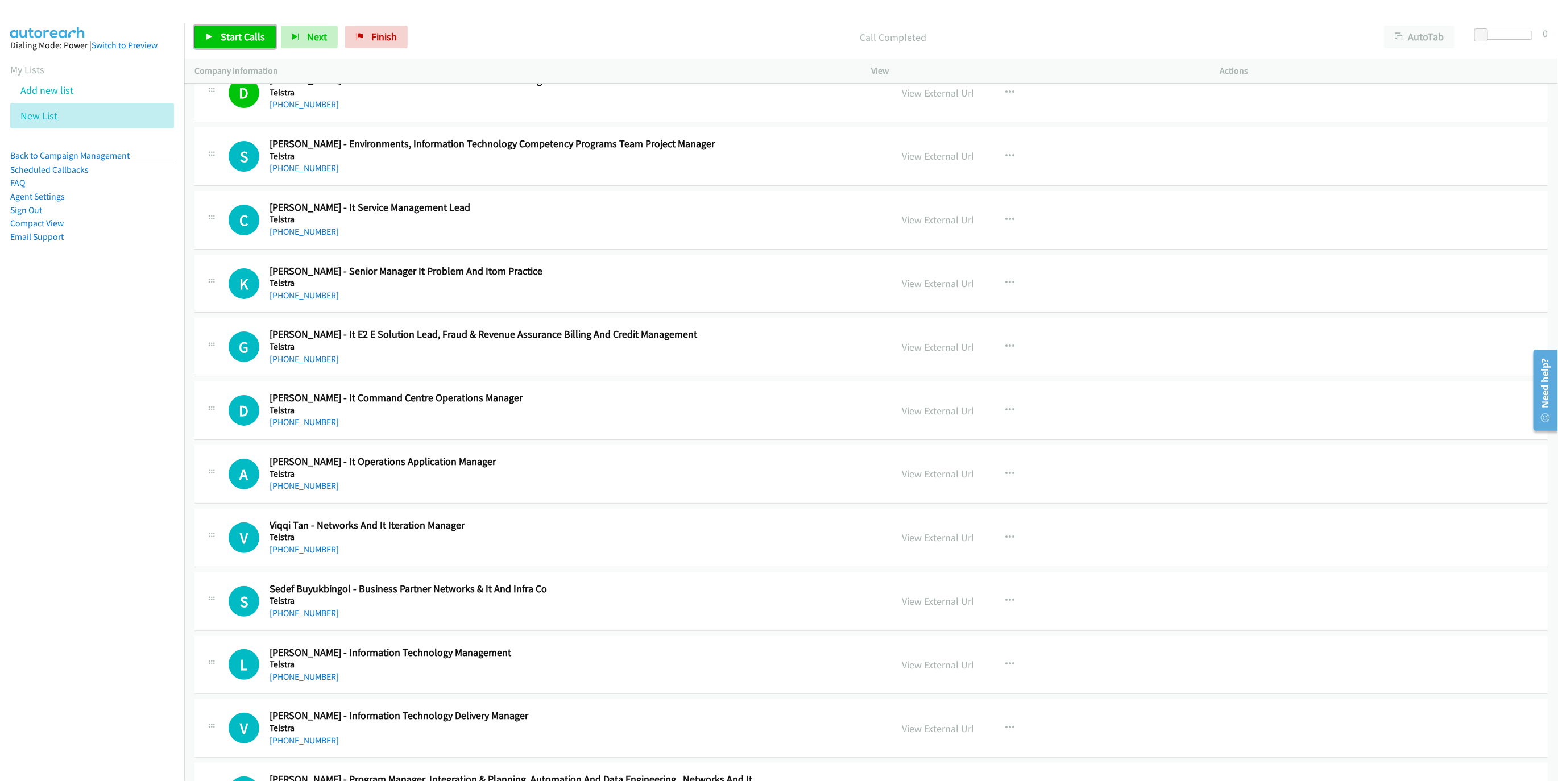
click at [242, 46] on link "Start Calls" at bounding box center [234, 37] width 81 height 23
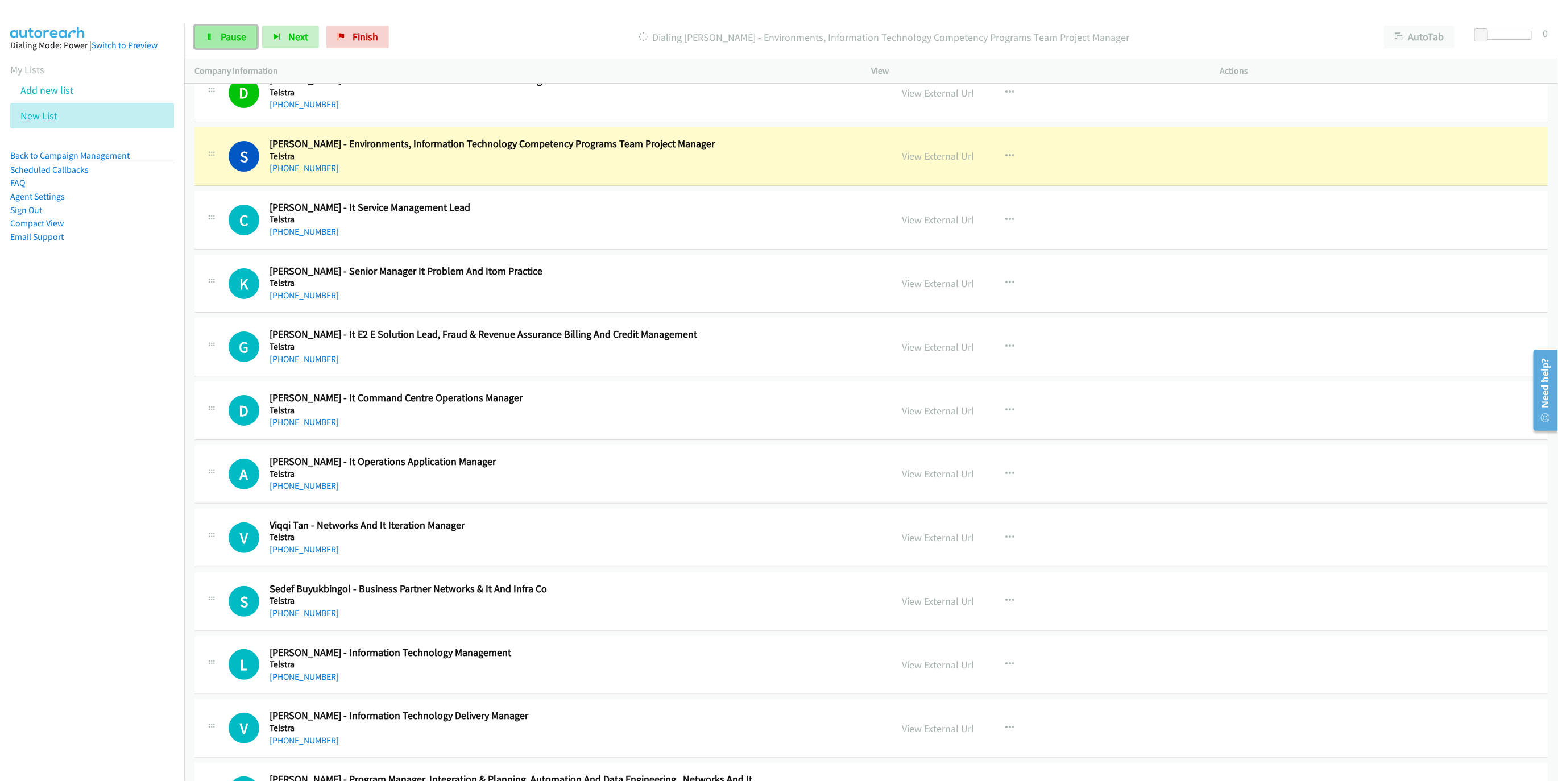
click at [198, 36] on link "Pause" at bounding box center [225, 37] width 63 height 23
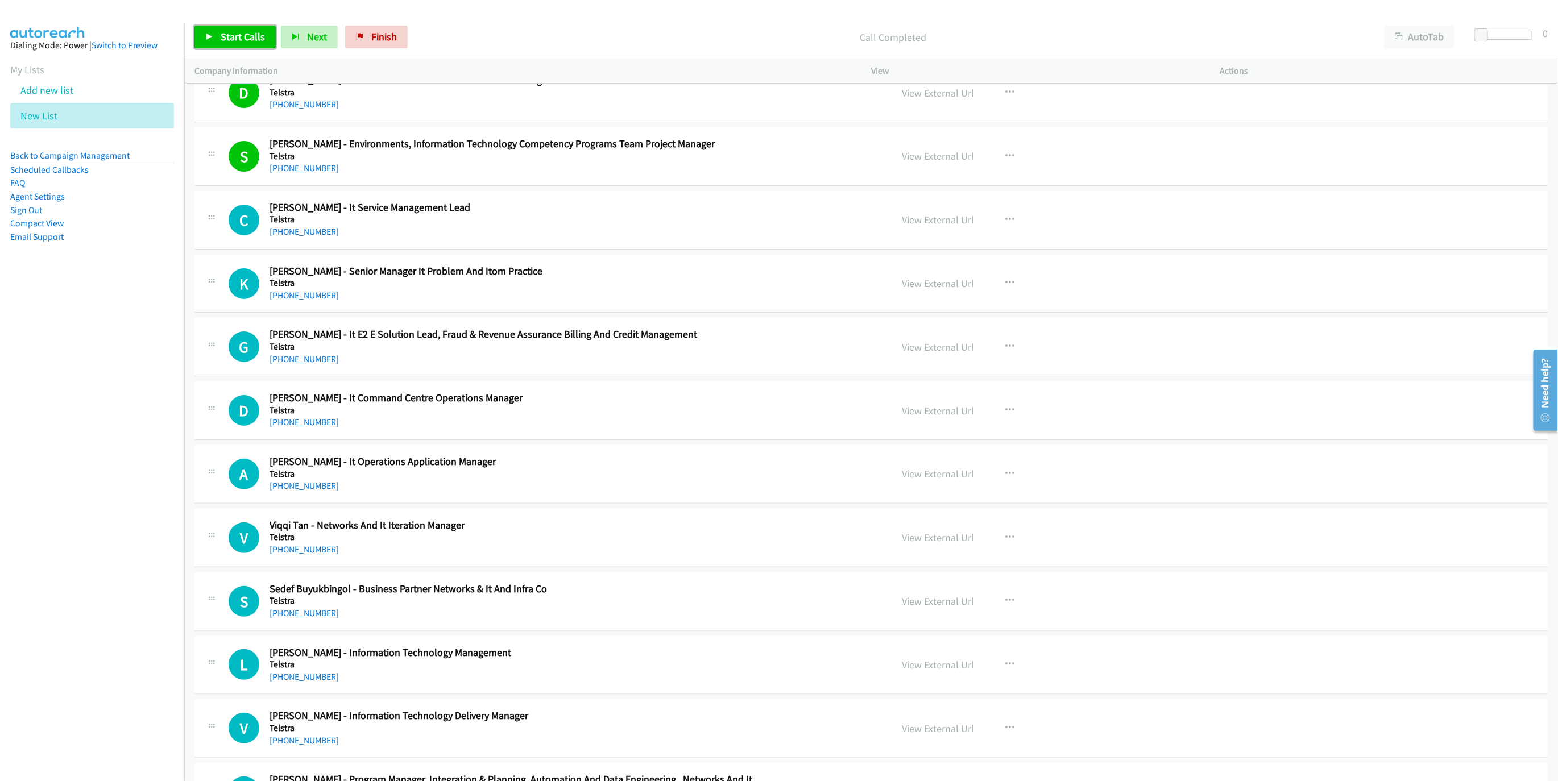
click at [223, 38] on span "Start Calls" at bounding box center [243, 36] width 44 height 13
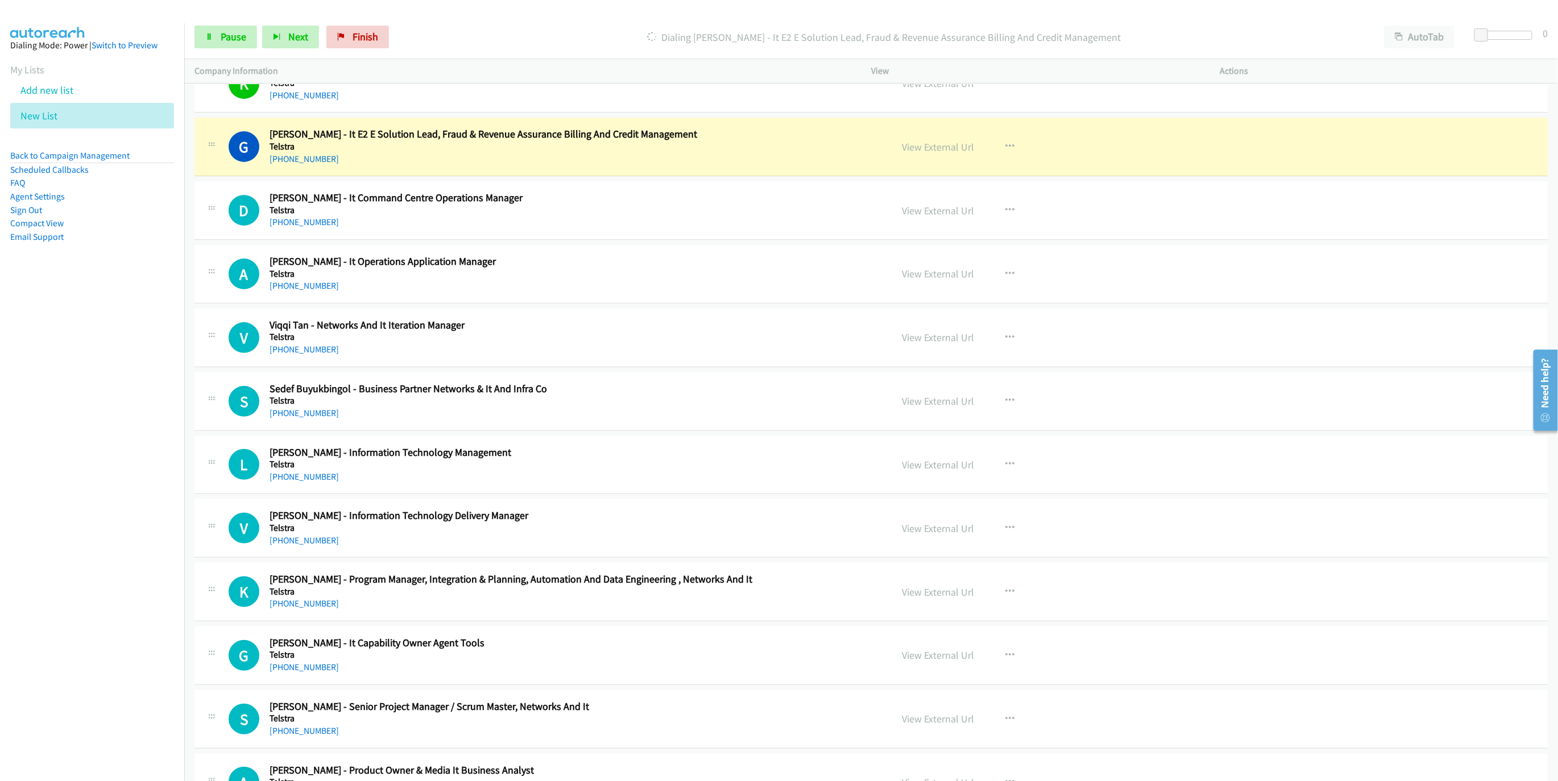
scroll to position [3394, 0]
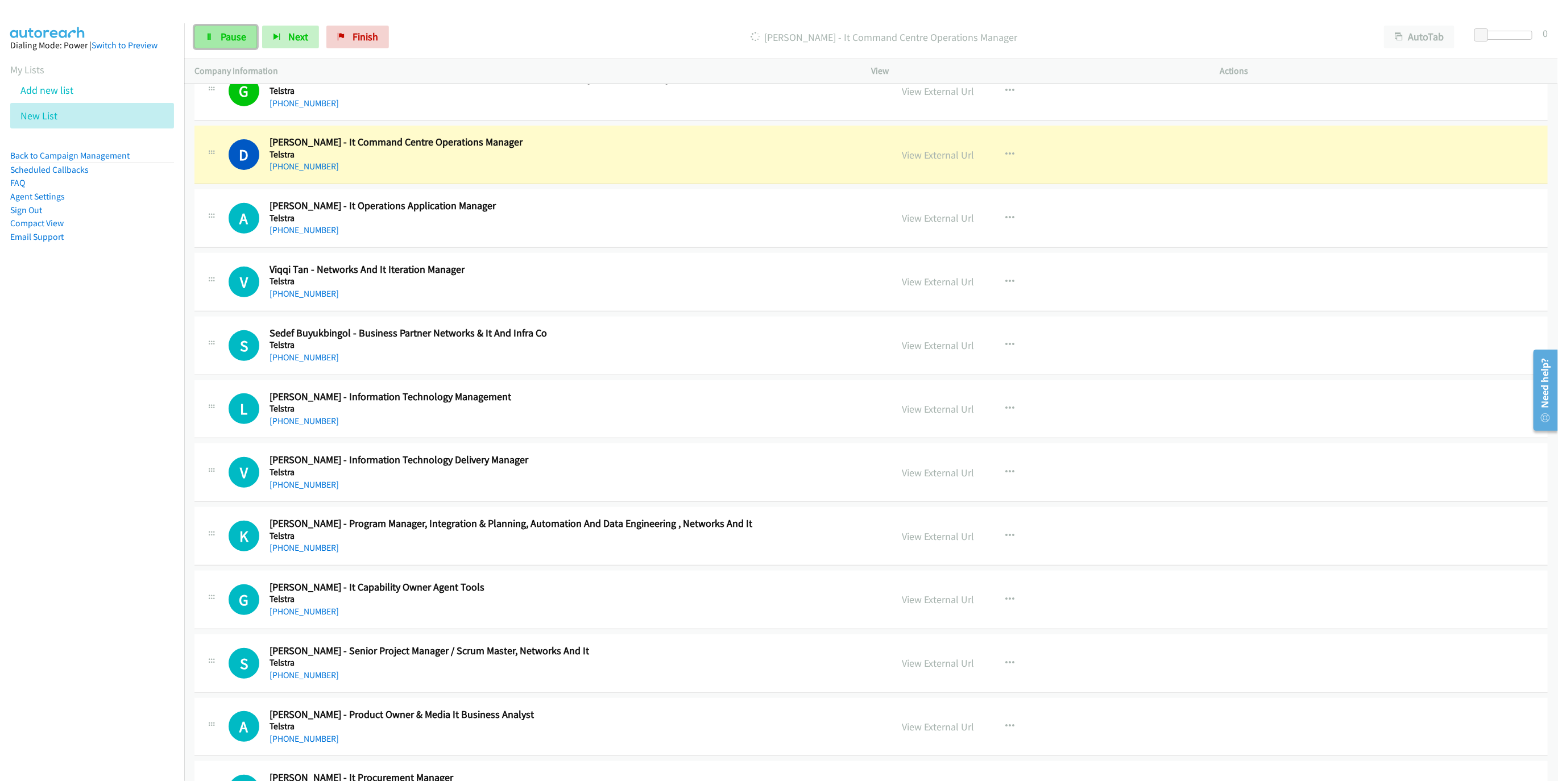
click at [209, 36] on icon at bounding box center [209, 38] width 8 height 8
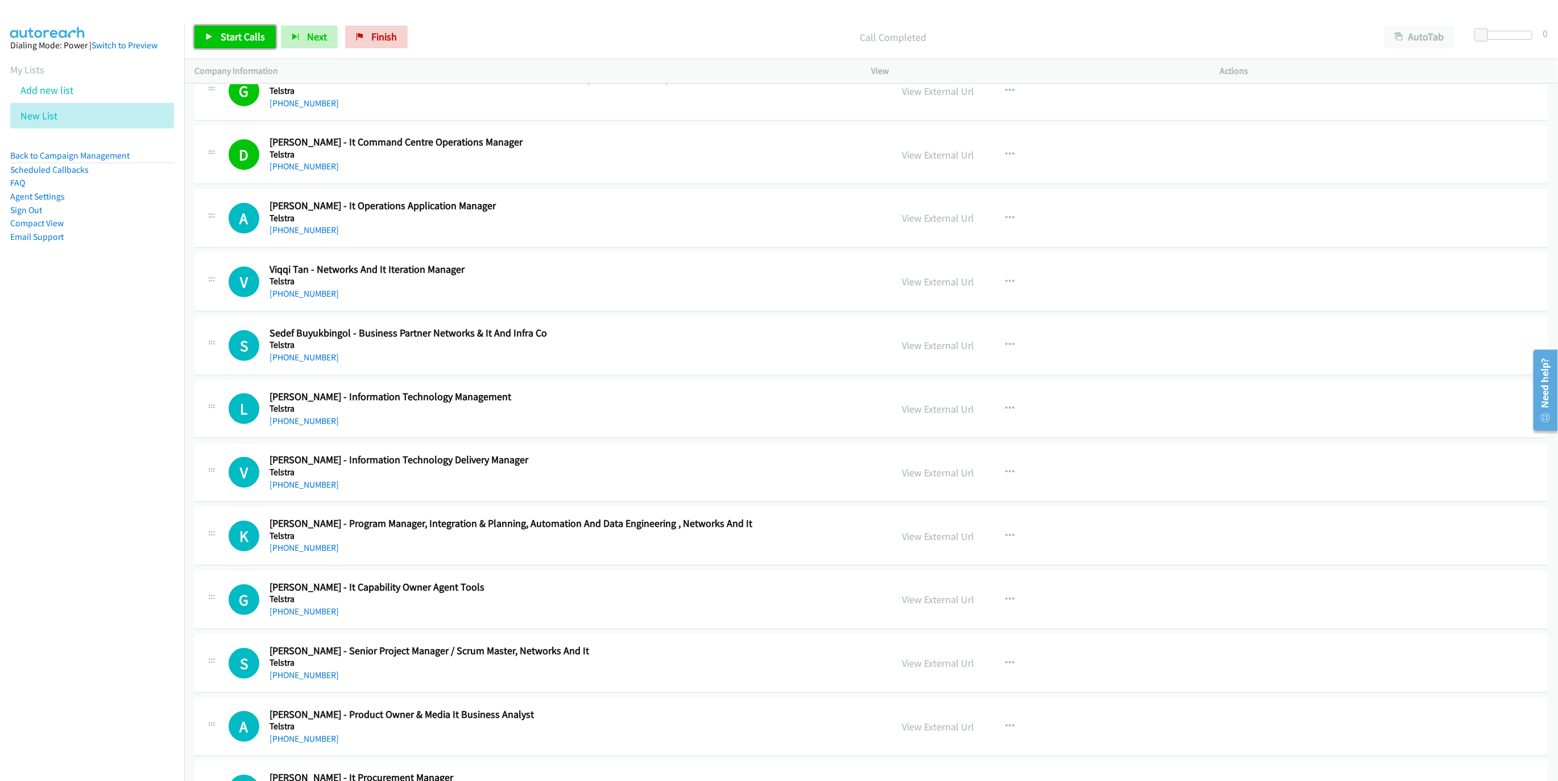
click at [217, 36] on link "Start Calls" at bounding box center [234, 37] width 81 height 23
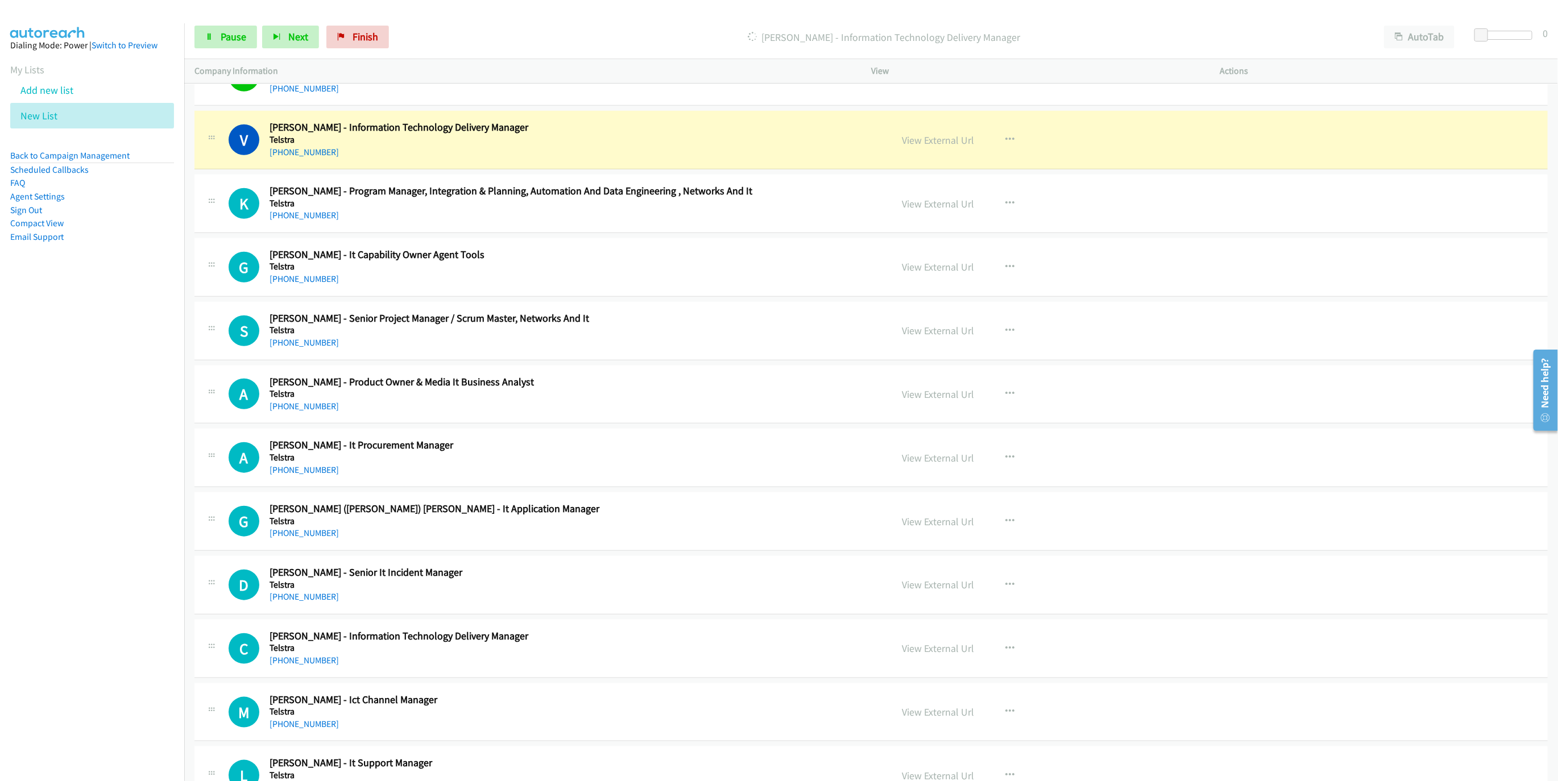
scroll to position [3735, 0]
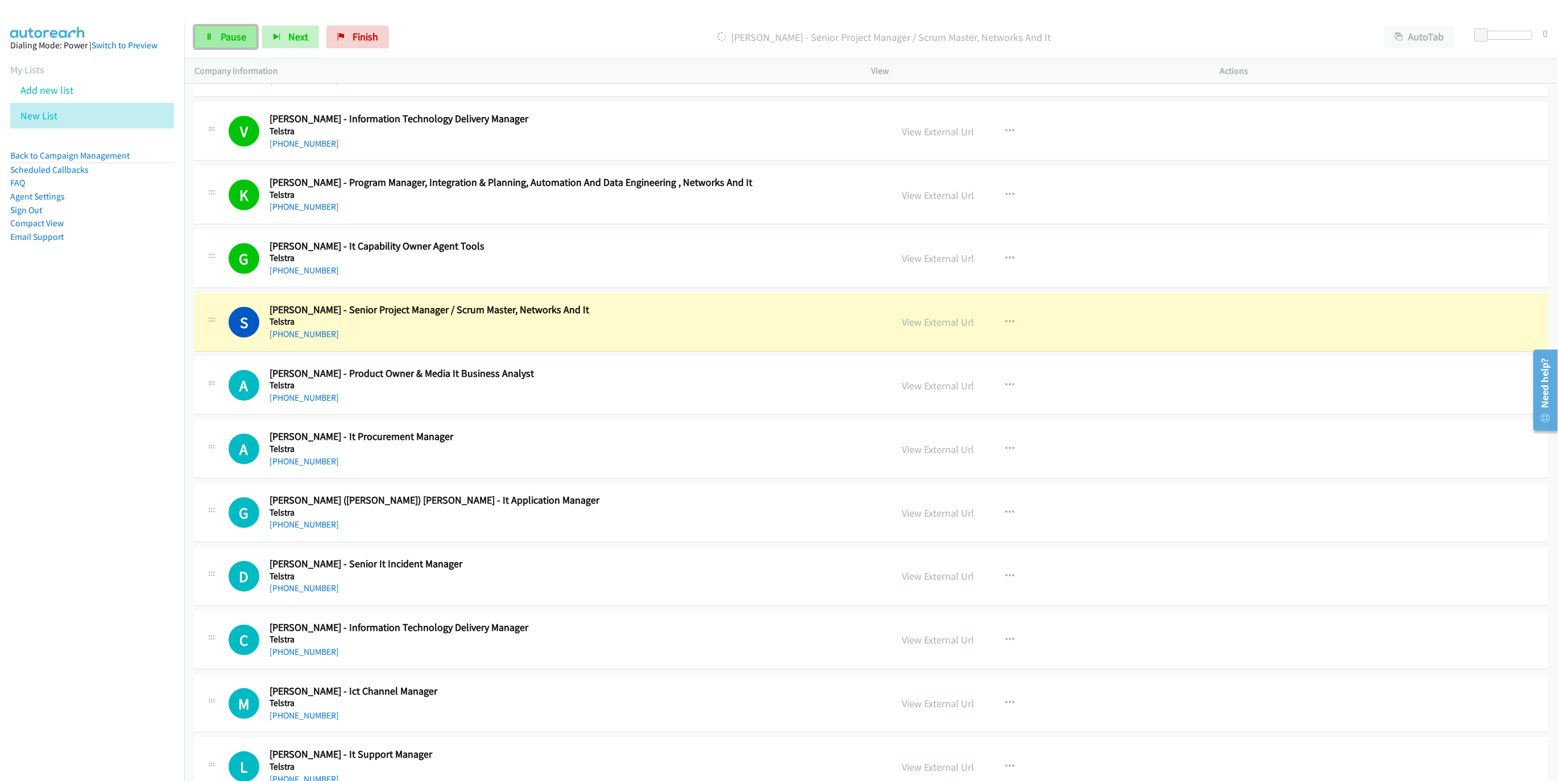
click at [229, 26] on link "Pause" at bounding box center [225, 37] width 63 height 23
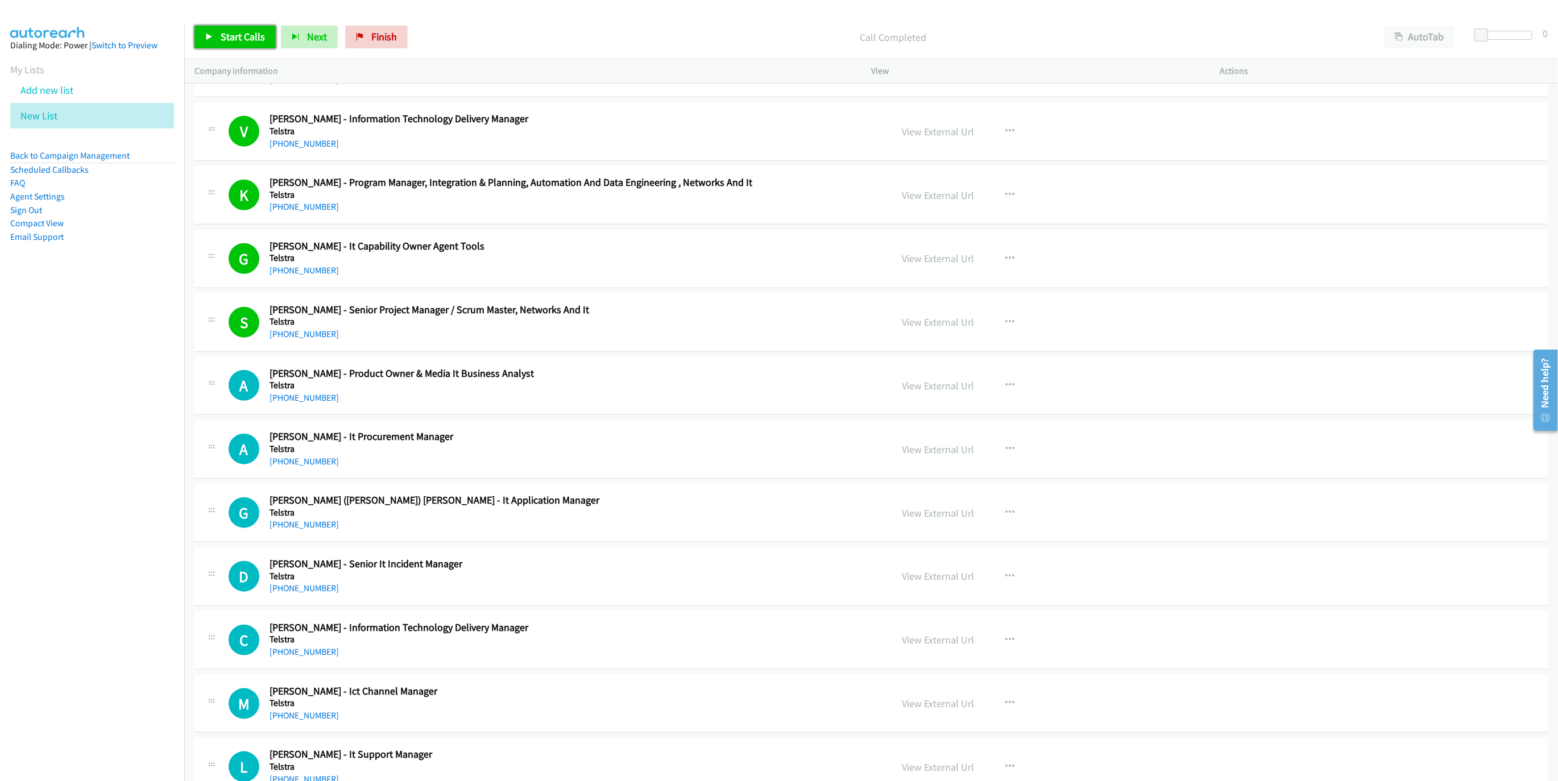
drag, startPoint x: 227, startPoint y: 41, endPoint x: 307, endPoint y: 67, distance: 83.4
click at [227, 41] on span "Start Calls" at bounding box center [243, 36] width 44 height 13
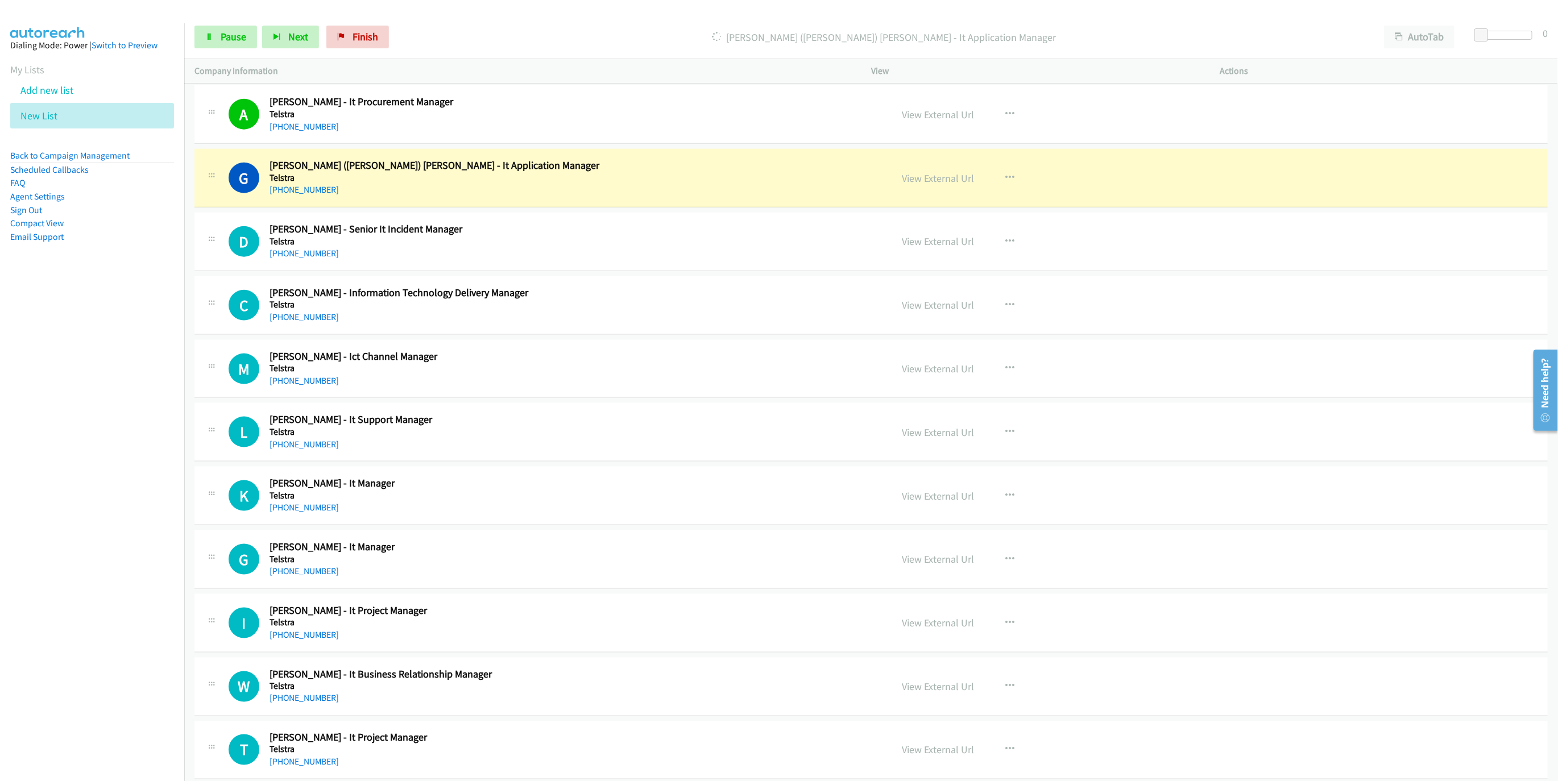
scroll to position [4076, 0]
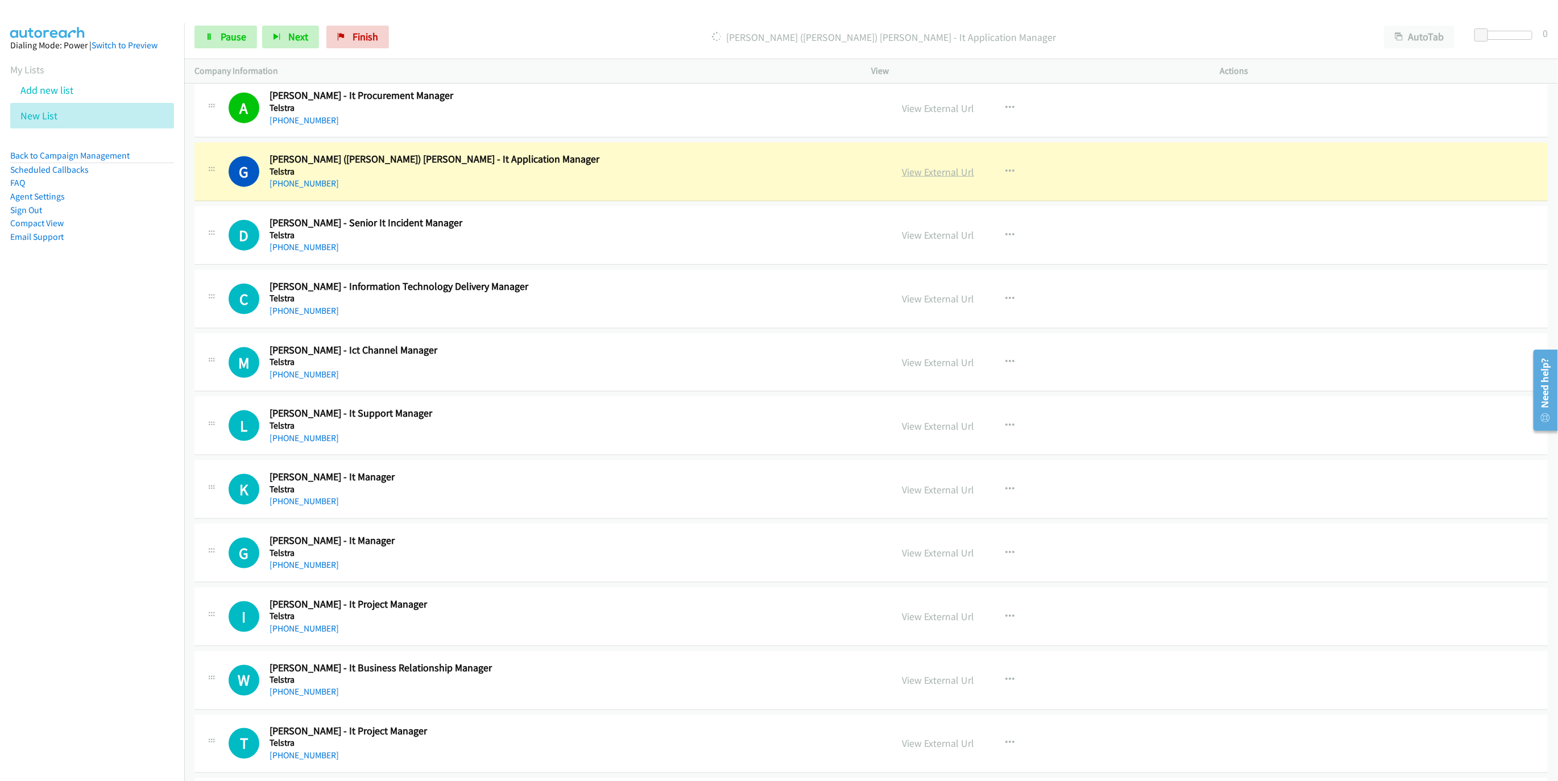
click at [931, 178] on link "View External Url" at bounding box center [938, 171] width 72 height 13
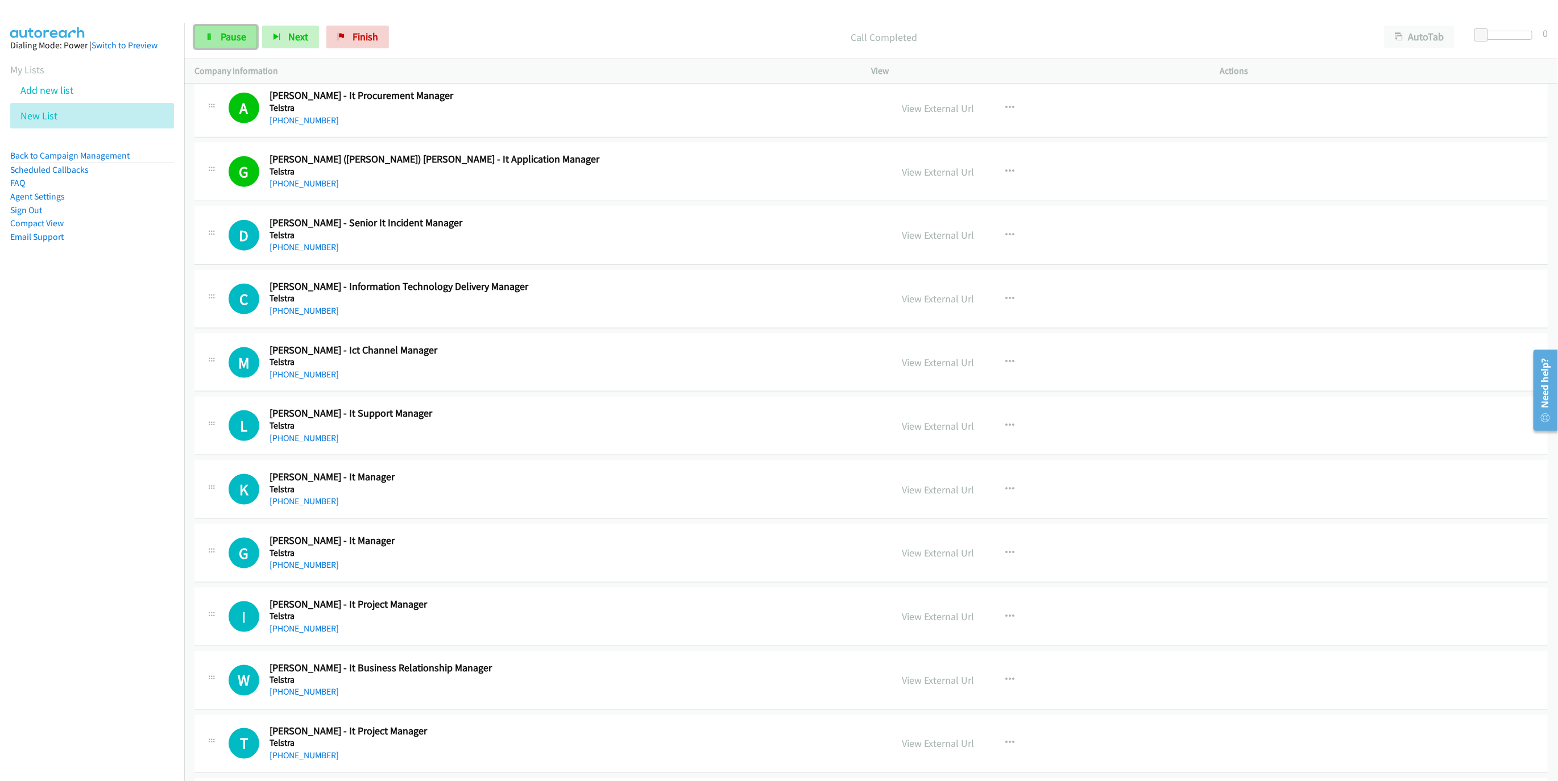
click at [221, 34] on span "Pause" at bounding box center [234, 36] width 26 height 13
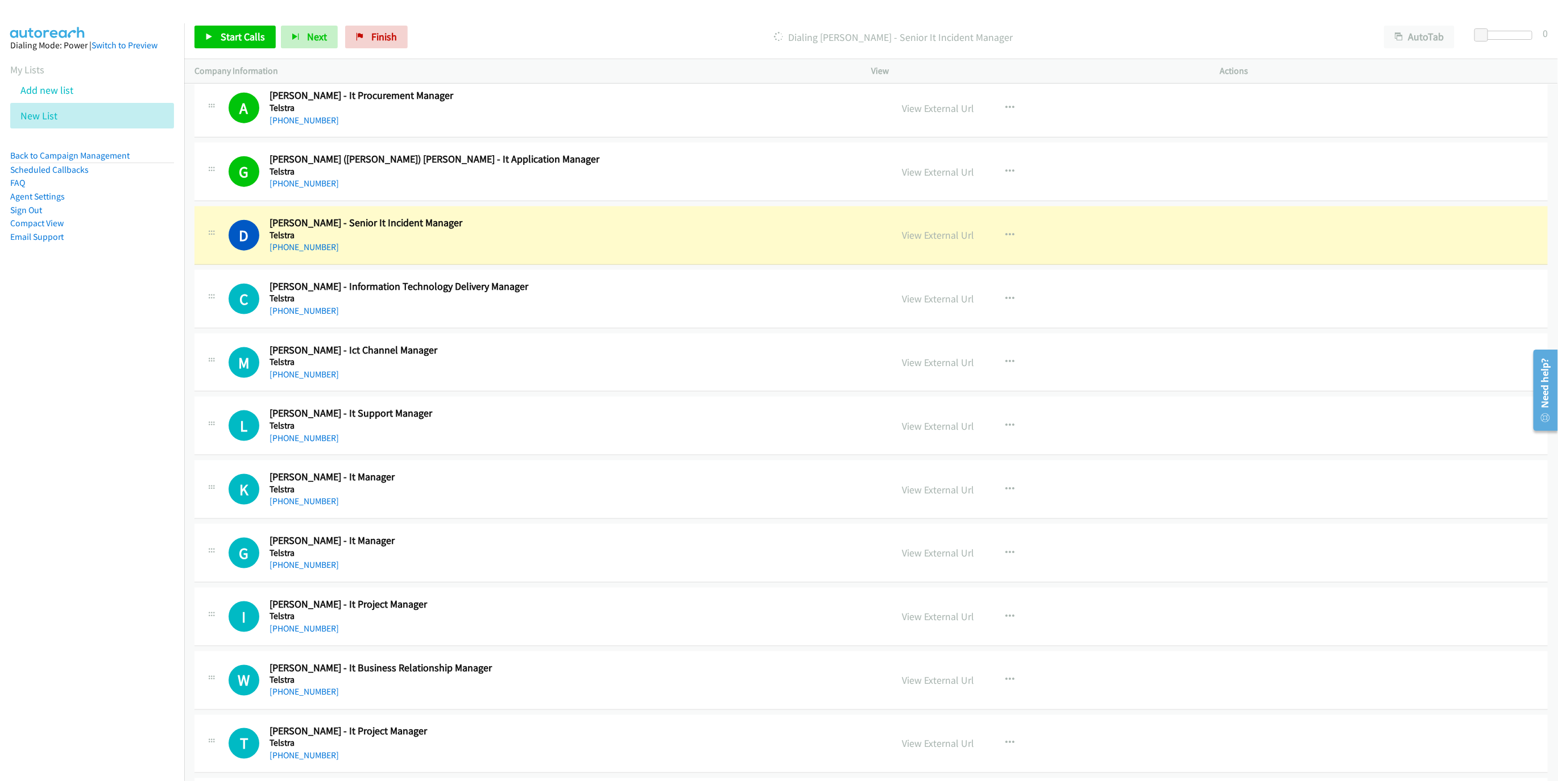
drag, startPoint x: 812, startPoint y: 250, endPoint x: 819, endPoint y: 250, distance: 6.8
click at [812, 241] on h5 "Telstra" at bounding box center [569, 235] width 601 height 11
drag, startPoint x: 957, startPoint y: 259, endPoint x: 1537, endPoint y: 284, distance: 580.9
click at [906, 242] on link "View External Url" at bounding box center [938, 235] width 72 height 13
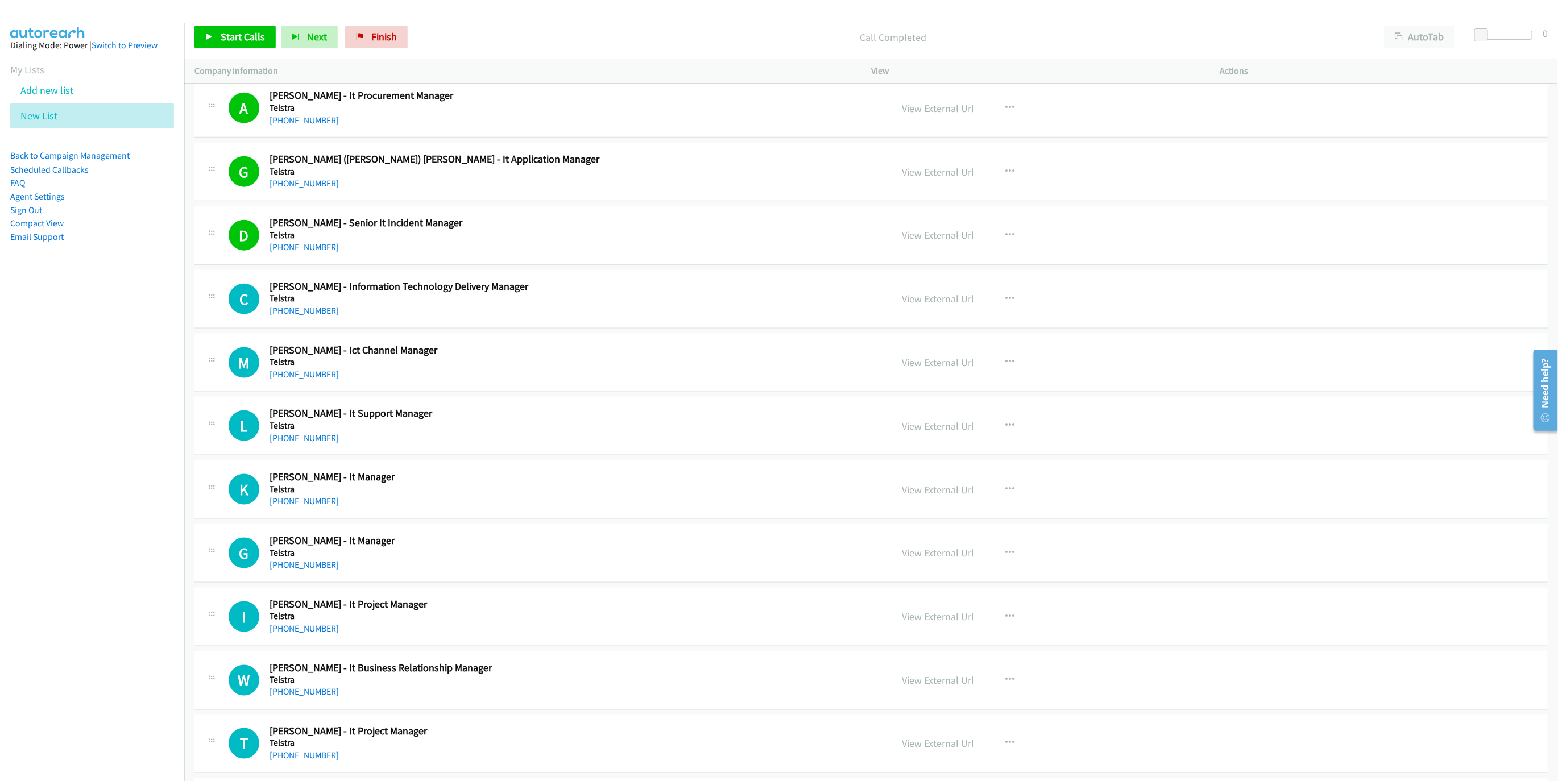
click at [358, 24] on div "Start Calls Pause Next Finish Call Completed AutoTab AutoTab 0" at bounding box center [870, 37] width 1373 height 44
click at [239, 34] on span "Start Calls" at bounding box center [243, 36] width 44 height 13
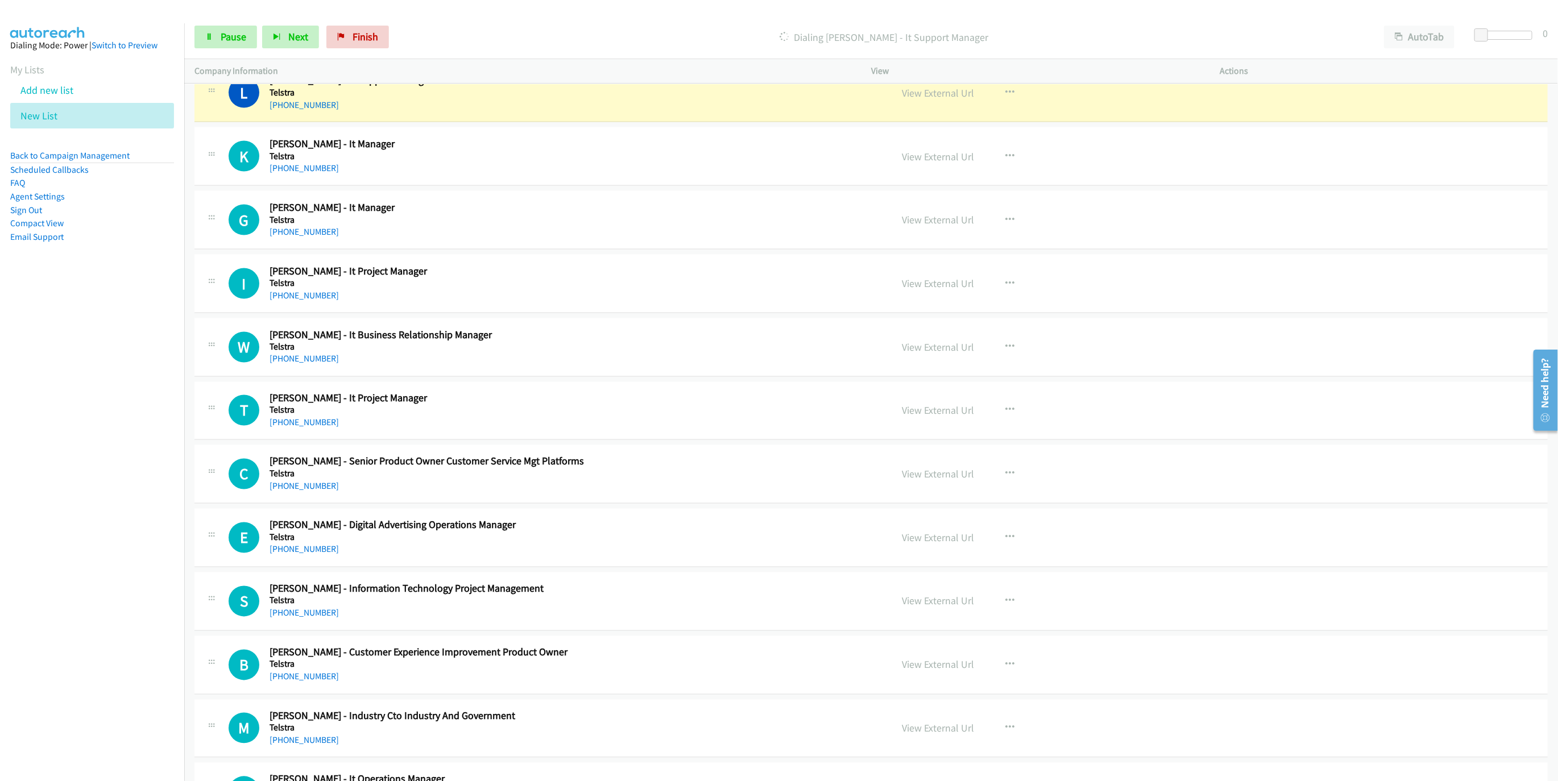
scroll to position [4417, 0]
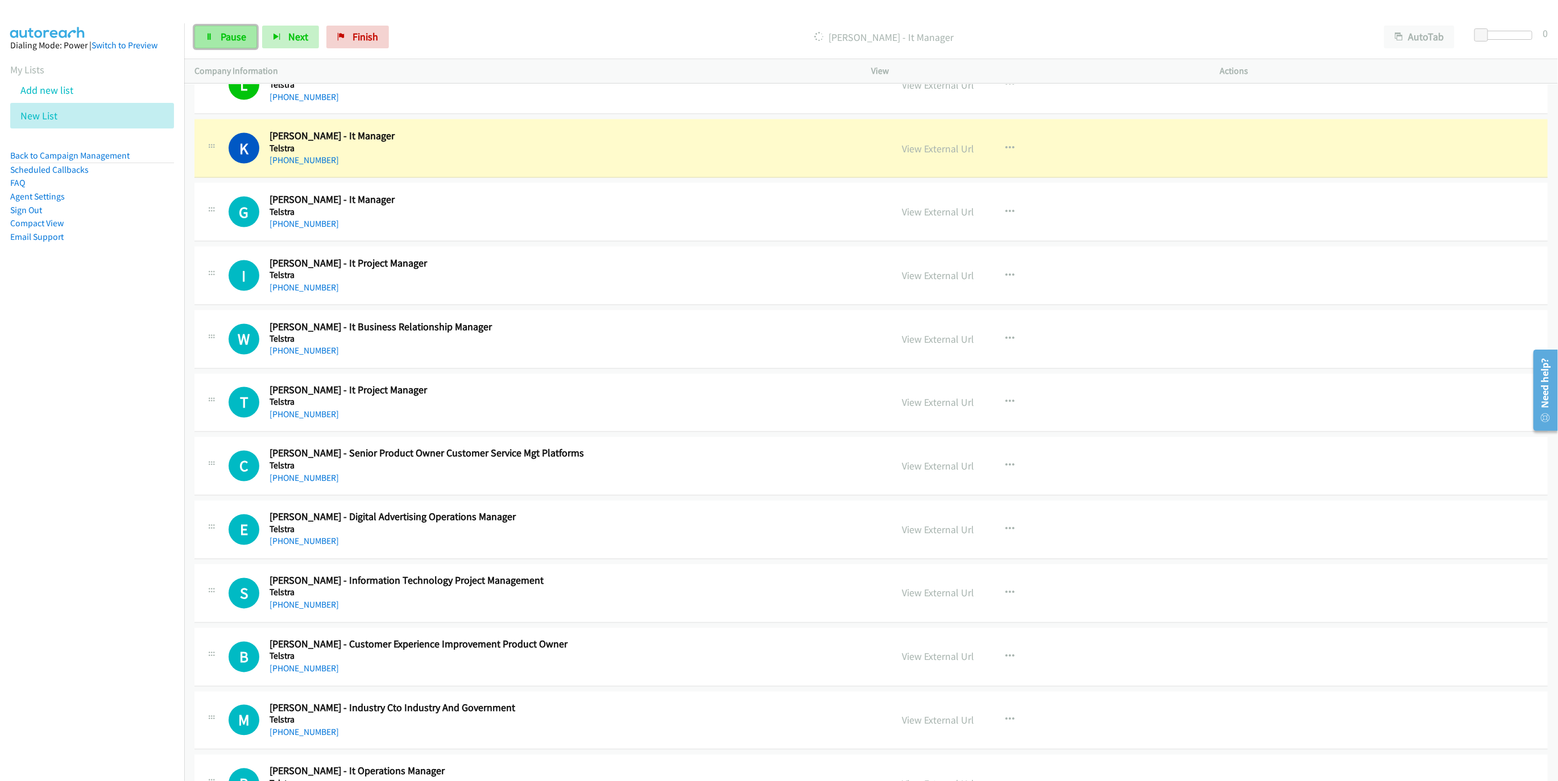
click at [217, 43] on link "Pause" at bounding box center [225, 37] width 63 height 23
click at [939, 155] on link "View External Url" at bounding box center [938, 148] width 72 height 13
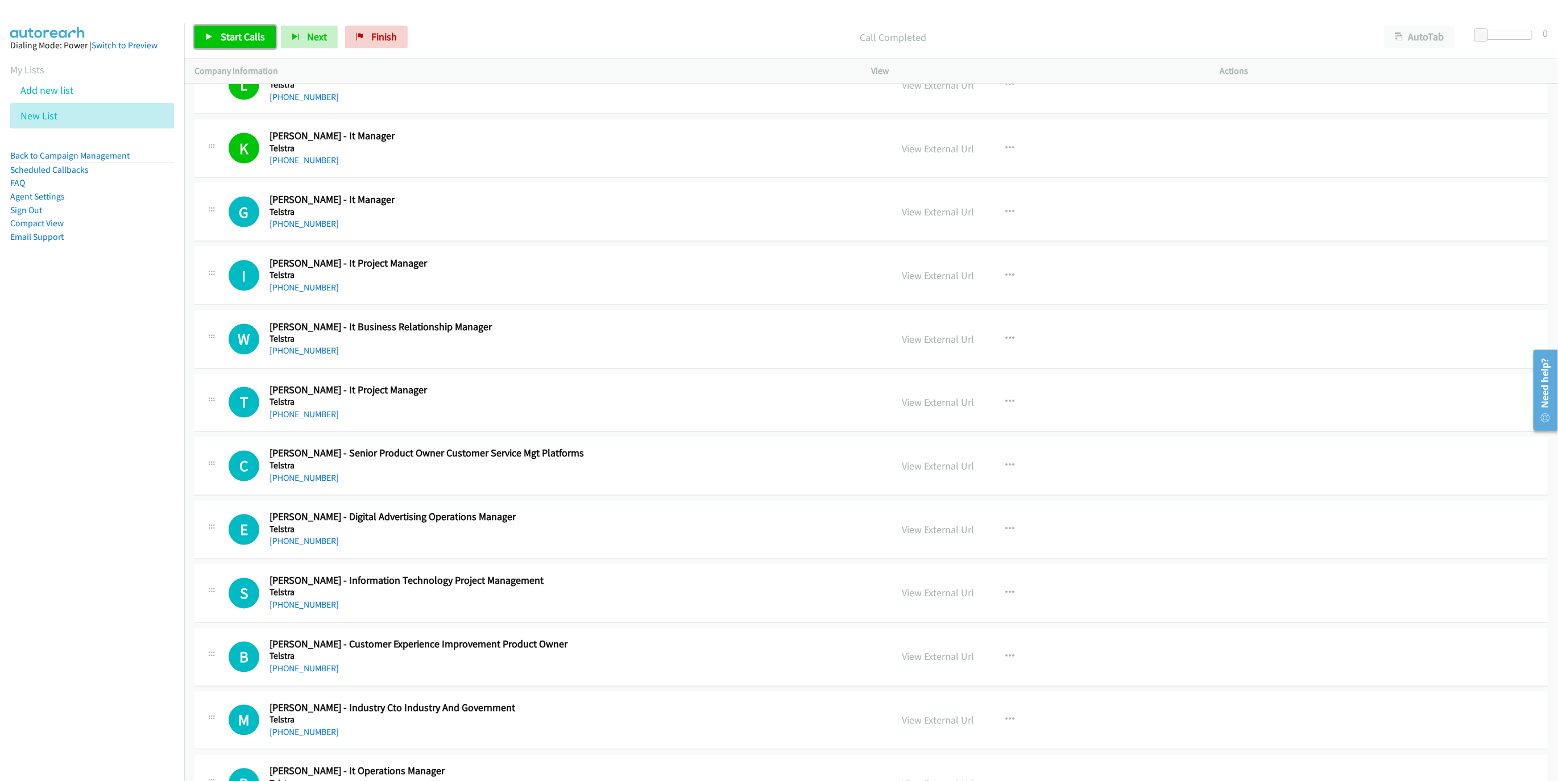
click at [230, 39] on span "Start Calls" at bounding box center [243, 36] width 44 height 13
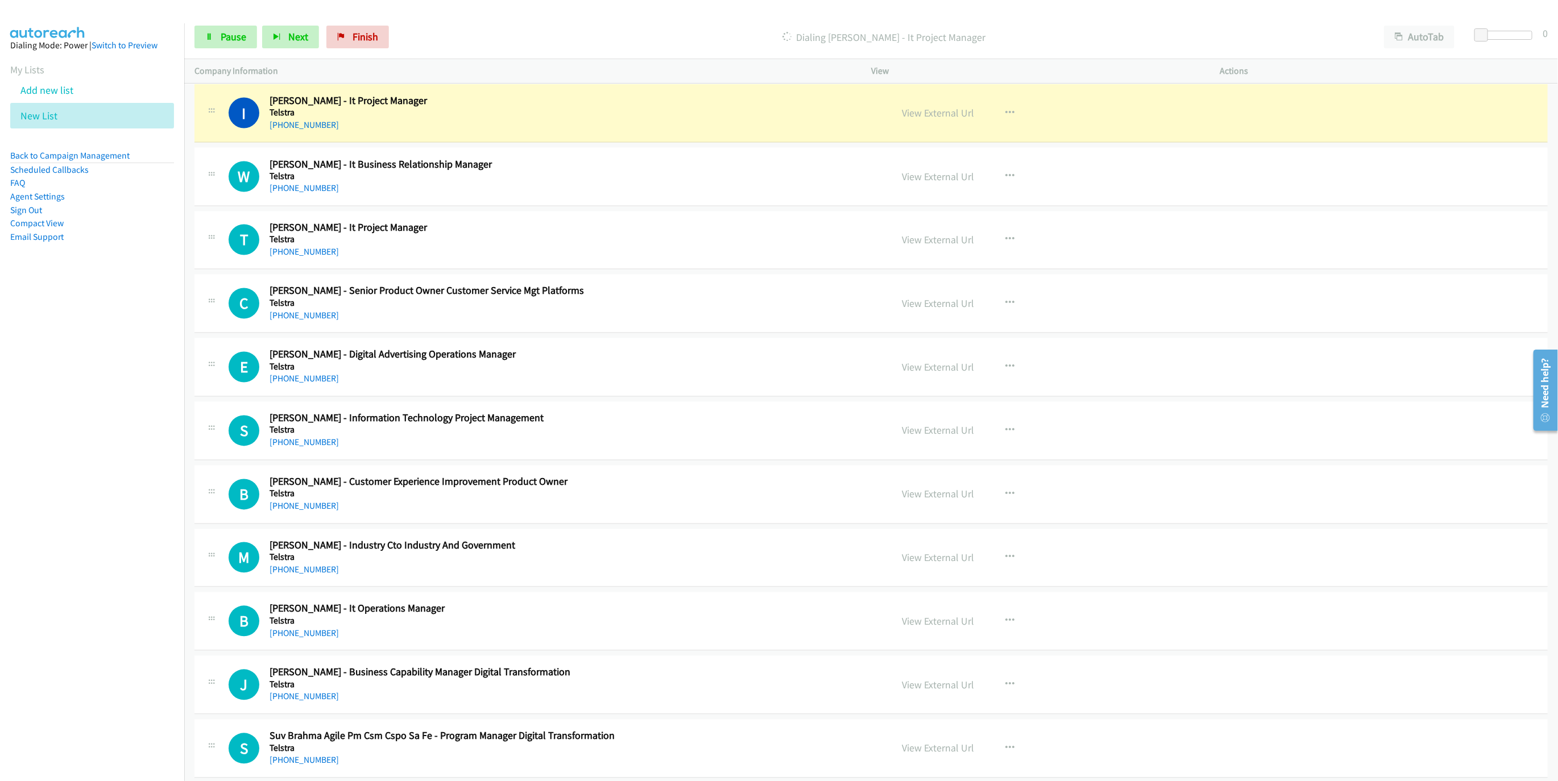
scroll to position [4588, 0]
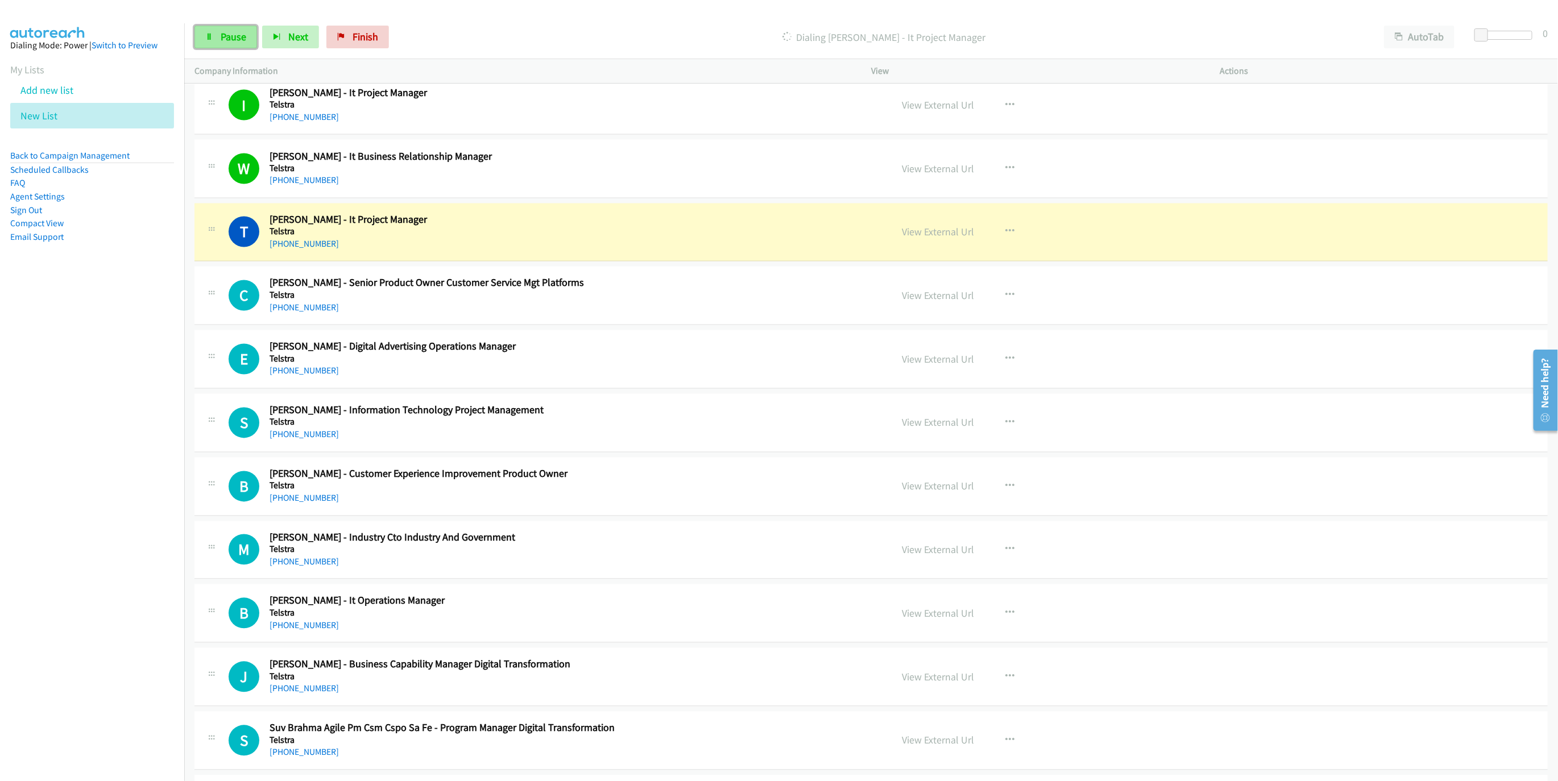
click at [222, 48] on link "Pause" at bounding box center [225, 37] width 63 height 23
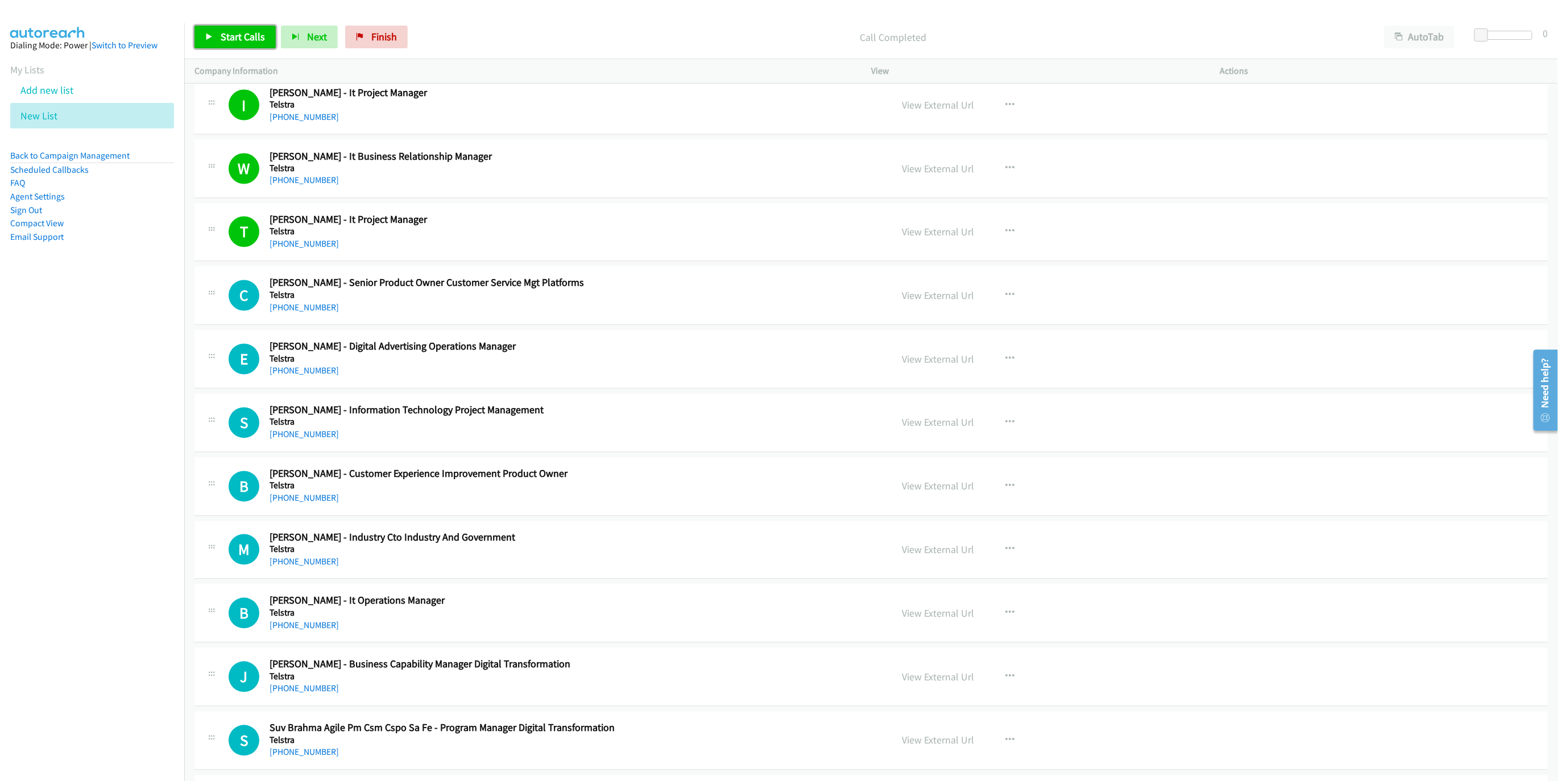
click at [235, 41] on span "Start Calls" at bounding box center [243, 36] width 44 height 13
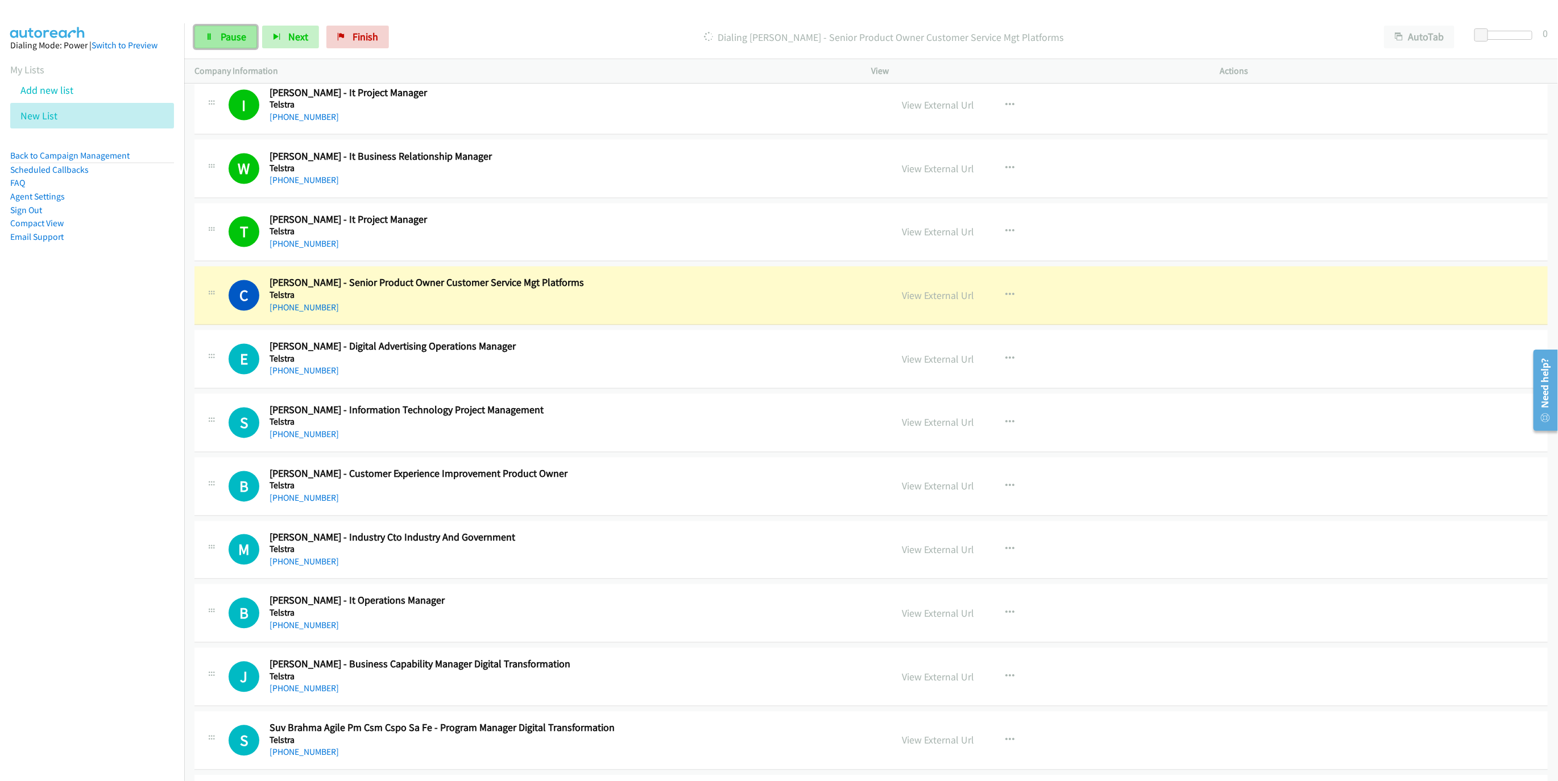
click at [235, 41] on span "Pause" at bounding box center [234, 36] width 26 height 13
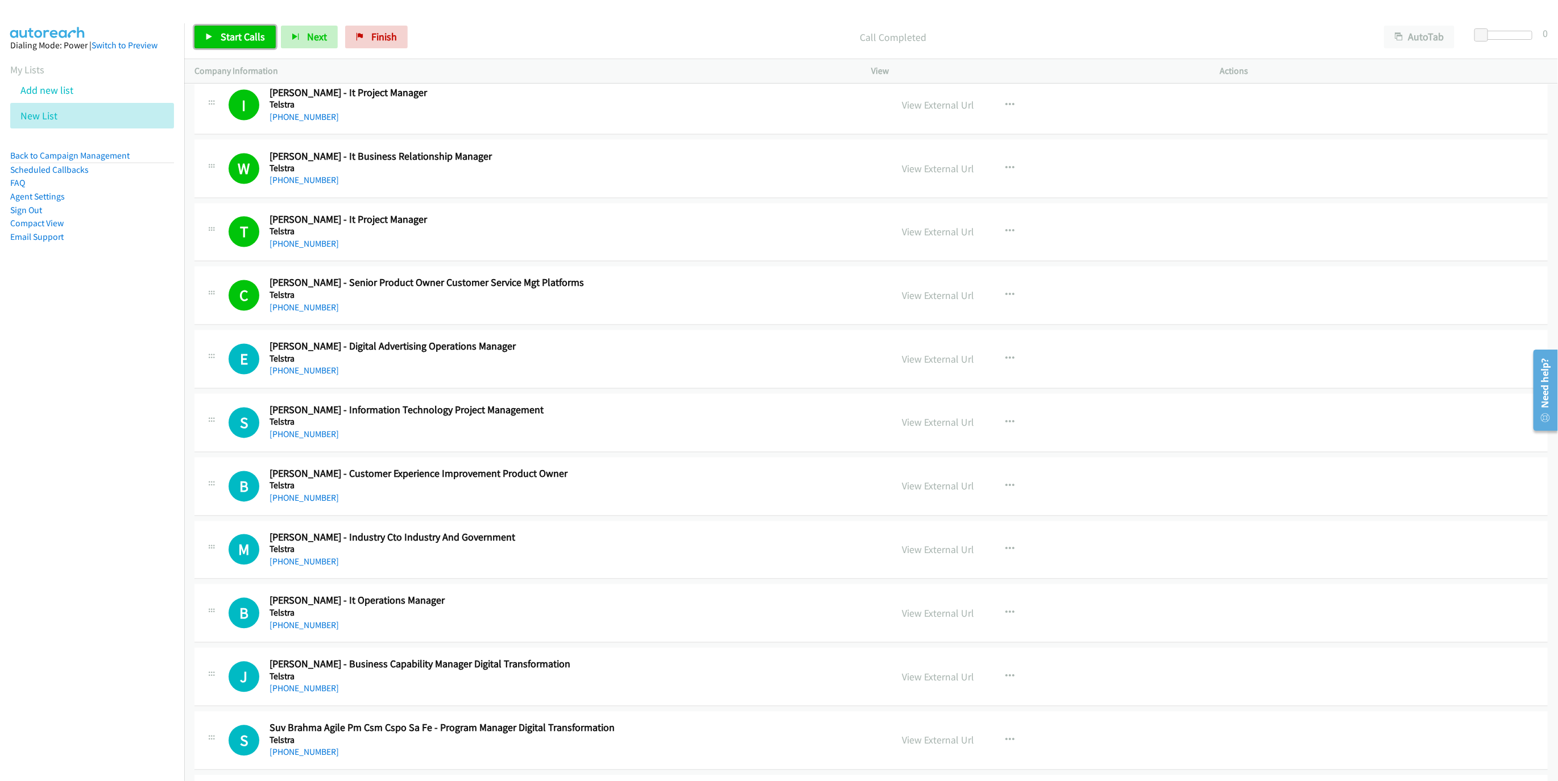
drag, startPoint x: 235, startPoint y: 44, endPoint x: 255, endPoint y: 49, distance: 20.0
click at [235, 44] on link "Start Calls" at bounding box center [234, 37] width 81 height 23
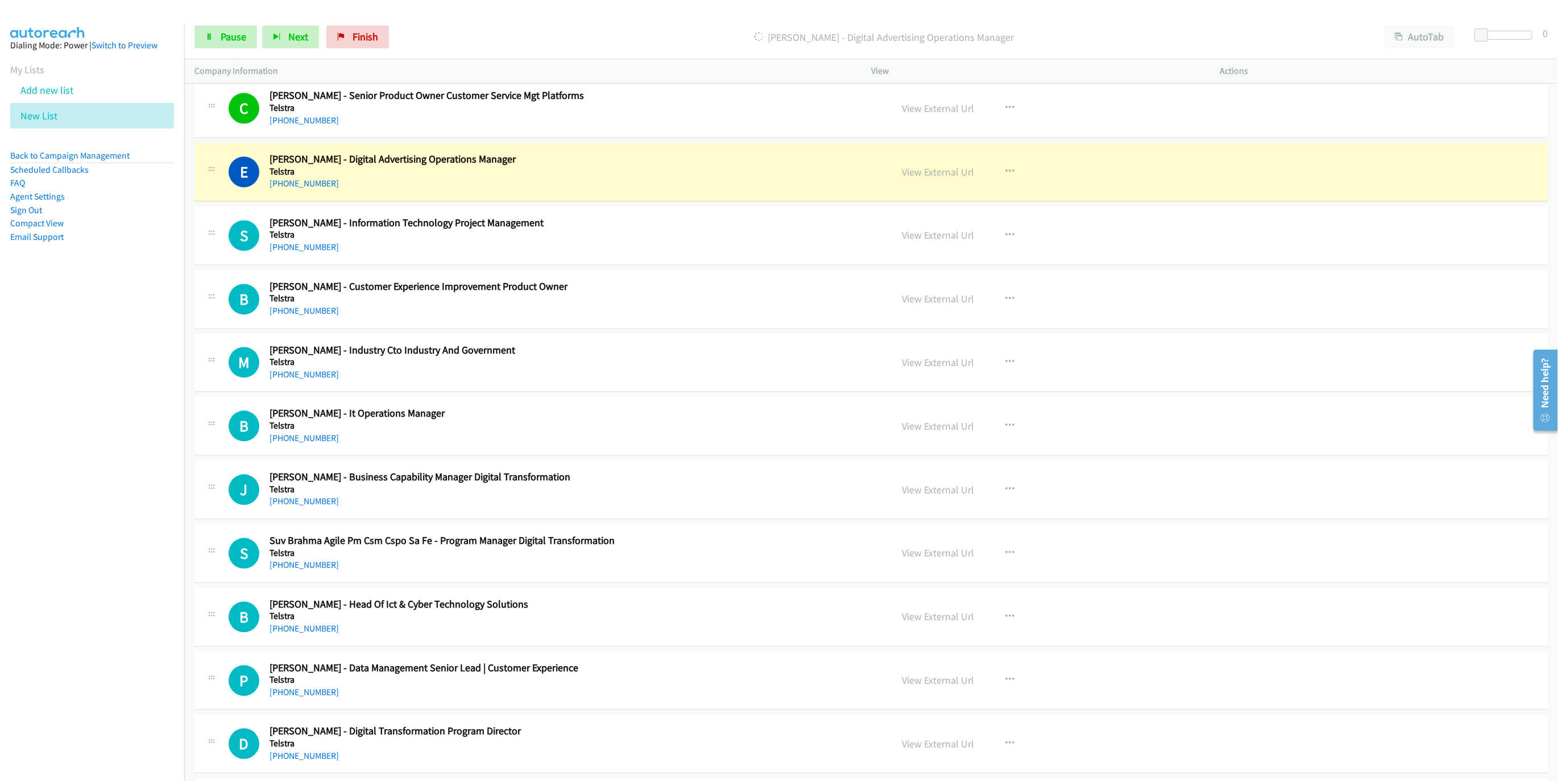
scroll to position [4843, 0]
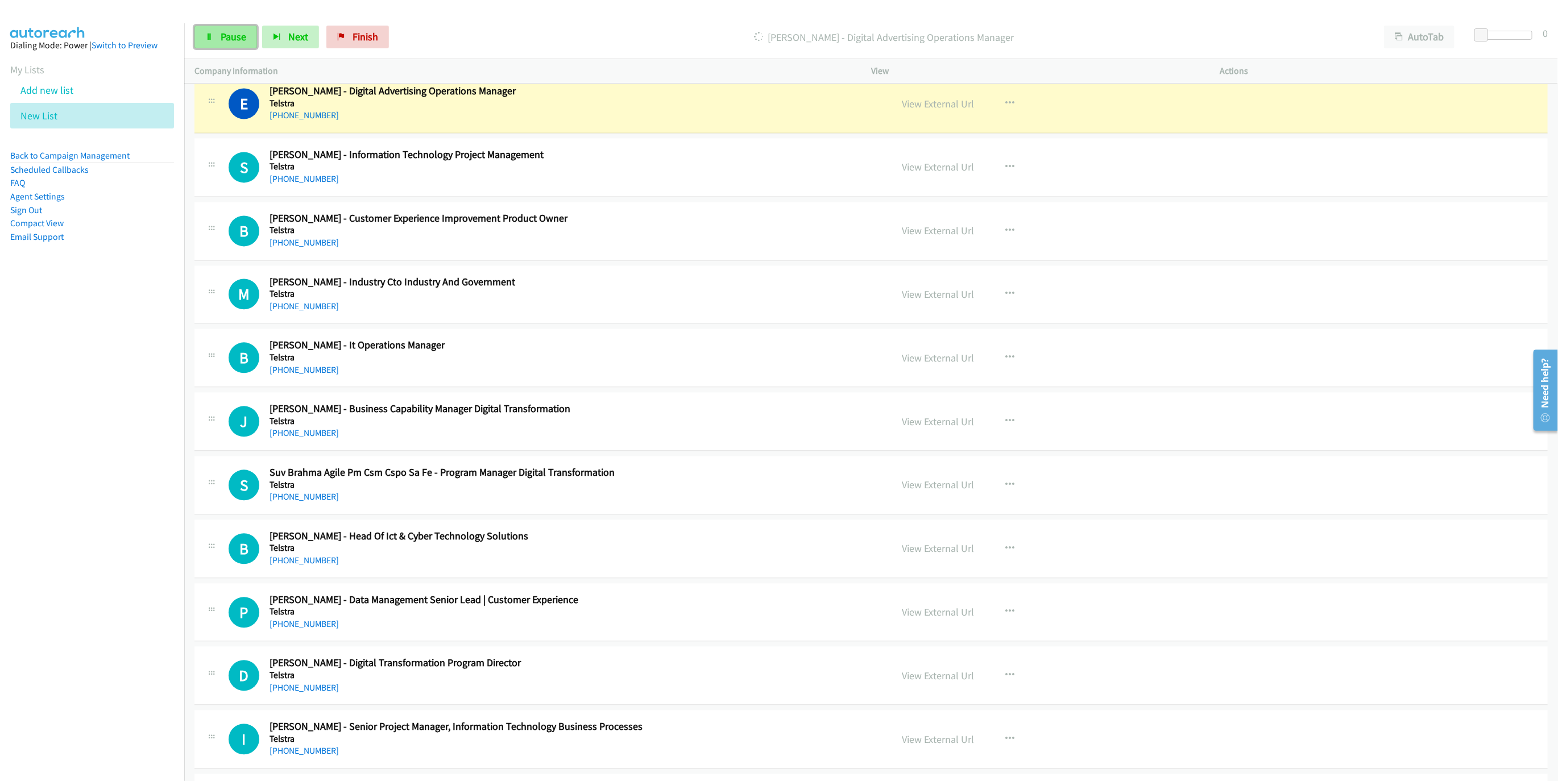
click at [217, 38] on link "Pause" at bounding box center [225, 37] width 63 height 23
click at [932, 110] on link "View External Url" at bounding box center [938, 103] width 72 height 13
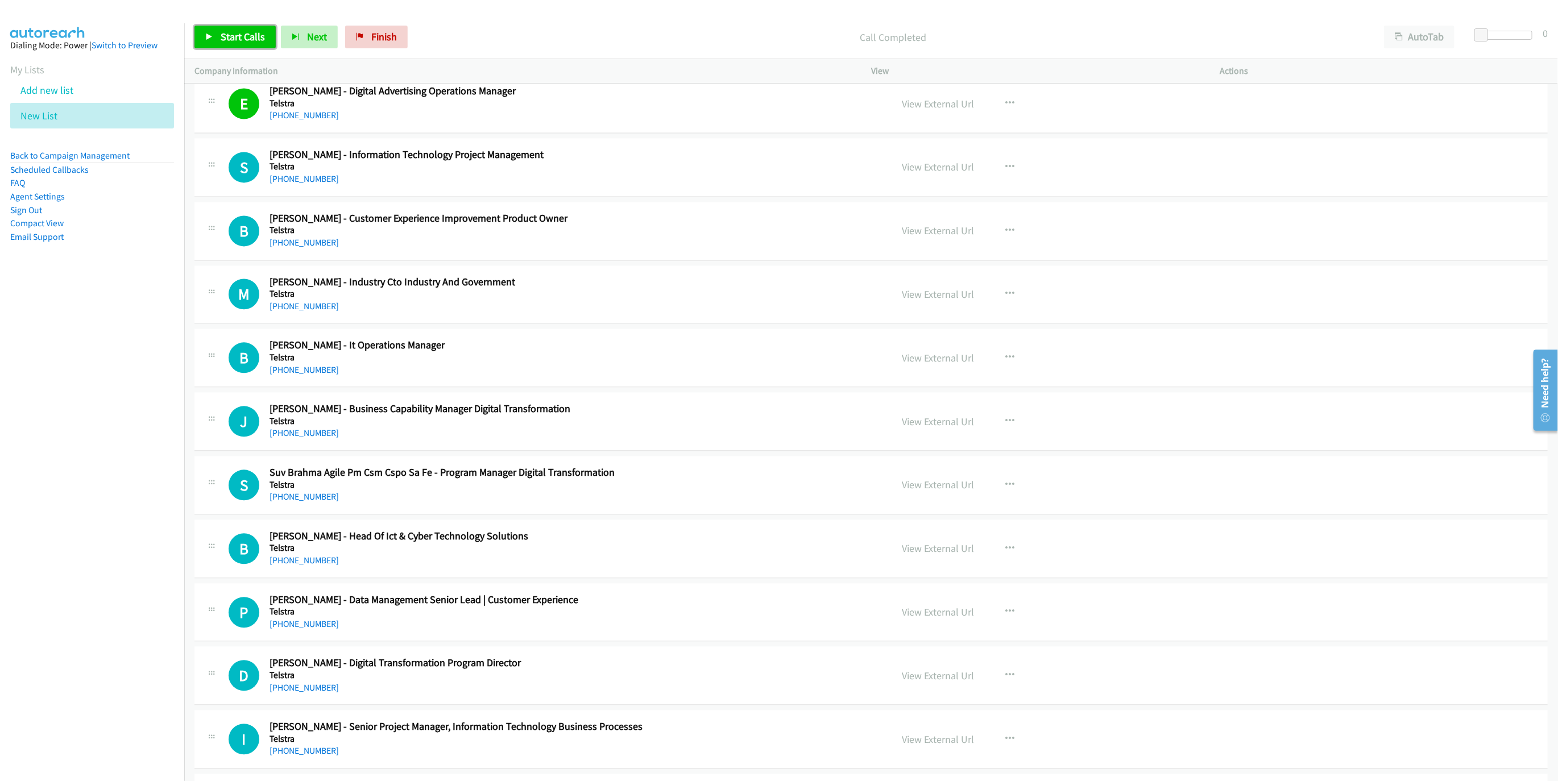
click at [256, 41] on span "Start Calls" at bounding box center [243, 36] width 44 height 13
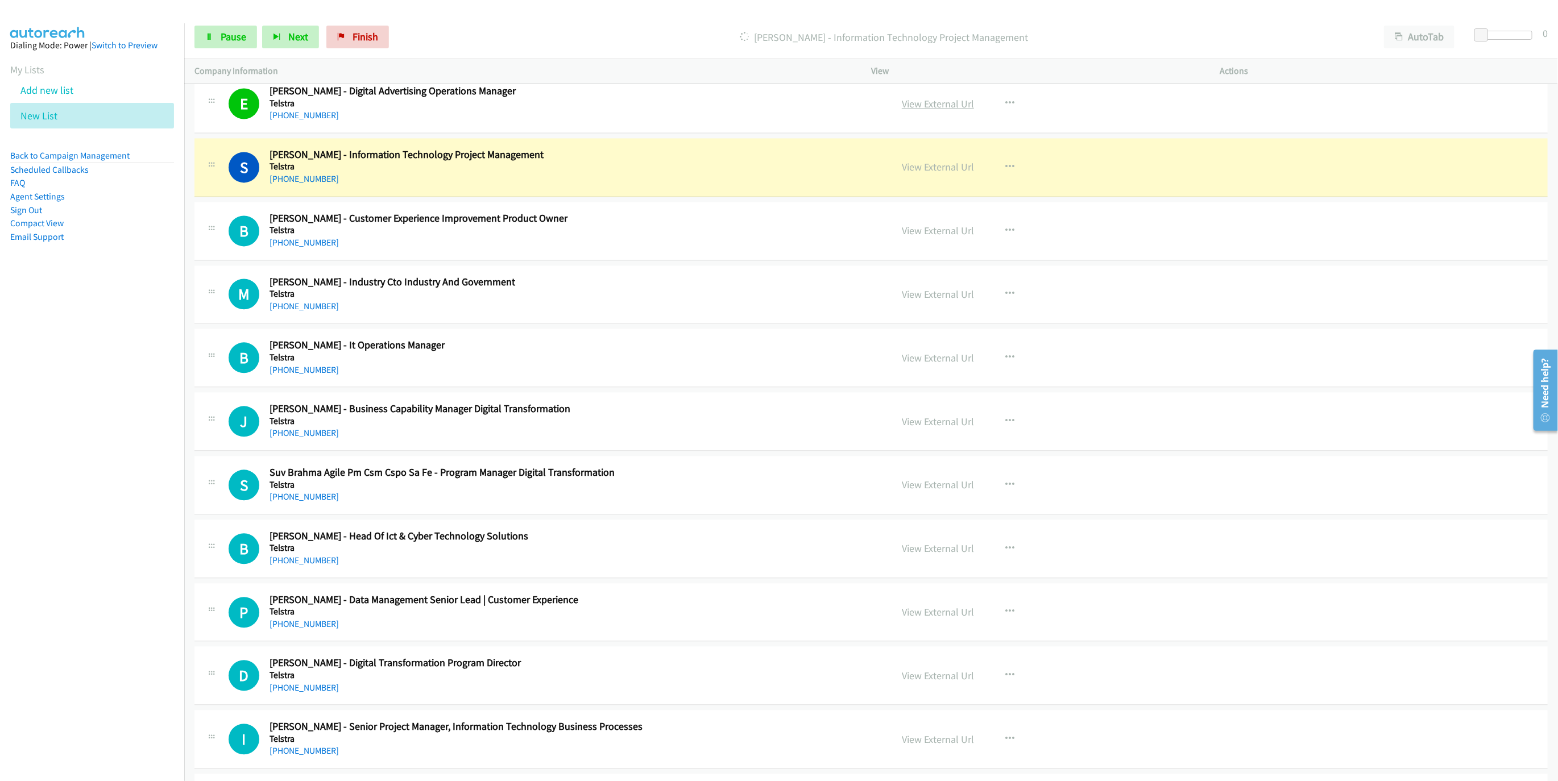
click at [944, 110] on link "View External Url" at bounding box center [938, 103] width 72 height 13
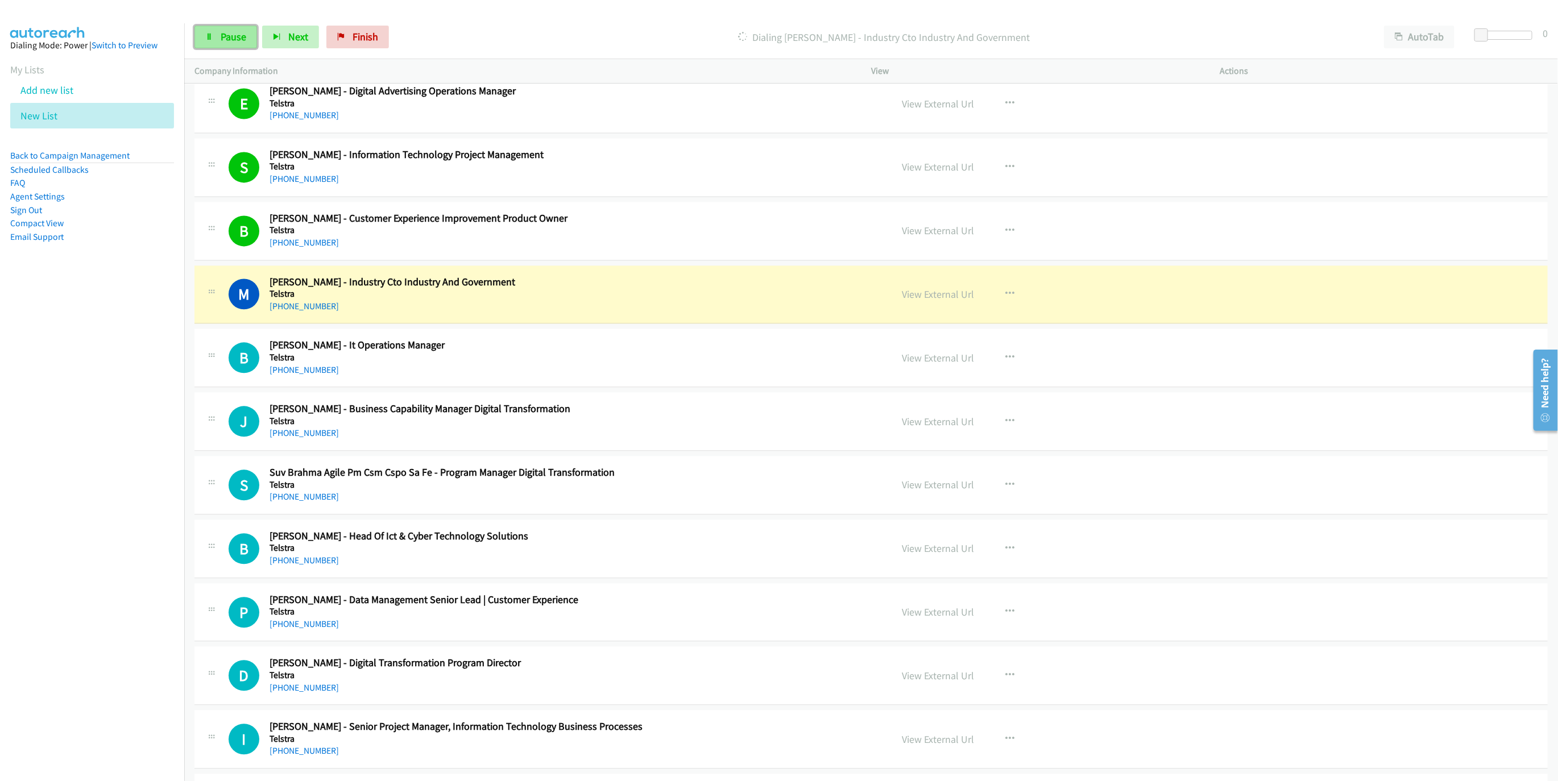
click at [229, 44] on link "Pause" at bounding box center [225, 37] width 63 height 23
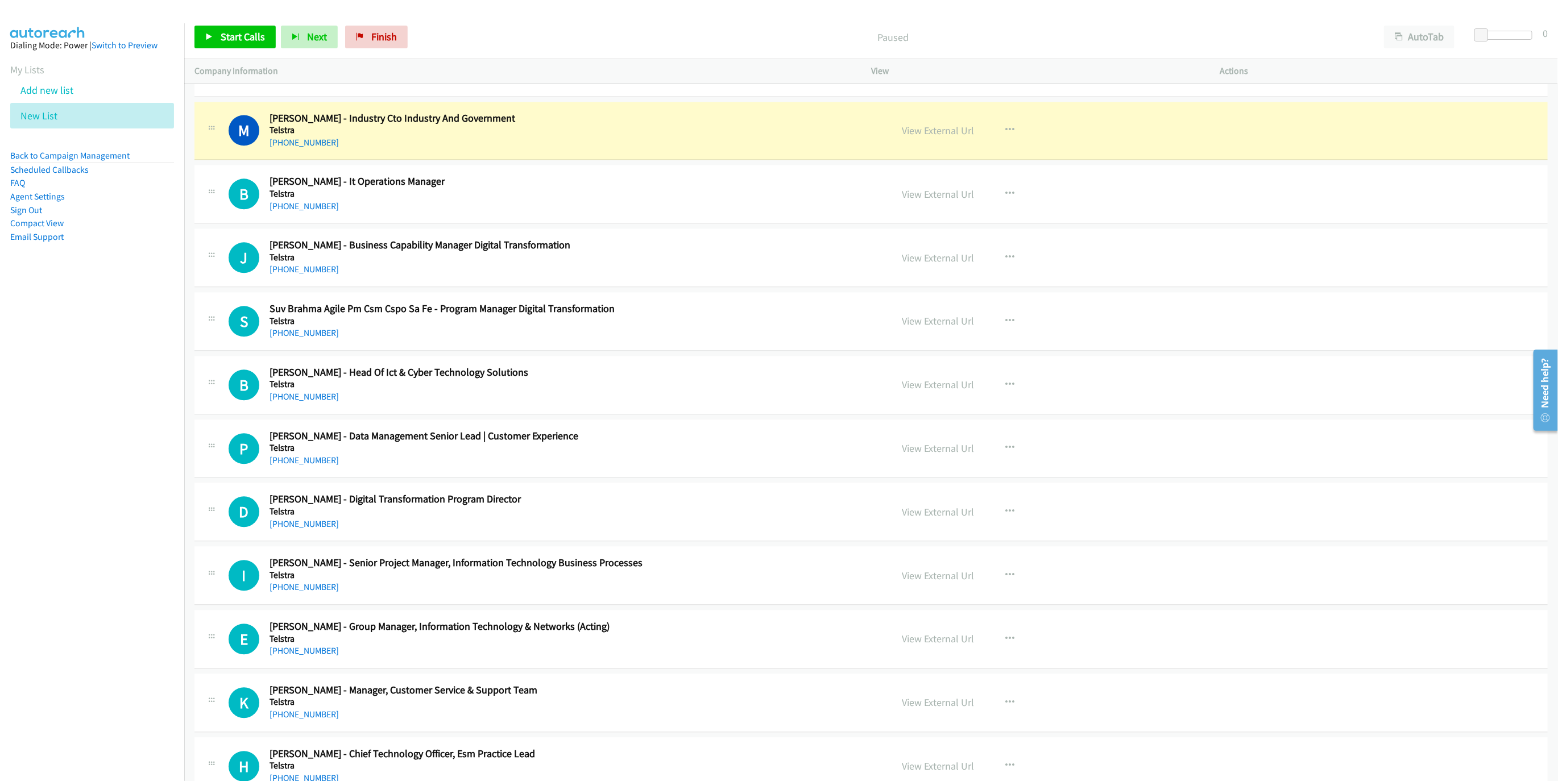
scroll to position [5014, 0]
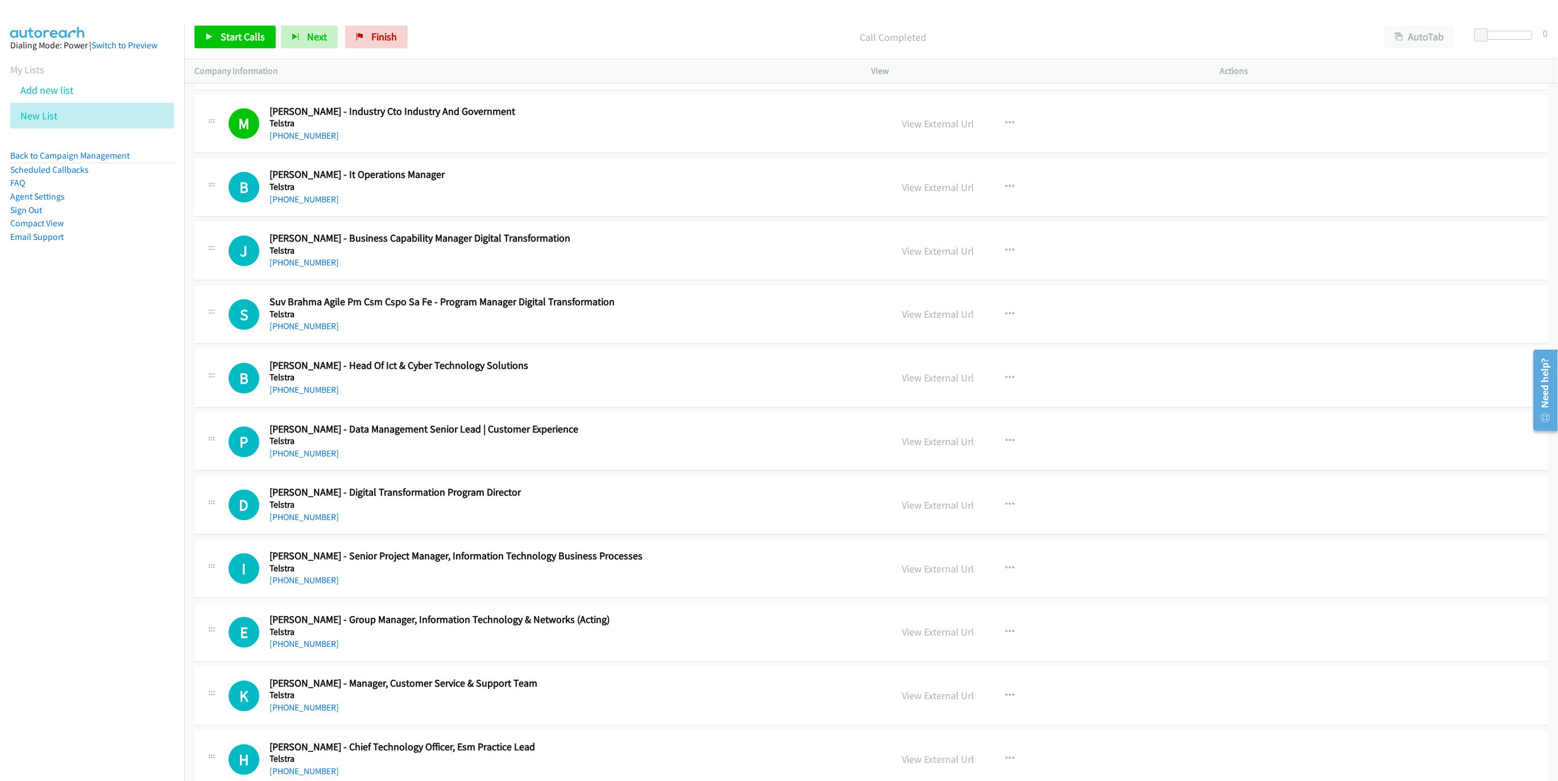
click at [230, 23] on div "Start Calls Pause Next Finish Call Completed AutoTab AutoTab 0" at bounding box center [870, 37] width 1373 height 44
click at [231, 48] on link "Start Calls" at bounding box center [234, 37] width 81 height 23
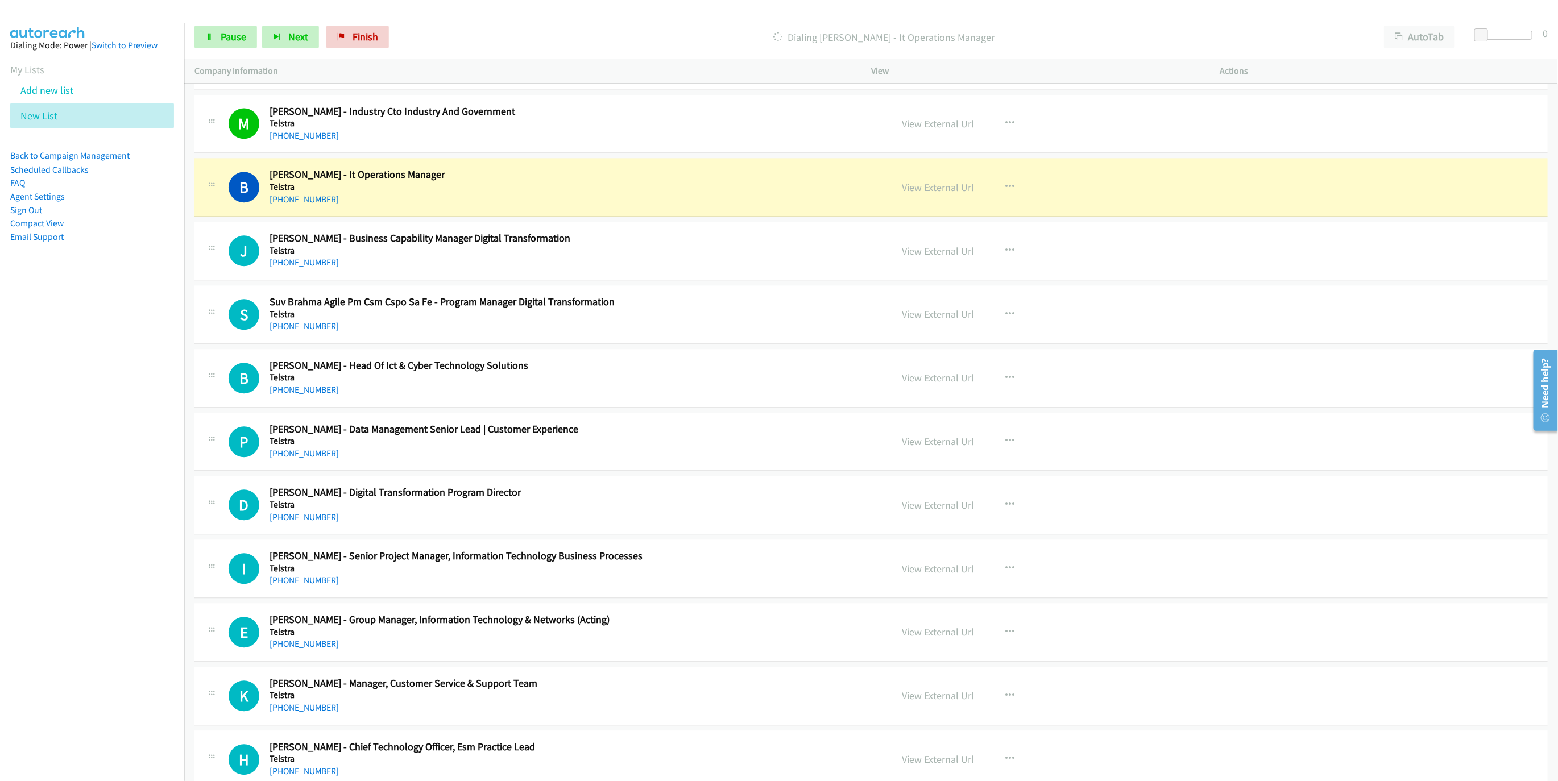
scroll to position [5099, 0]
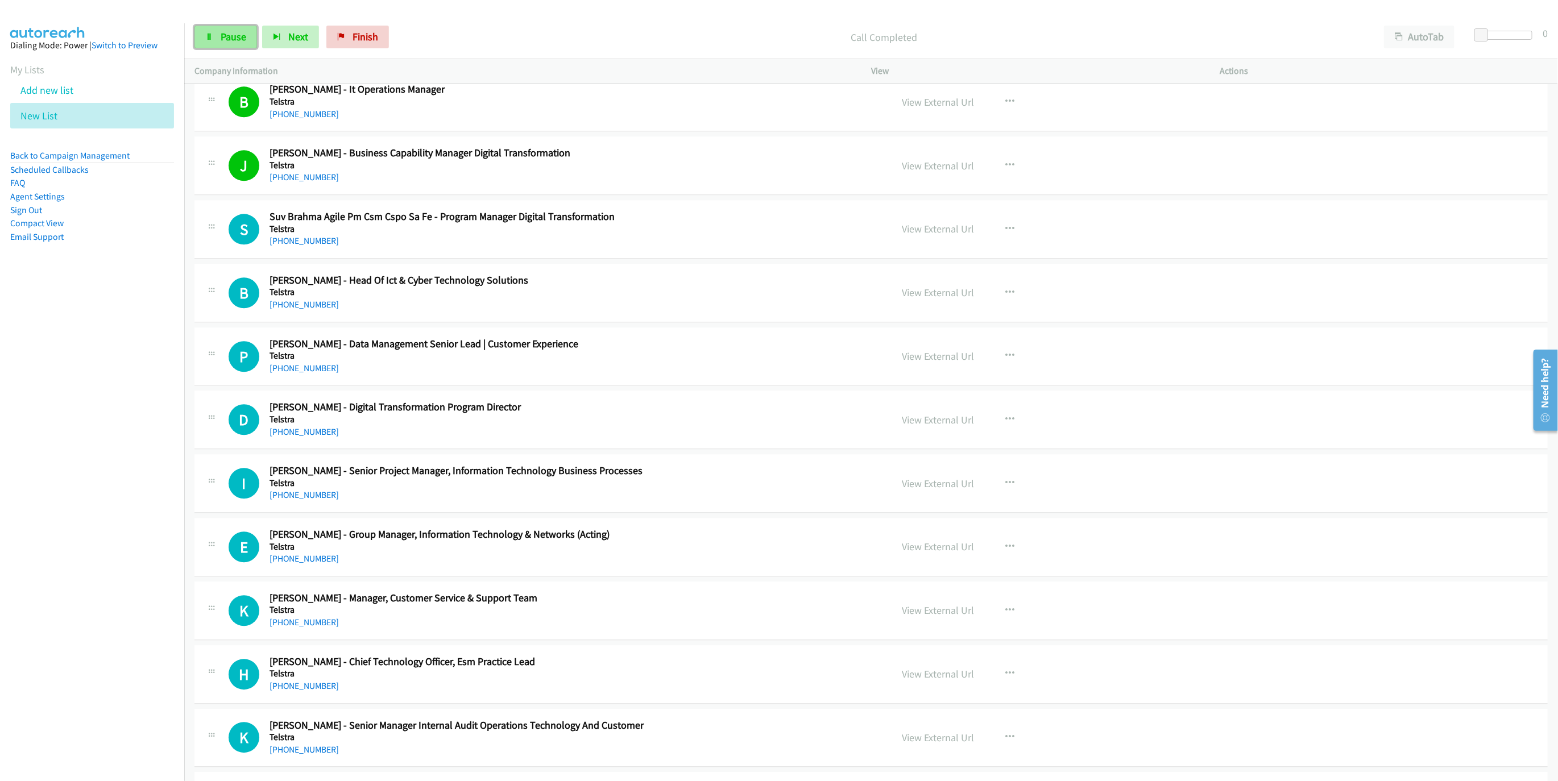
click at [226, 39] on span "Pause" at bounding box center [234, 36] width 26 height 13
click at [222, 38] on span "Start Calls" at bounding box center [243, 36] width 44 height 13
click at [249, 34] on link "Pause" at bounding box center [225, 37] width 63 height 23
click at [234, 45] on link "Start Calls" at bounding box center [234, 37] width 81 height 23
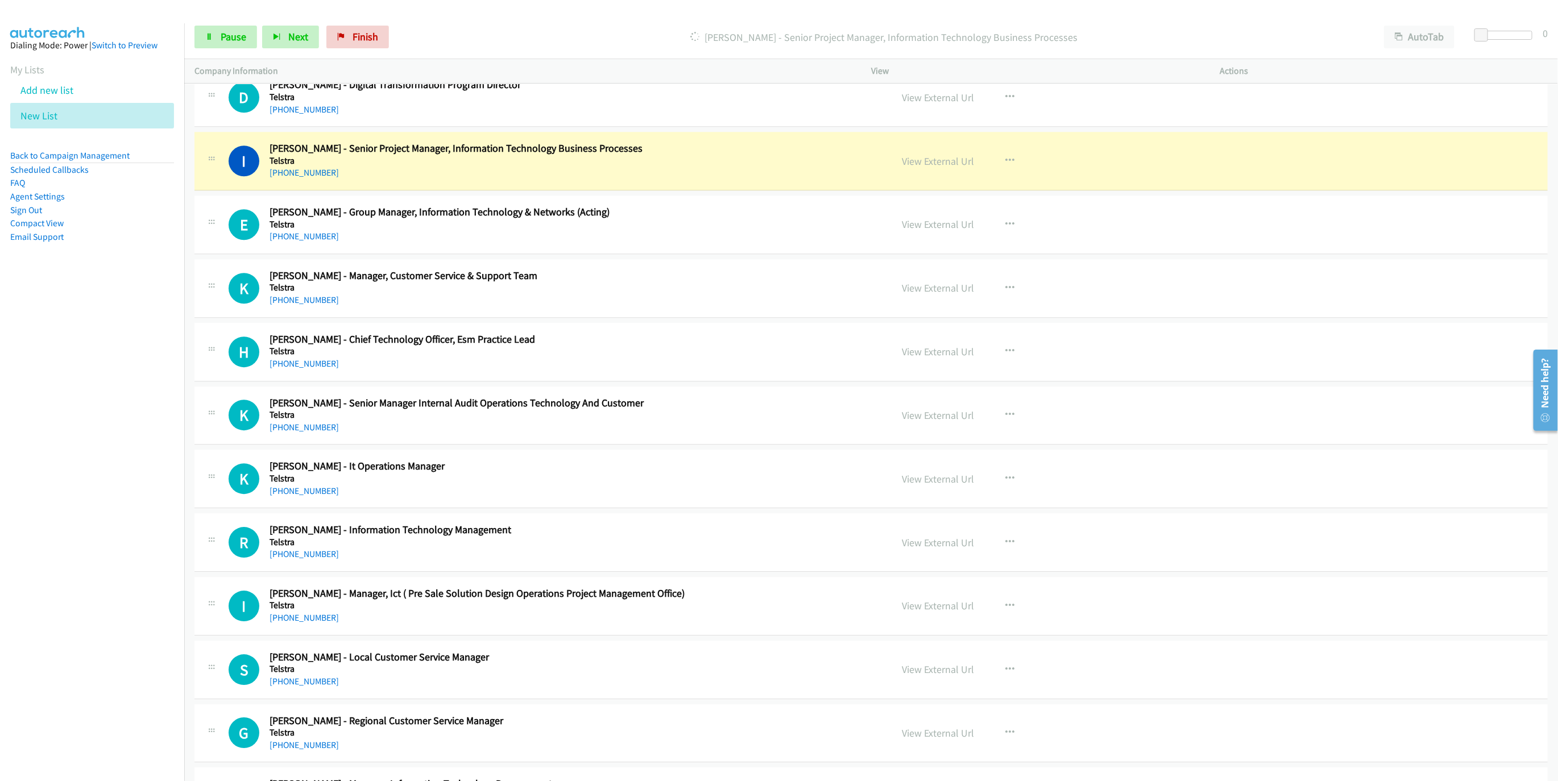
scroll to position [5440, 0]
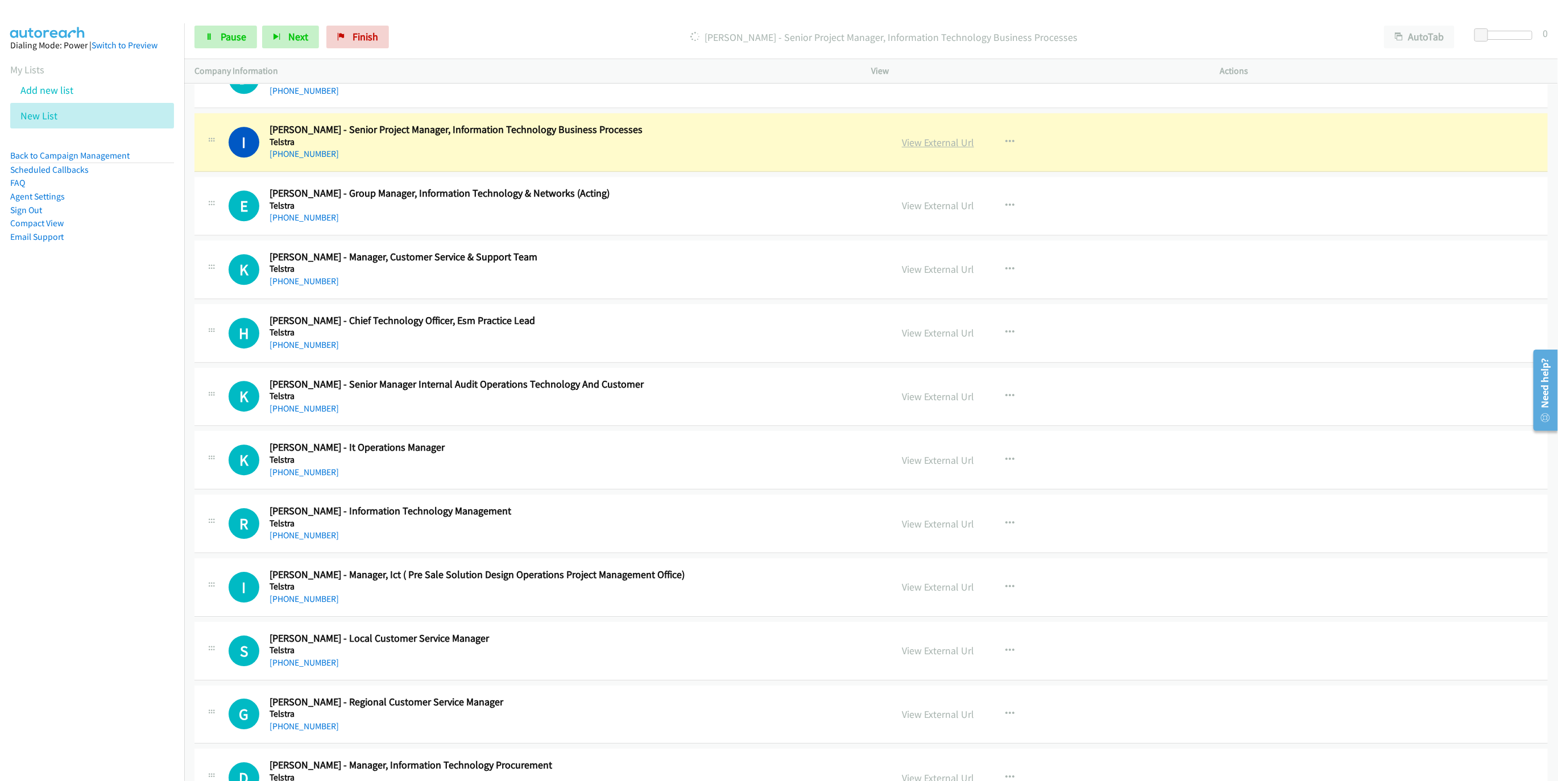
click at [948, 149] on link "View External Url" at bounding box center [938, 142] width 72 height 13
click at [205, 26] on link "Pause" at bounding box center [225, 37] width 63 height 23
